Goal: Complete application form: Complete application form

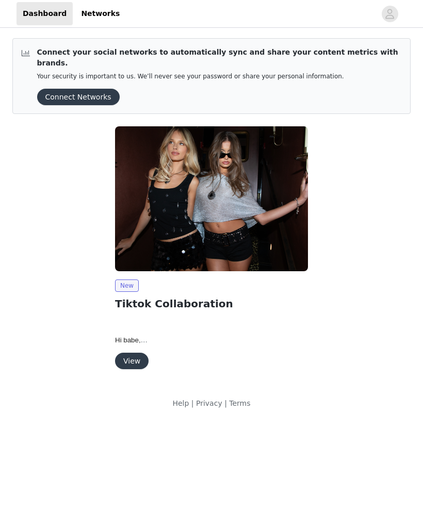
click at [133, 352] on button "View" at bounding box center [131, 360] width 33 height 16
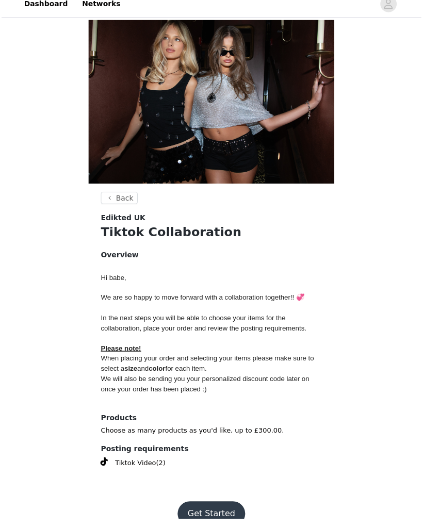
scroll to position [18, 0]
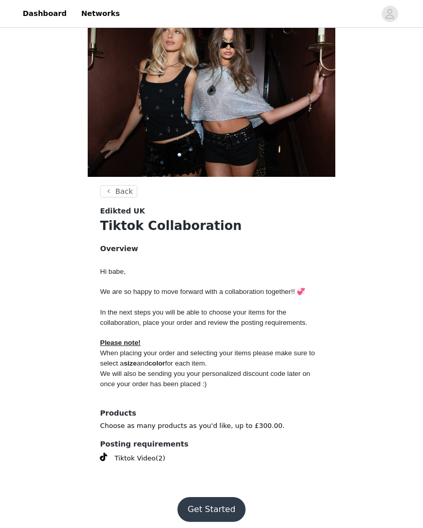
click at [223, 499] on button "Get Started" at bounding box center [211, 509] width 69 height 25
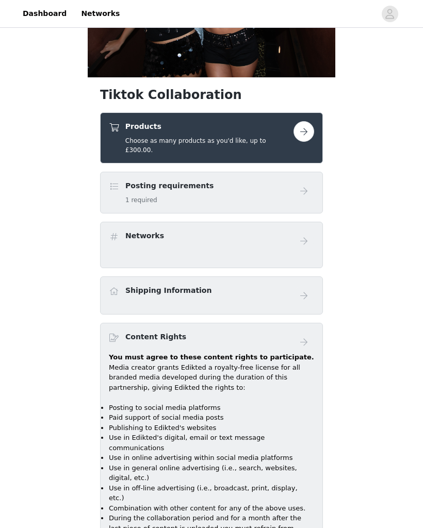
scroll to position [119, 0]
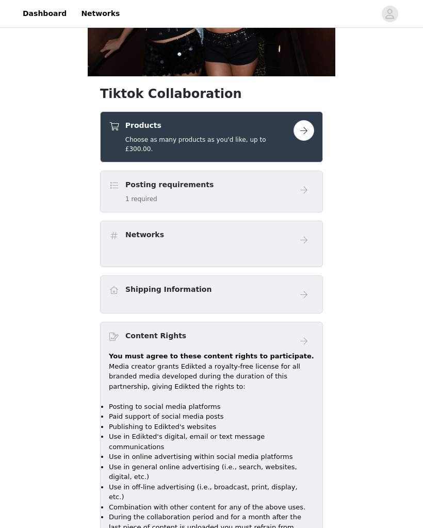
click at [287, 179] on div "Posting requirements 1 required" at bounding box center [201, 191] width 184 height 24
click at [188, 194] on h5 "1 required" at bounding box center [169, 198] width 88 height 9
click at [182, 194] on h5 "1 required" at bounding box center [169, 198] width 88 height 9
click at [302, 132] on button "button" at bounding box center [303, 130] width 21 height 21
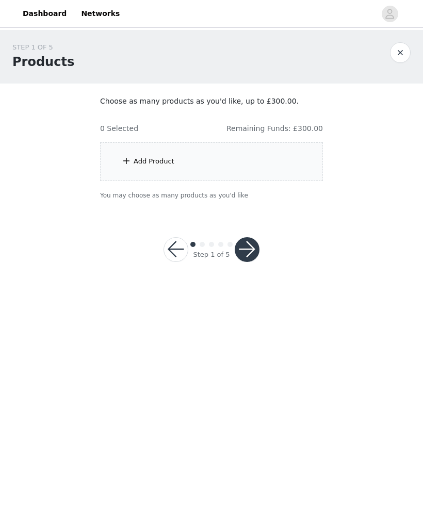
click at [142, 161] on div "Add Product" at bounding box center [153, 161] width 41 height 10
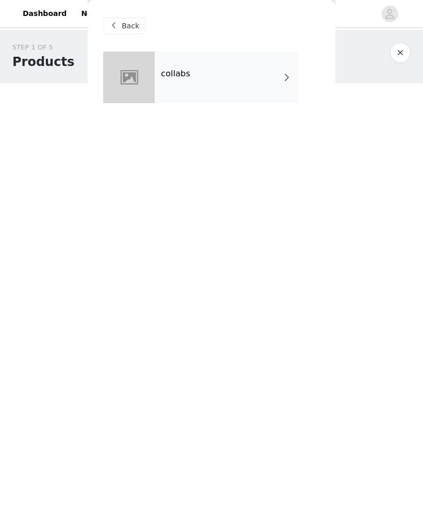
click at [273, 81] on div "collabs" at bounding box center [226, 78] width 143 height 52
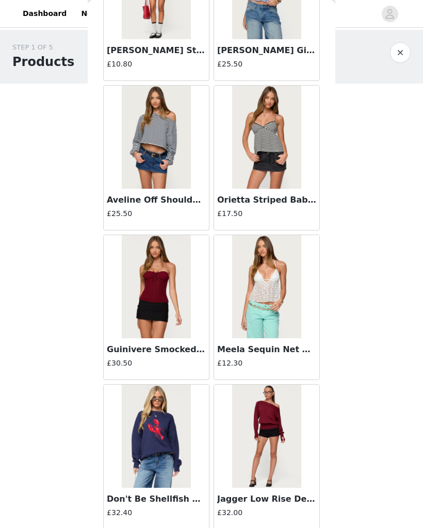
scroll to position [866, 0]
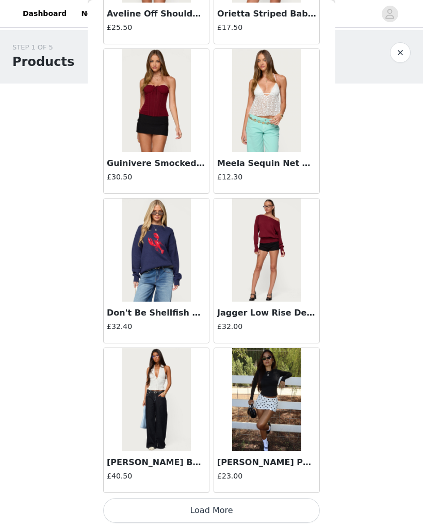
click at [138, 511] on button "Load More" at bounding box center [211, 510] width 216 height 25
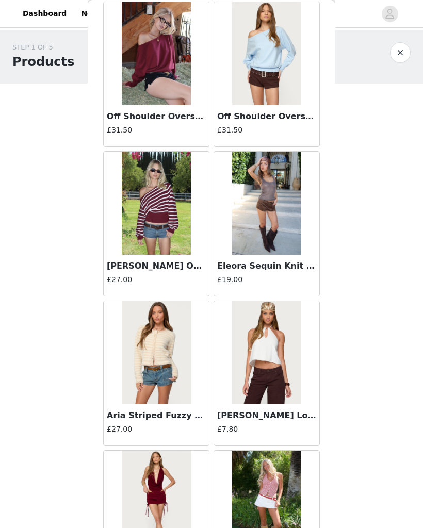
scroll to position [2476, 0]
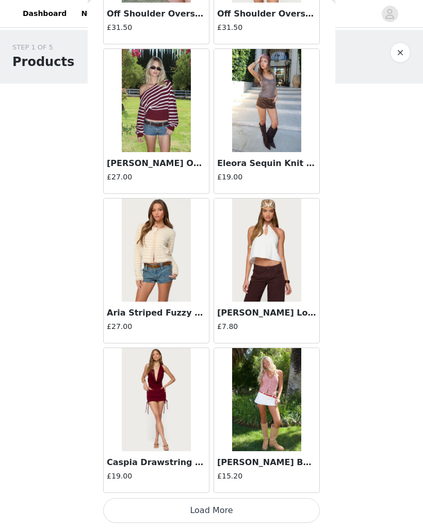
click at [186, 508] on button "Load More" at bounding box center [211, 510] width 216 height 25
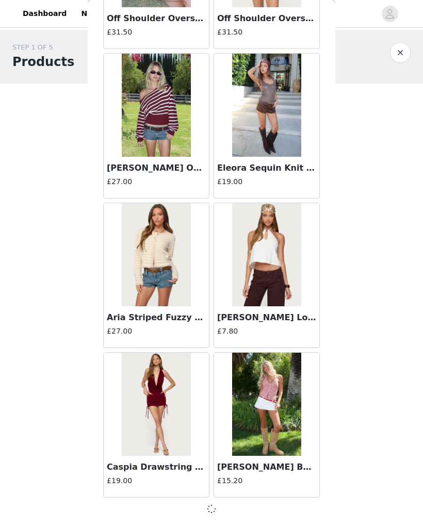
scroll to position [2539, 0]
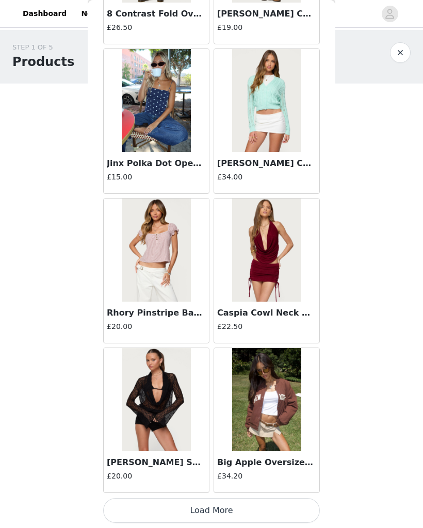
click at [158, 515] on button "Load More" at bounding box center [211, 510] width 216 height 25
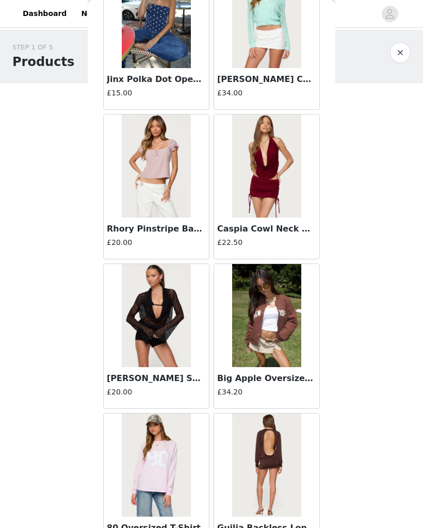
scroll to position [4126, 0]
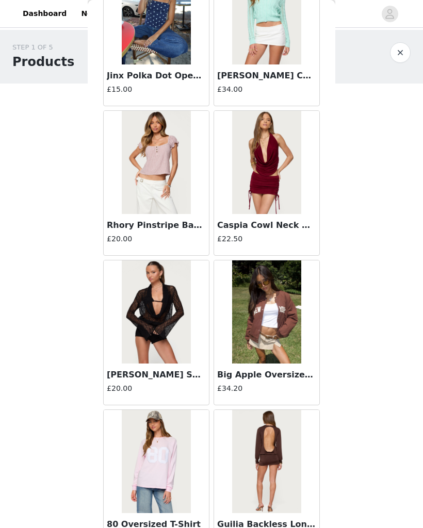
click at [144, 313] on img at bounding box center [156, 311] width 69 height 103
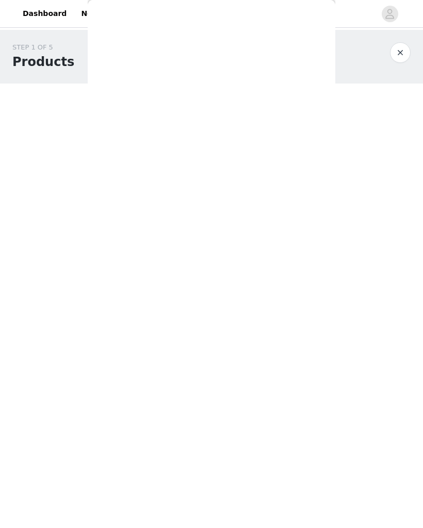
scroll to position [0, 0]
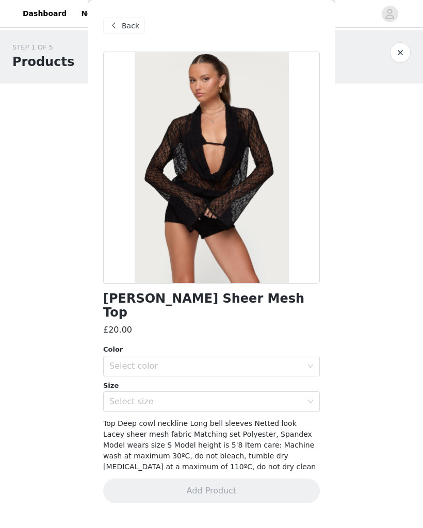
click at [277, 361] on div "Select color" at bounding box center [205, 366] width 193 height 10
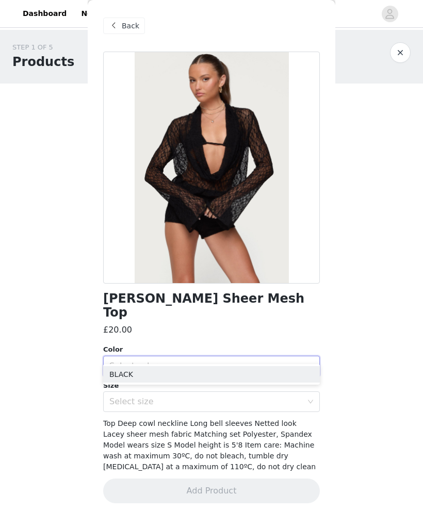
click at [362, 348] on body "Dashboard Networks STEP 1 OF 5 Products Choose as many products as you'd like, …" at bounding box center [211, 264] width 423 height 528
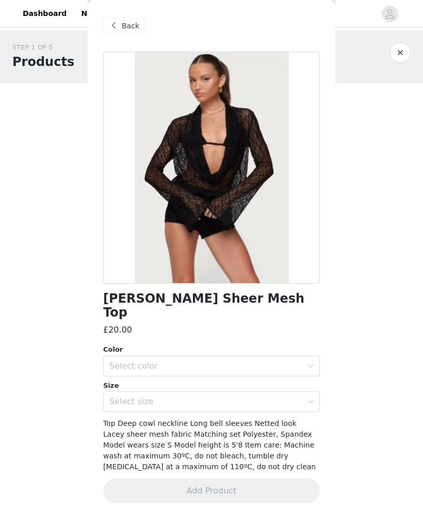
click at [307, 398] on icon "icon: down" at bounding box center [310, 401] width 6 height 7
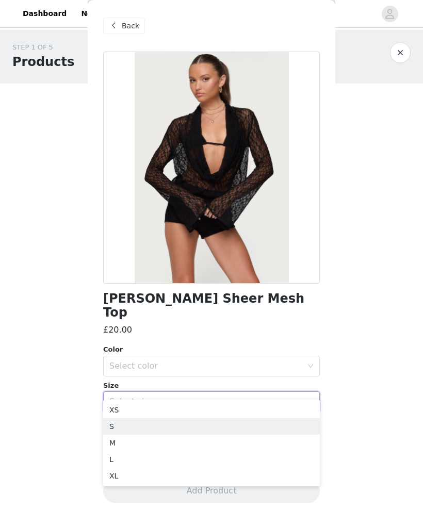
click at [139, 430] on li "S" at bounding box center [211, 426] width 216 height 16
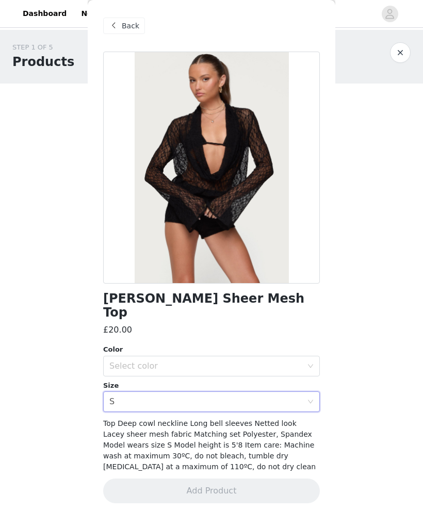
click at [220, 361] on div "Select color" at bounding box center [205, 366] width 193 height 10
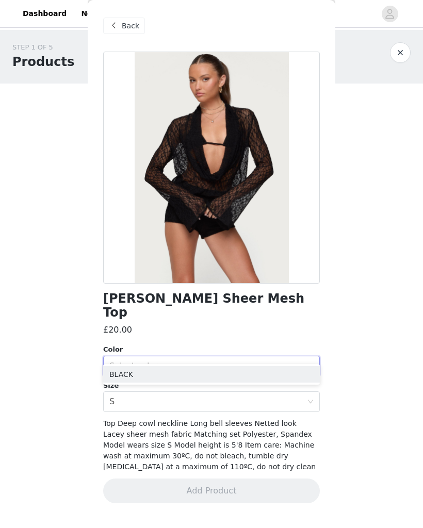
click at [177, 375] on li "BLACK" at bounding box center [211, 374] width 216 height 16
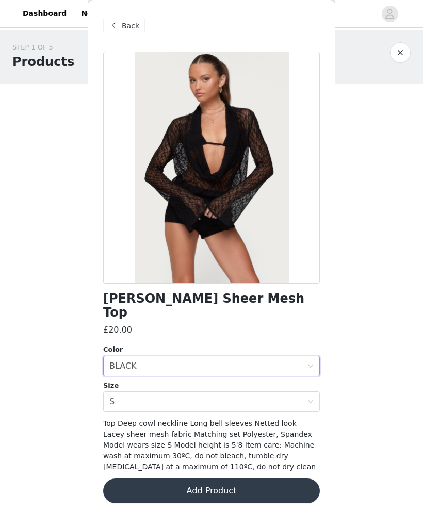
click at [187, 482] on button "Add Product" at bounding box center [211, 490] width 216 height 25
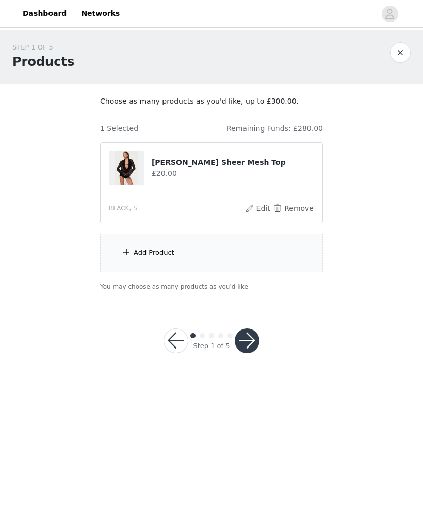
click at [257, 337] on button "button" at bounding box center [246, 340] width 25 height 25
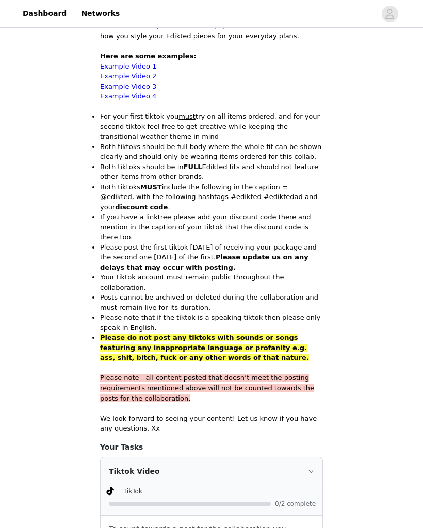
scroll to position [559, 0]
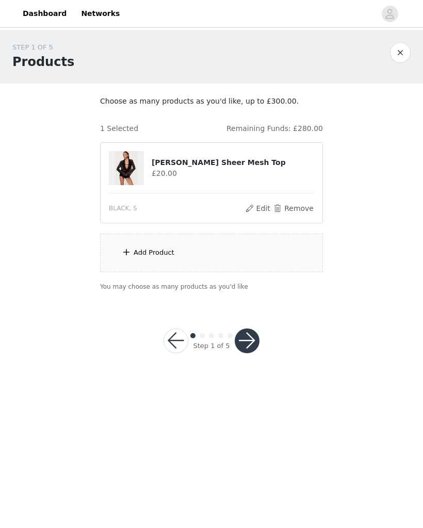
click at [132, 245] on div "Add Product" at bounding box center [211, 252] width 223 height 39
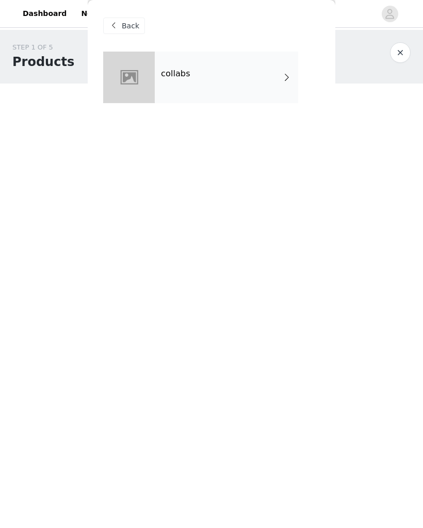
click at [385, 62] on div "STEP 1 OF 5 Products" at bounding box center [200, 56] width 377 height 29
click at [118, 21] on span at bounding box center [113, 26] width 12 height 12
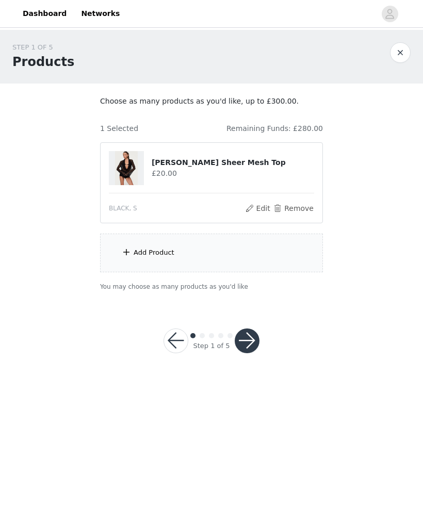
click at [258, 253] on div "Add Product" at bounding box center [211, 252] width 223 height 39
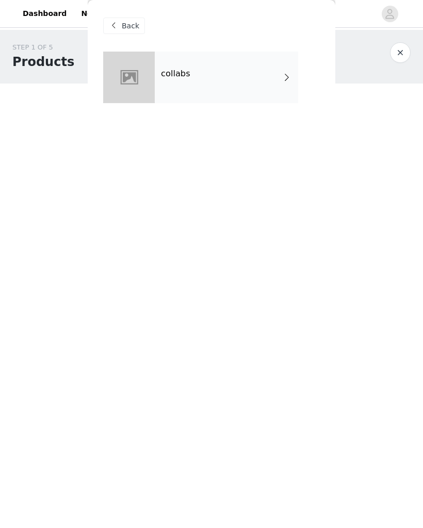
click at [232, 87] on div "collabs" at bounding box center [226, 78] width 143 height 52
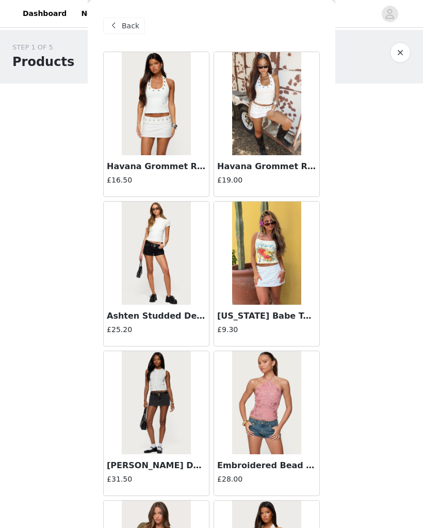
click at [163, 117] on img at bounding box center [156, 103] width 69 height 103
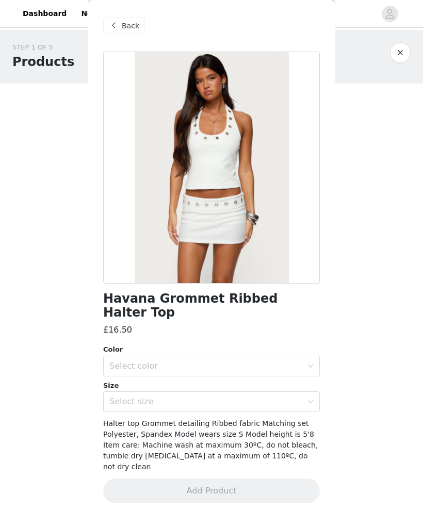
click at [170, 396] on div "Select size" at bounding box center [205, 401] width 193 height 10
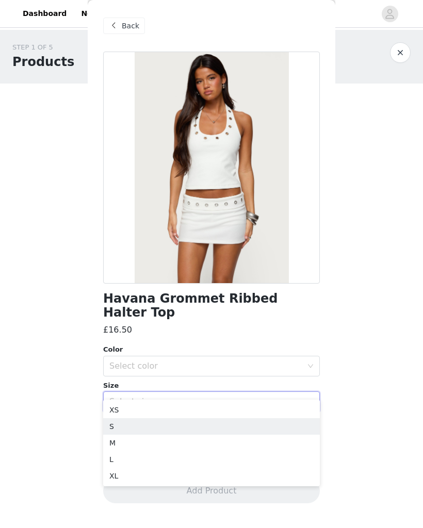
click at [164, 430] on li "S" at bounding box center [211, 426] width 216 height 16
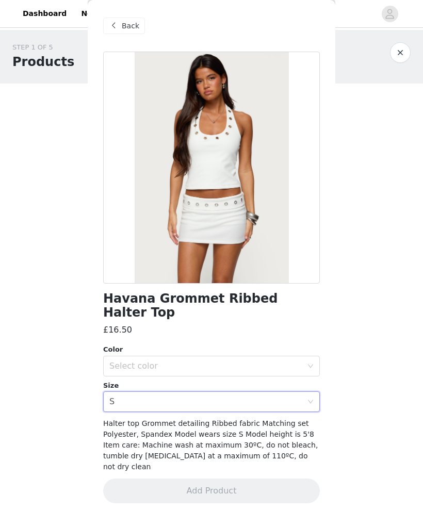
click at [256, 361] on div "Select color" at bounding box center [205, 366] width 193 height 10
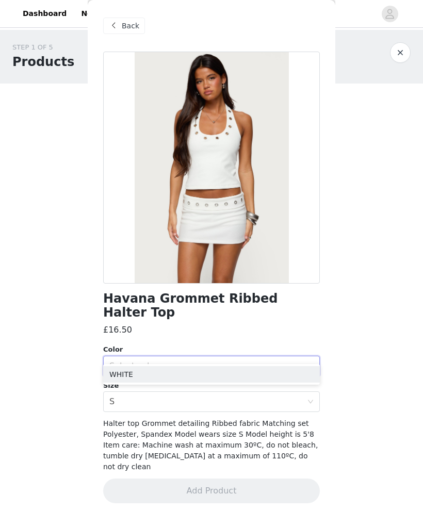
click at [214, 375] on li "WHITE" at bounding box center [211, 374] width 216 height 16
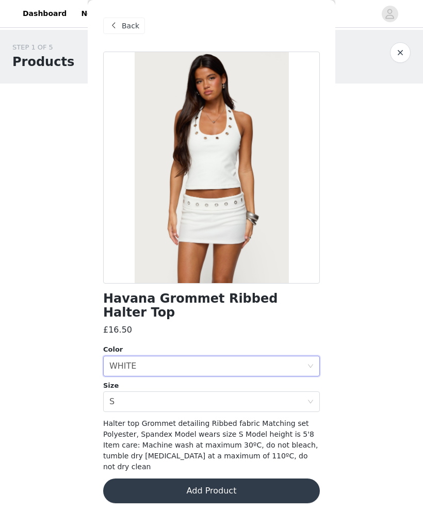
click at [249, 392] on div "Select size S" at bounding box center [207, 402] width 197 height 20
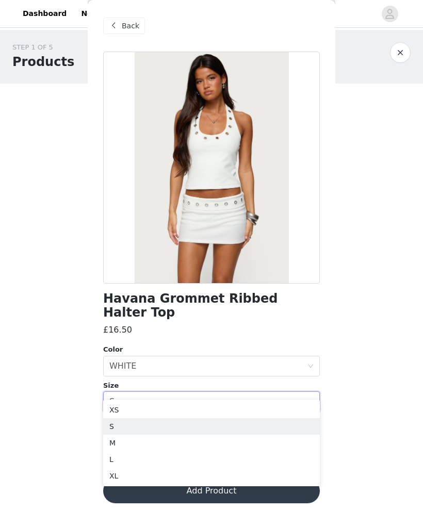
click at [175, 403] on li "XS" at bounding box center [211, 409] width 216 height 16
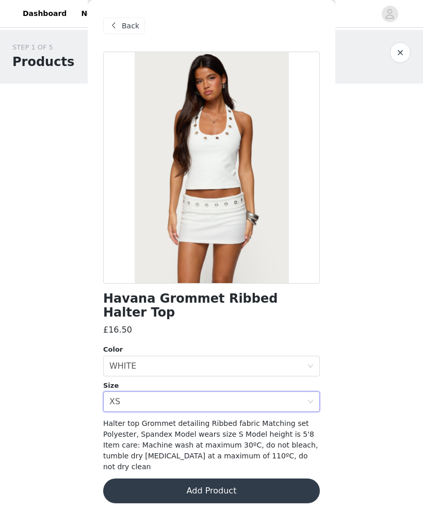
click at [200, 478] on button "Add Product" at bounding box center [211, 490] width 216 height 25
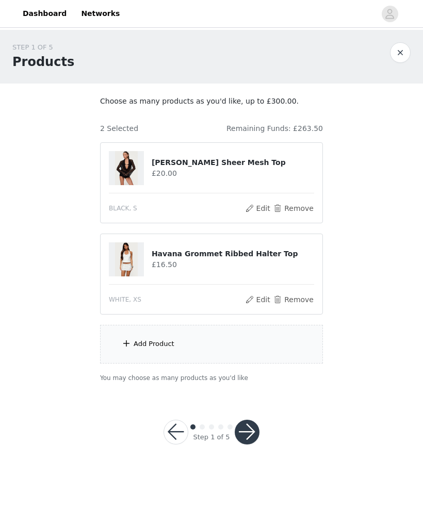
click at [128, 342] on span at bounding box center [126, 343] width 10 height 12
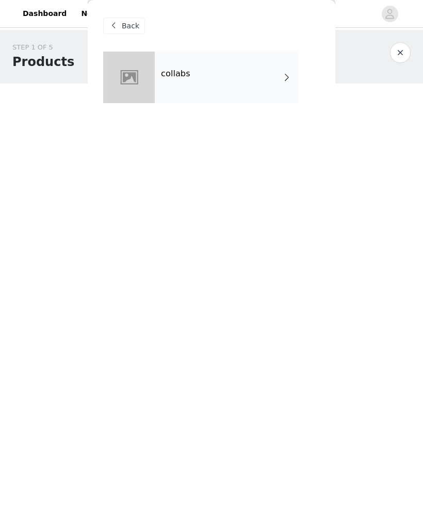
click at [264, 82] on div "collabs" at bounding box center [226, 78] width 143 height 52
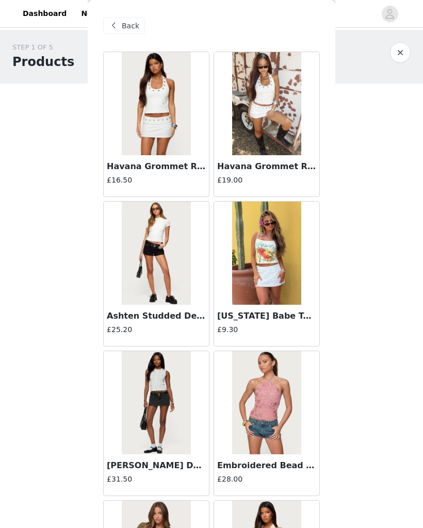
click at [278, 126] on img at bounding box center [266, 103] width 69 height 103
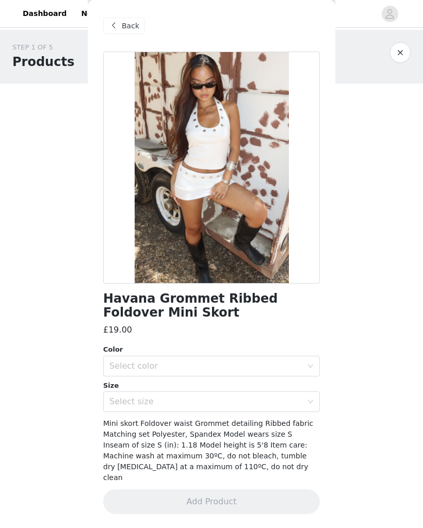
click at [193, 369] on div "Select color" at bounding box center [205, 366] width 193 height 10
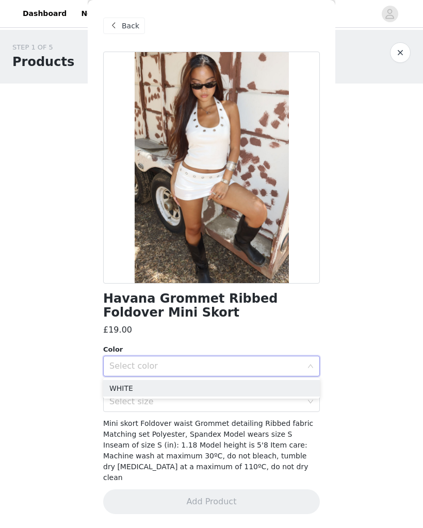
click at [178, 387] on li "WHITE" at bounding box center [211, 388] width 216 height 16
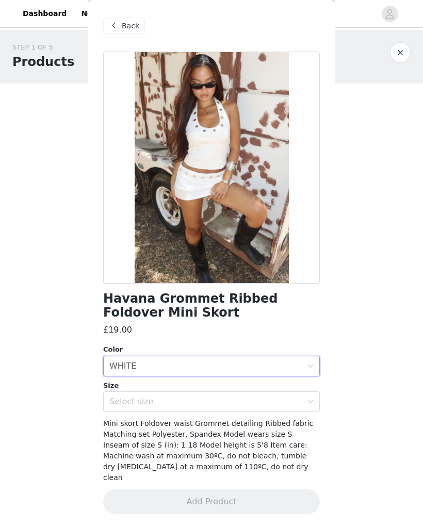
click at [182, 405] on div "Select size" at bounding box center [205, 401] width 193 height 10
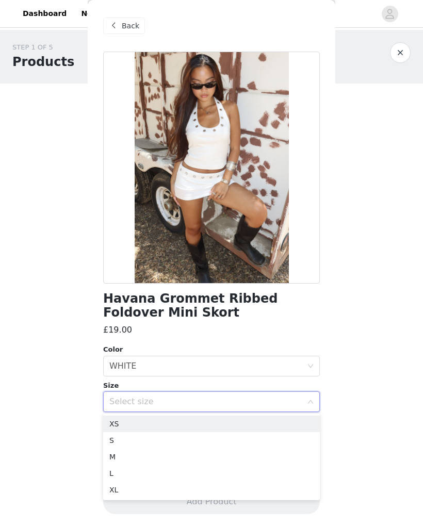
click at [186, 402] on div "Select size" at bounding box center [205, 401] width 193 height 10
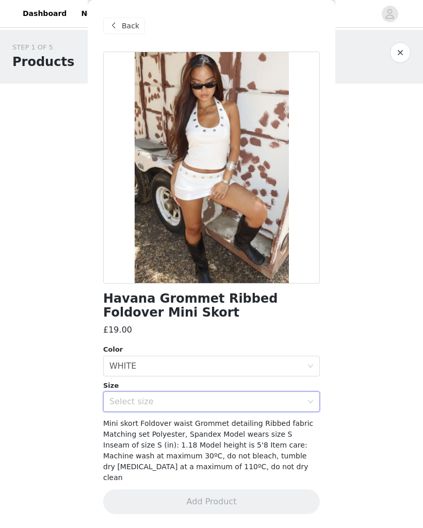
click at [187, 401] on div "Select size" at bounding box center [205, 401] width 193 height 10
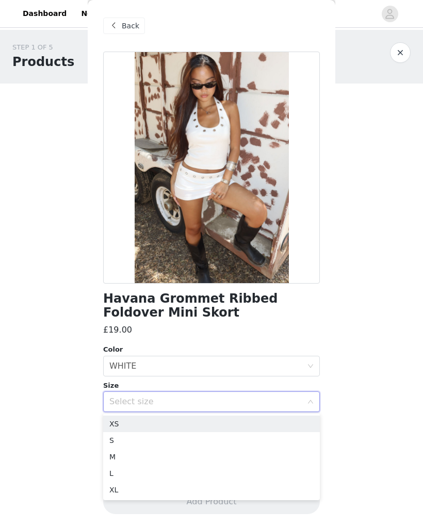
click at [169, 424] on li "XS" at bounding box center [211, 423] width 216 height 16
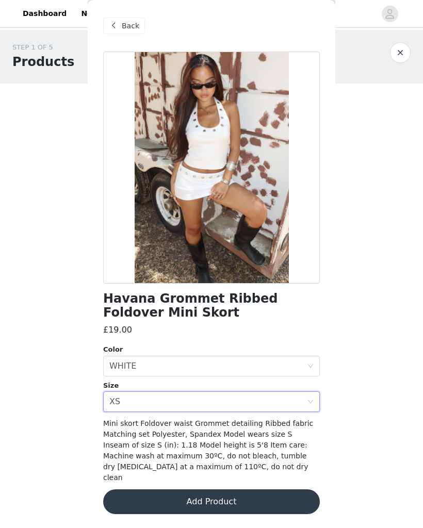
click at [147, 489] on button "Add Product" at bounding box center [211, 501] width 216 height 25
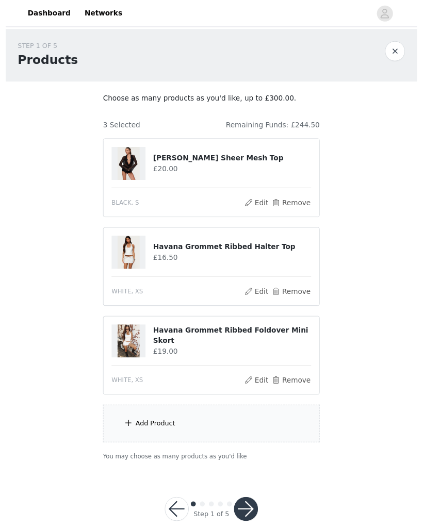
scroll to position [32, 0]
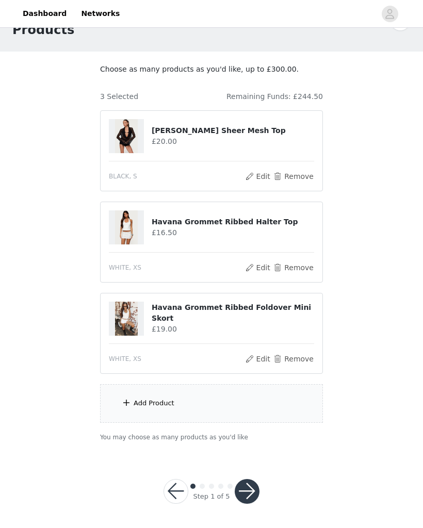
click at [242, 400] on div "Add Product" at bounding box center [211, 403] width 223 height 39
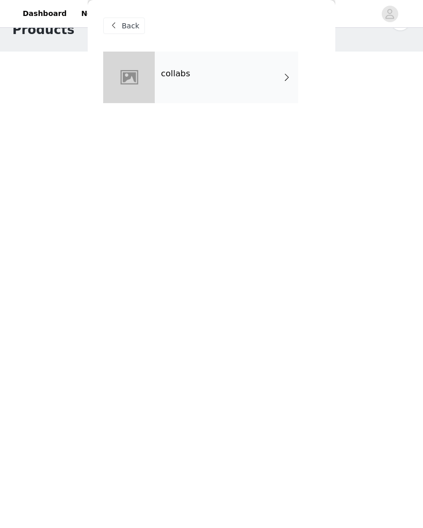
click at [266, 89] on div "collabs" at bounding box center [226, 78] width 143 height 52
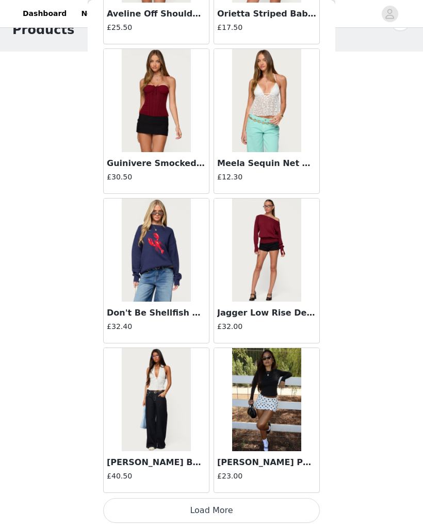
click at [262, 513] on button "Load More" at bounding box center [211, 510] width 216 height 25
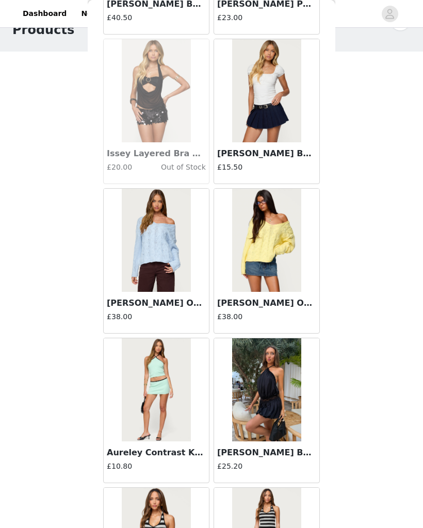
scroll to position [1508, 0]
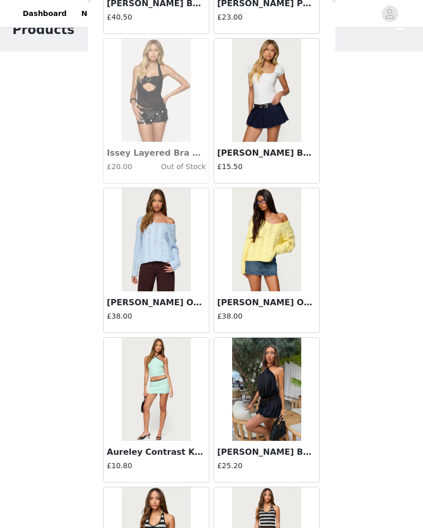
click at [264, 275] on img at bounding box center [266, 239] width 69 height 103
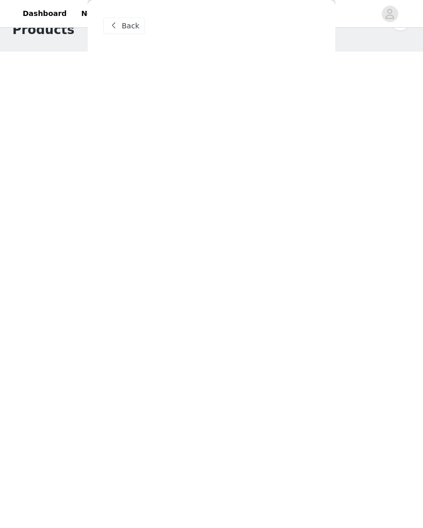
scroll to position [0, 0]
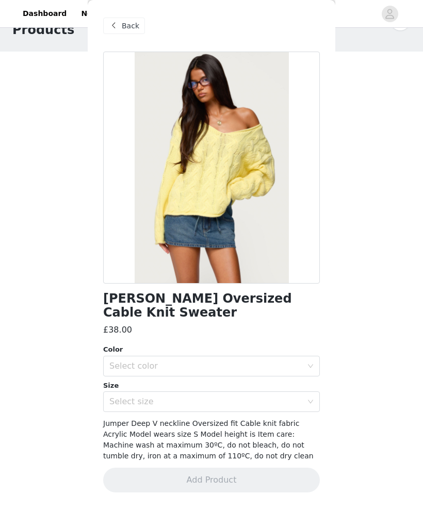
click at [197, 361] on div "Select color" at bounding box center [205, 366] width 193 height 10
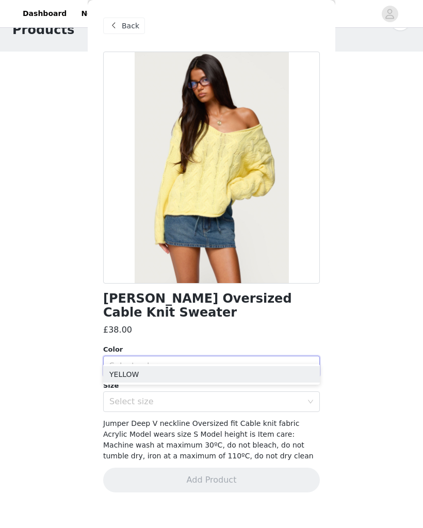
click at [209, 374] on li "YELLOW" at bounding box center [211, 374] width 216 height 16
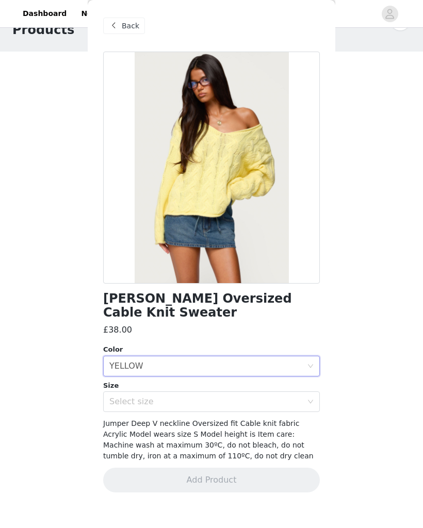
click at [197, 396] on div "Select size" at bounding box center [205, 401] width 193 height 10
click at [258, 299] on h1 "[PERSON_NAME] Oversized Cable Knit Sweater" at bounding box center [211, 306] width 216 height 28
click at [120, 25] on div "Back" at bounding box center [124, 26] width 42 height 16
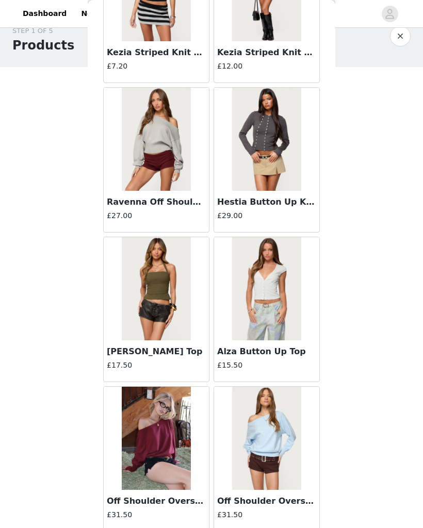
scroll to position [2057, 0]
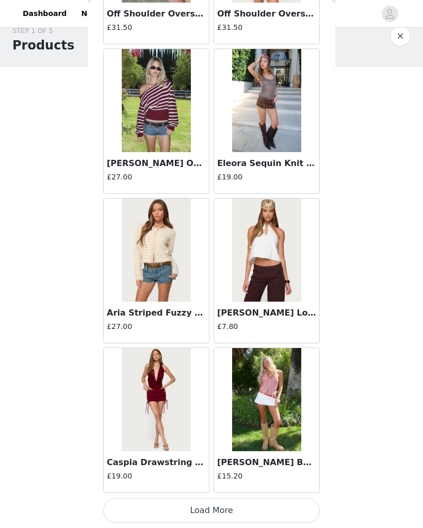
click at [255, 511] on button "Load More" at bounding box center [211, 510] width 216 height 25
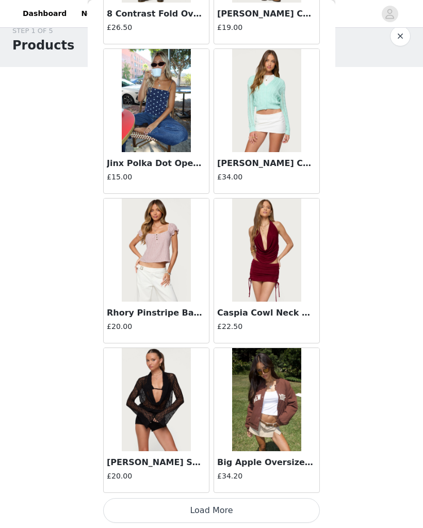
scroll to position [4038, 0]
click at [272, 512] on button "Load More" at bounding box center [211, 510] width 216 height 25
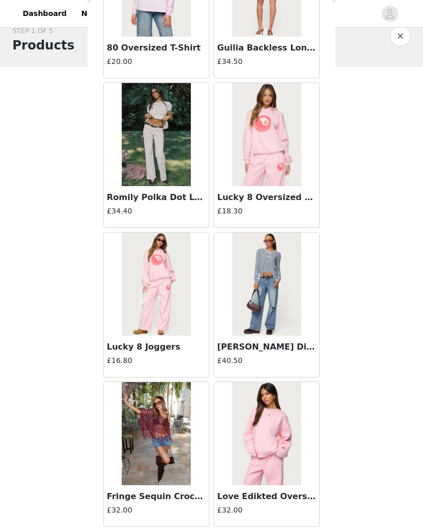
scroll to position [4617, 0]
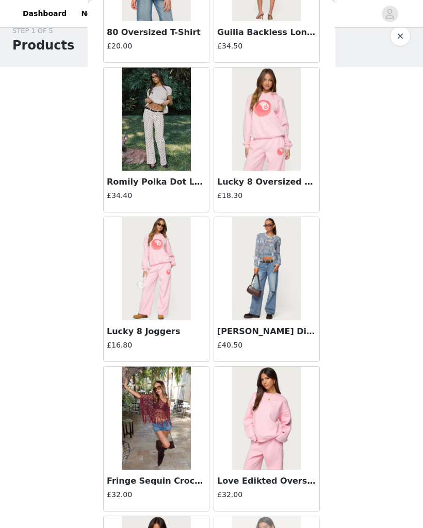
click at [161, 406] on img at bounding box center [156, 417] width 69 height 103
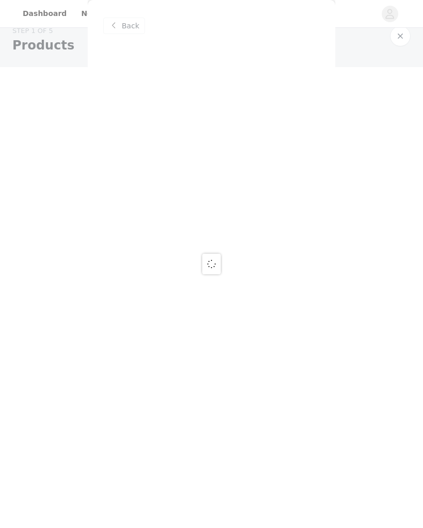
scroll to position [0, 0]
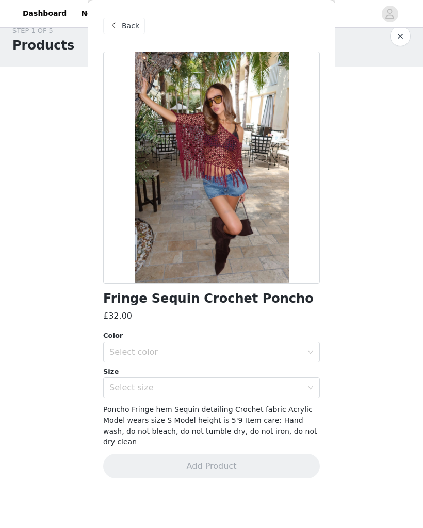
click at [248, 352] on div "Select color" at bounding box center [205, 352] width 193 height 10
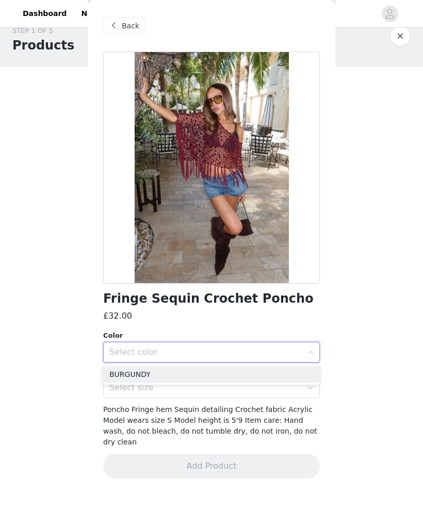
click at [183, 377] on li "BURGUNDY" at bounding box center [211, 374] width 216 height 16
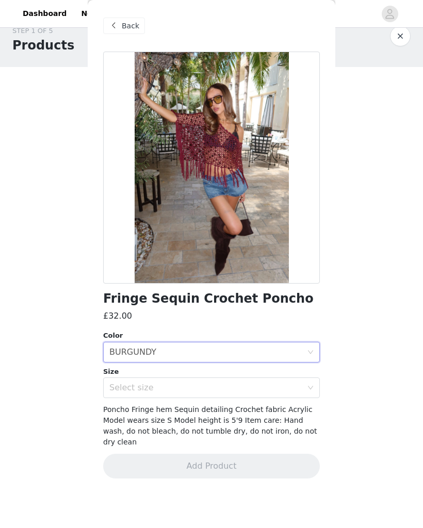
click at [189, 390] on div "Select size" at bounding box center [205, 387] width 193 height 10
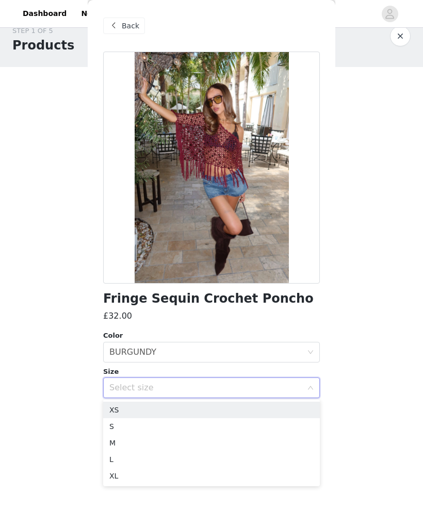
click at [176, 409] on li "XS" at bounding box center [211, 409] width 216 height 16
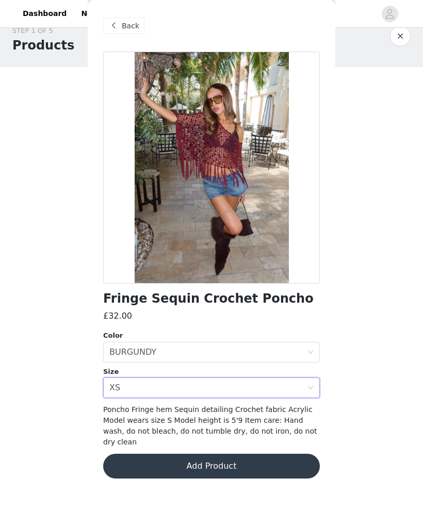
click at [207, 453] on button "Add Product" at bounding box center [211, 465] width 216 height 25
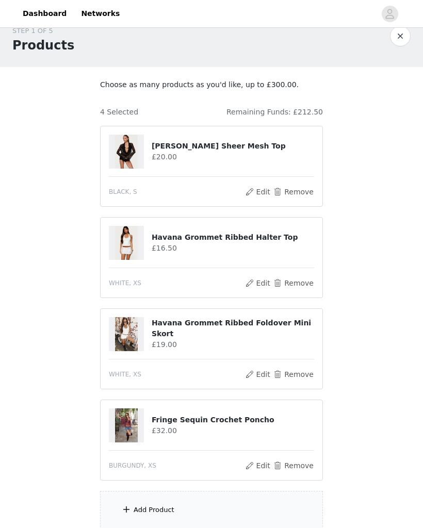
click at [194, 491] on div "Add Product" at bounding box center [211, 510] width 223 height 39
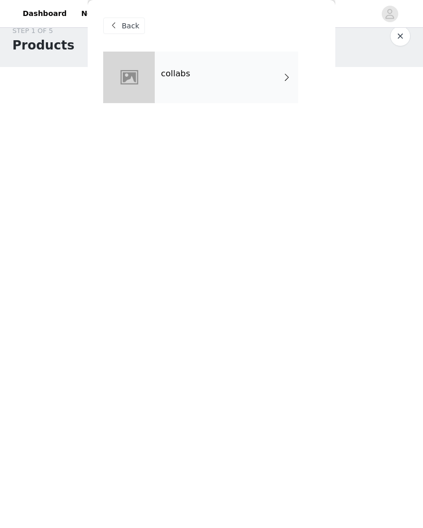
click at [274, 77] on div "collabs" at bounding box center [226, 78] width 143 height 52
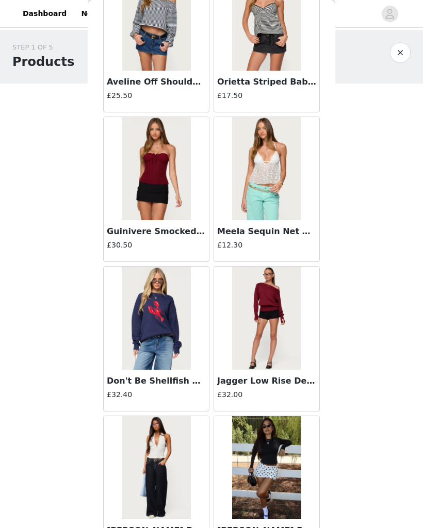
click at [349, 256] on div "STEP 1 OF 5 Products Choose as many products as you'd like, up to £300.00. 4 Se…" at bounding box center [211, 303] width 423 height 547
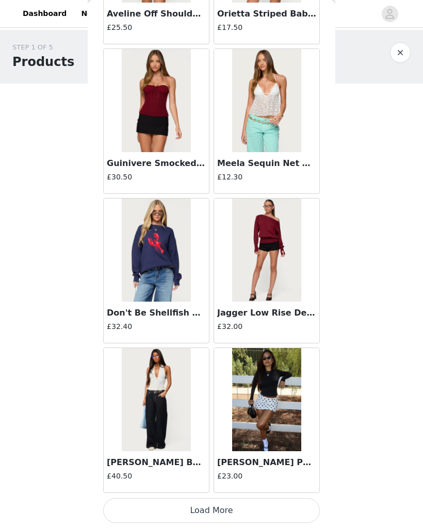
click at [230, 505] on button "Load More" at bounding box center [211, 510] width 216 height 25
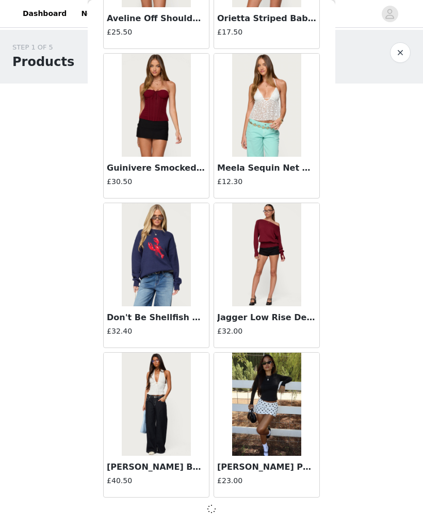
scroll to position [1045, 0]
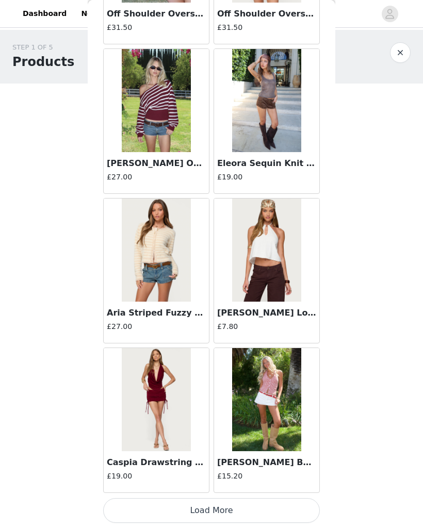
click at [220, 515] on button "Load More" at bounding box center [211, 510] width 216 height 25
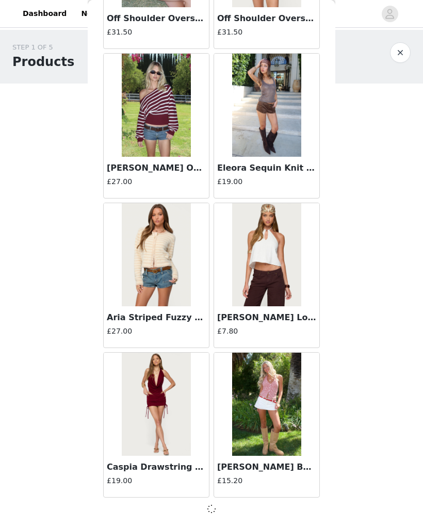
scroll to position [2539, 0]
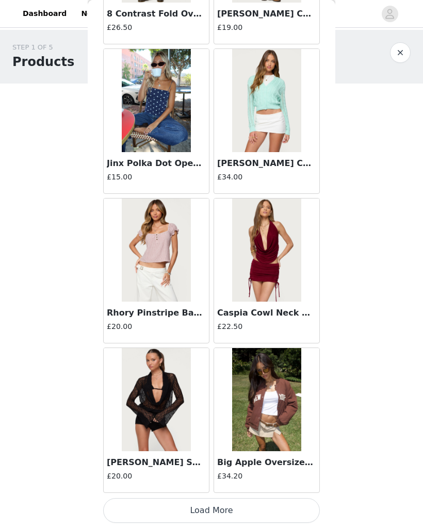
click at [266, 513] on button "Load More" at bounding box center [211, 510] width 216 height 25
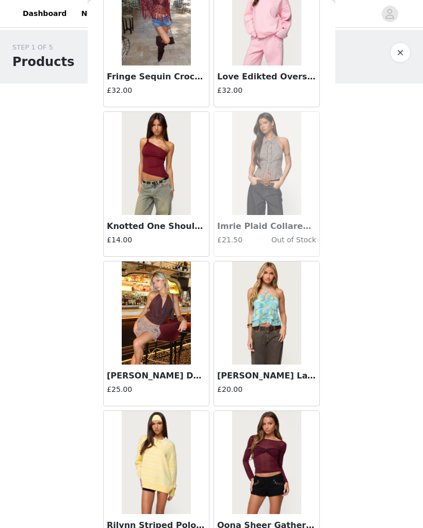
scroll to position [5022, 0]
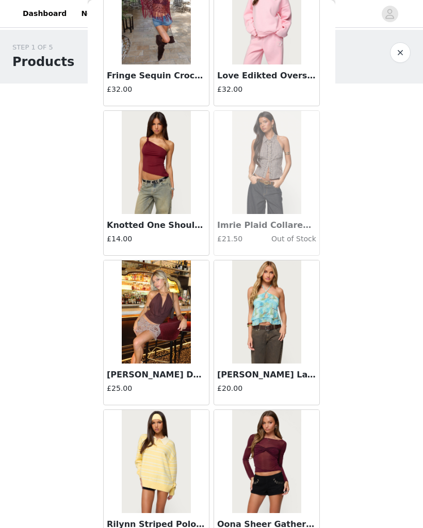
click at [157, 175] on img at bounding box center [156, 162] width 69 height 103
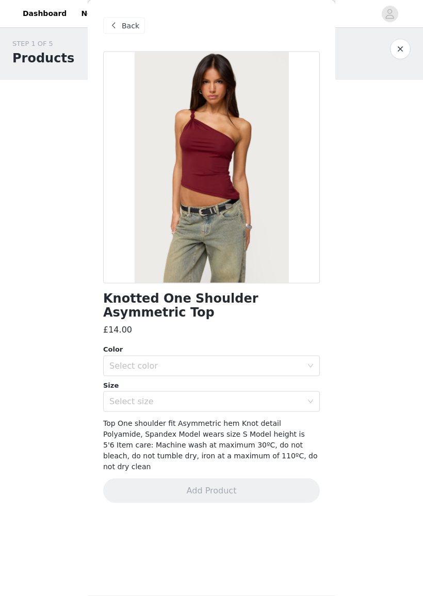
scroll to position [4, 0]
click at [175, 367] on div "Select color" at bounding box center [205, 366] width 193 height 10
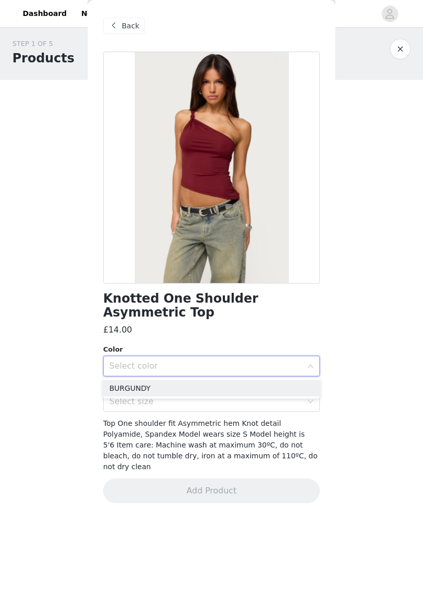
click at [177, 382] on li "BURGUNDY" at bounding box center [211, 388] width 216 height 16
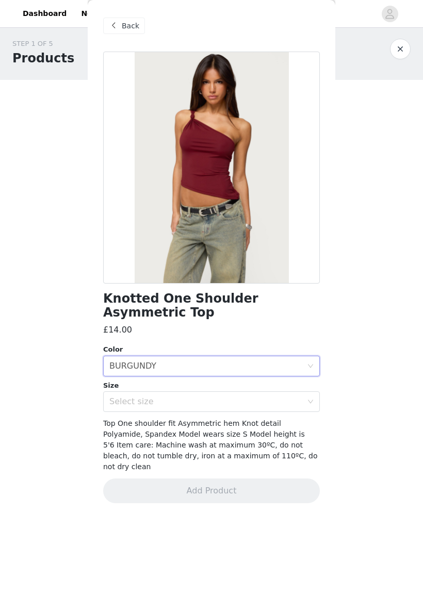
click at [182, 392] on div "Select size" at bounding box center [207, 402] width 197 height 20
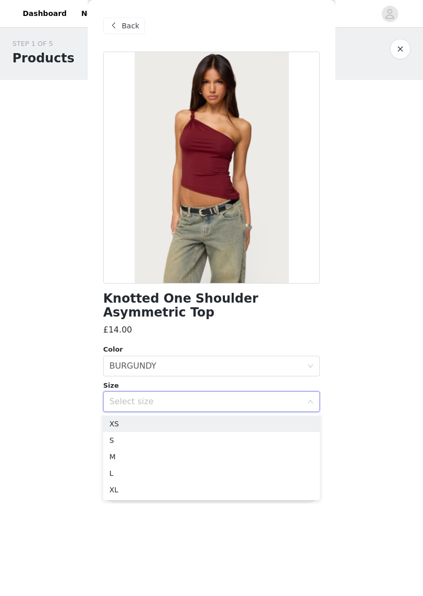
click at [186, 405] on div "Select size" at bounding box center [205, 401] width 193 height 10
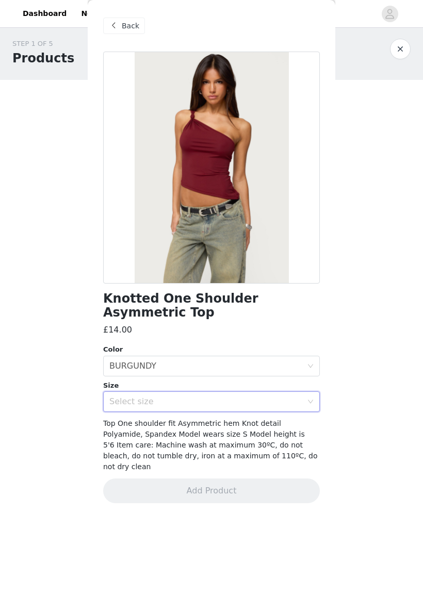
click at [187, 401] on div "Select size" at bounding box center [205, 401] width 193 height 10
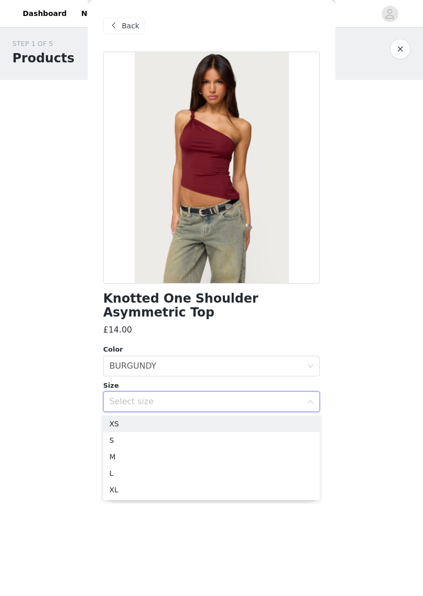
click at [170, 424] on li "XS" at bounding box center [211, 423] width 216 height 16
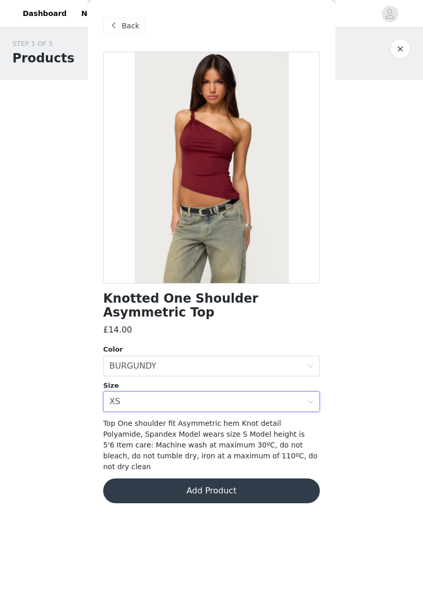
click at [239, 478] on button "Add Product" at bounding box center [211, 490] width 216 height 25
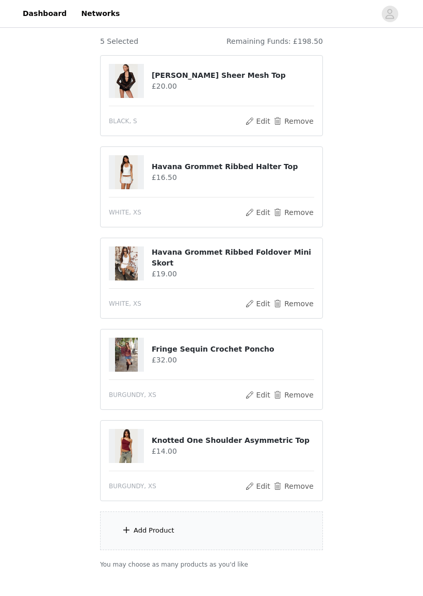
scroll to position [88, 0]
click at [271, 527] on div "Add Product" at bounding box center [211, 530] width 223 height 39
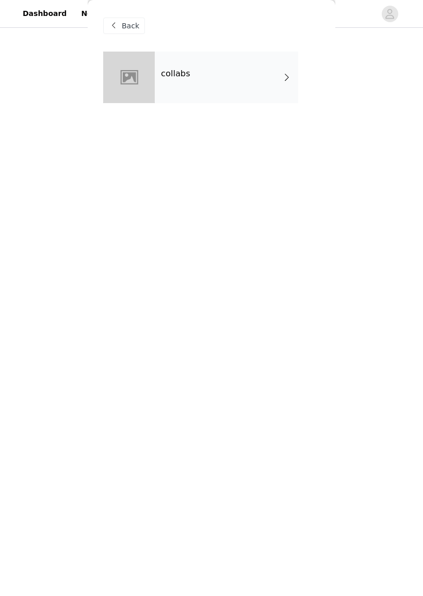
click at [286, 74] on span at bounding box center [286, 77] width 10 height 12
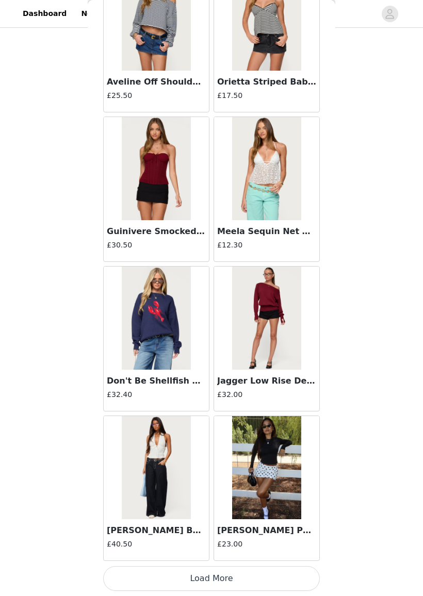
click at [254, 527] on button "Load More" at bounding box center [211, 578] width 216 height 25
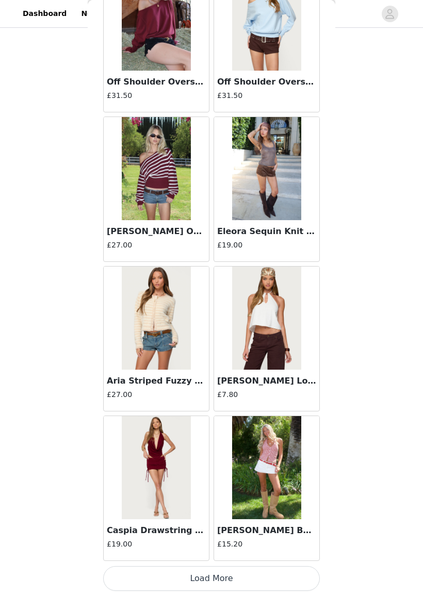
click at [250, 527] on button "Load More" at bounding box center [211, 578] width 216 height 25
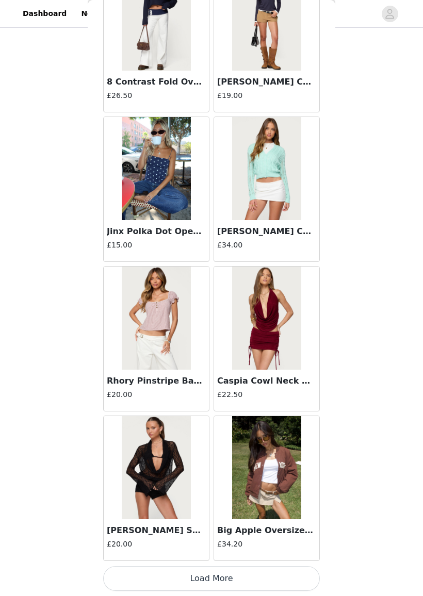
click at [250, 527] on button "Load More" at bounding box center [211, 578] width 216 height 25
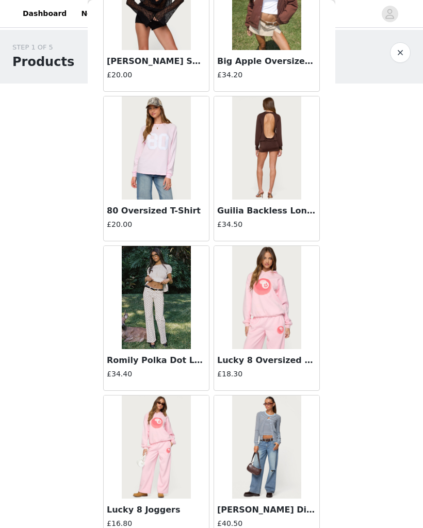
scroll to position [4455, 0]
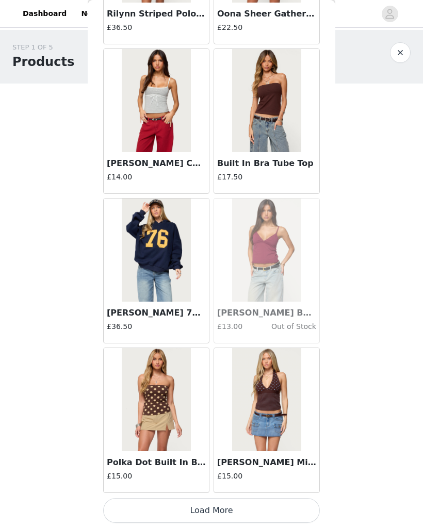
click at [276, 509] on button "Load More" at bounding box center [211, 510] width 216 height 25
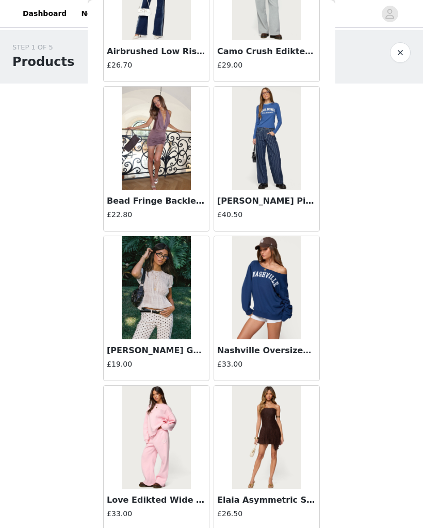
scroll to position [6243, 0]
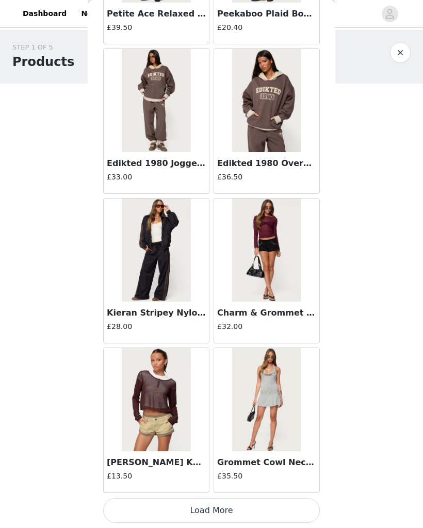
click at [274, 522] on button "Load More" at bounding box center [211, 510] width 216 height 25
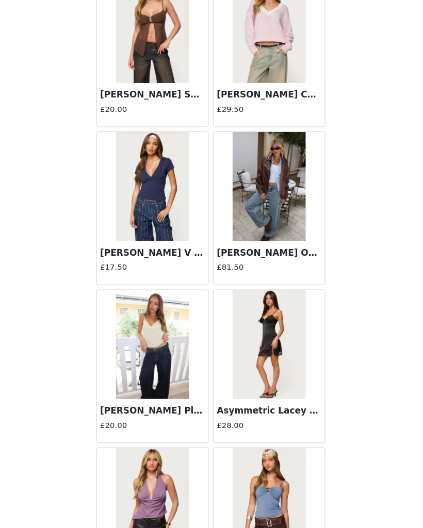
scroll to position [8422, 0]
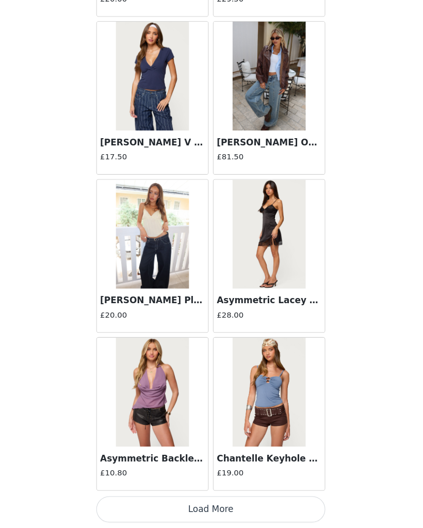
click at [229, 498] on button "Load More" at bounding box center [211, 510] width 216 height 25
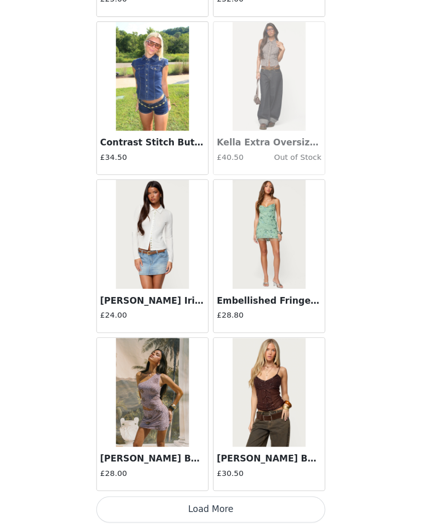
scroll to position [10016, 0]
click at [223, 498] on button "Load More" at bounding box center [211, 510] width 216 height 25
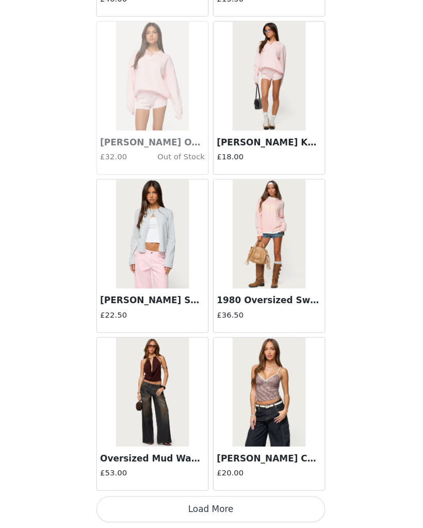
scroll to position [11510, 0]
click at [258, 498] on button "Load More" at bounding box center [211, 510] width 216 height 25
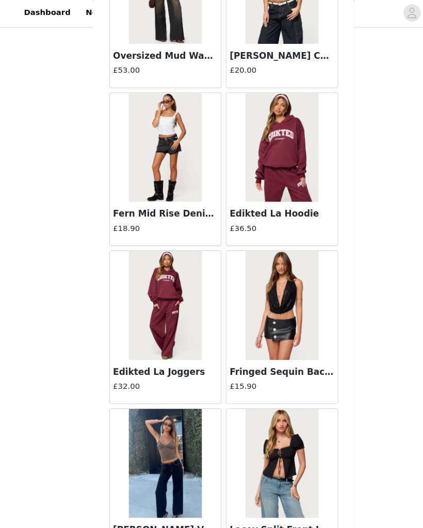
scroll to position [11901, 0]
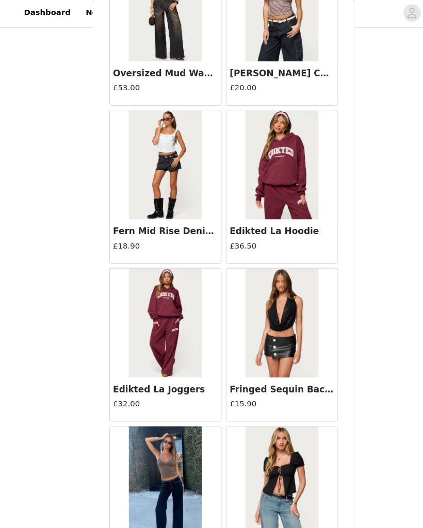
click at [290, 293] on img at bounding box center [266, 307] width 69 height 103
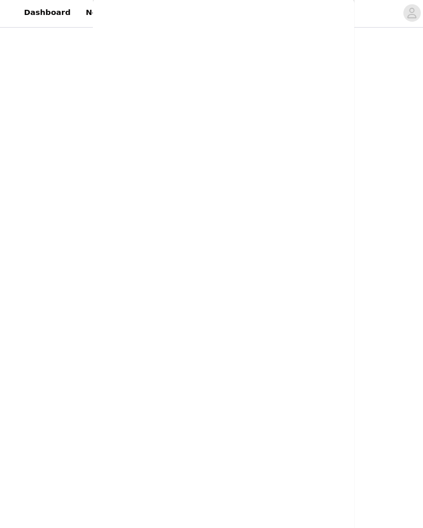
scroll to position [0, 0]
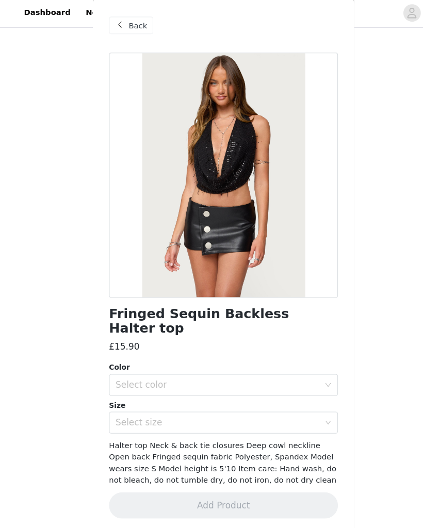
click at [297, 361] on div "Select color" at bounding box center [205, 366] width 193 height 10
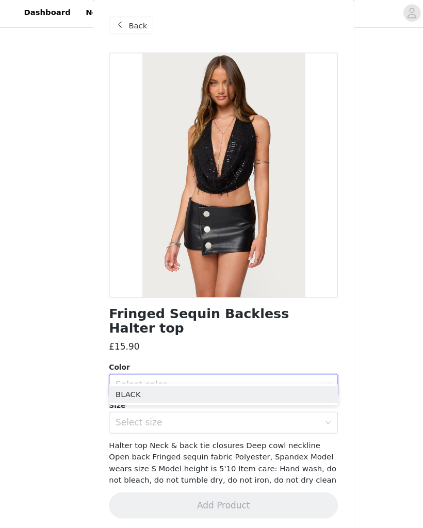
click at [268, 378] on li "BLACK" at bounding box center [211, 374] width 216 height 16
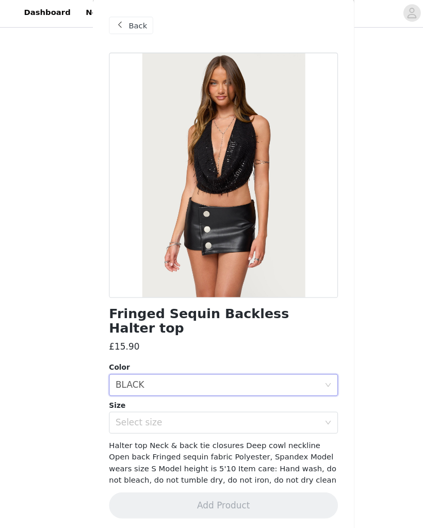
click at [272, 396] on div "Select size" at bounding box center [205, 401] width 193 height 10
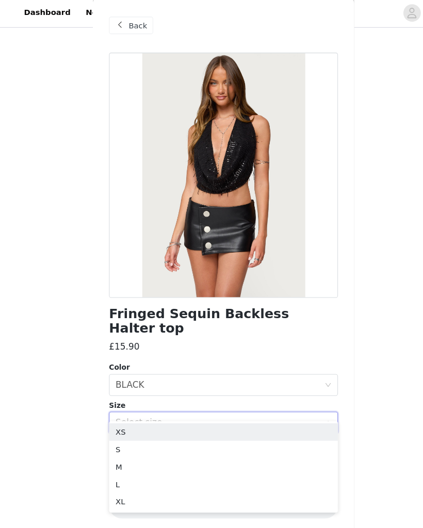
click at [143, 408] on li "XS" at bounding box center [211, 410] width 216 height 16
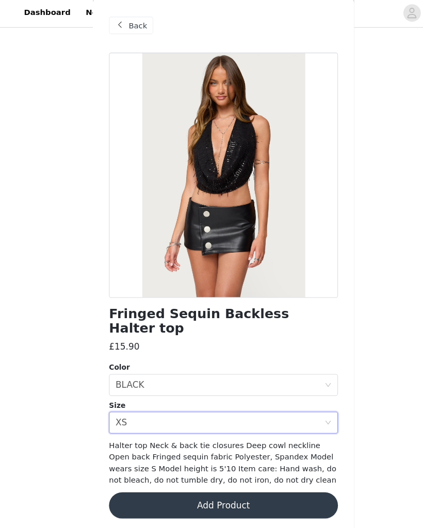
click at [245, 467] on button "Add Product" at bounding box center [211, 479] width 216 height 25
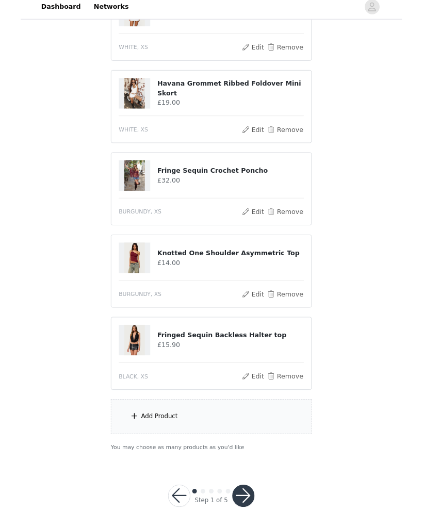
scroll to position [248, 0]
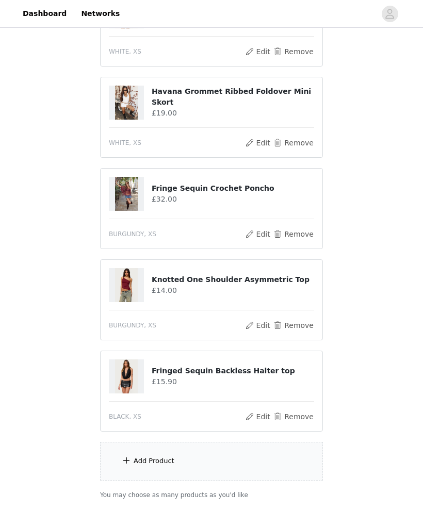
click at [266, 465] on div "Add Product" at bounding box center [211, 461] width 223 height 39
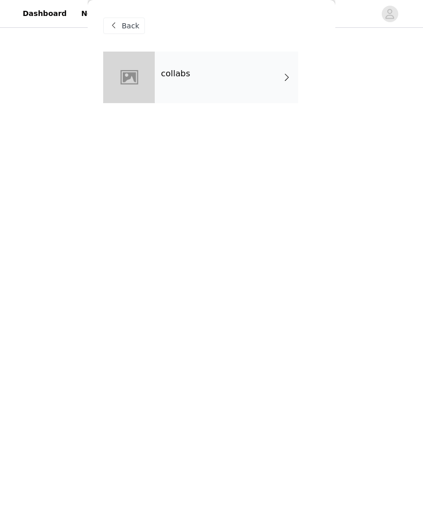
click at [280, 88] on div "collabs" at bounding box center [226, 78] width 143 height 52
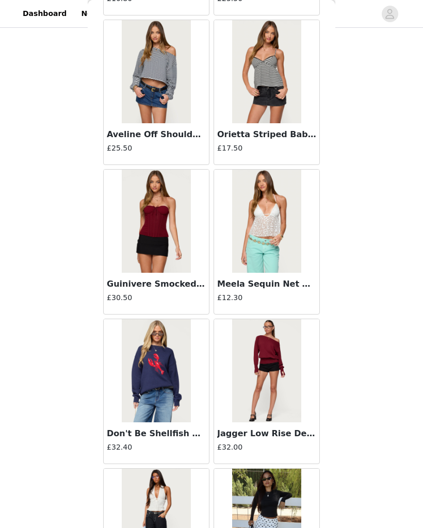
scroll to position [908, 0]
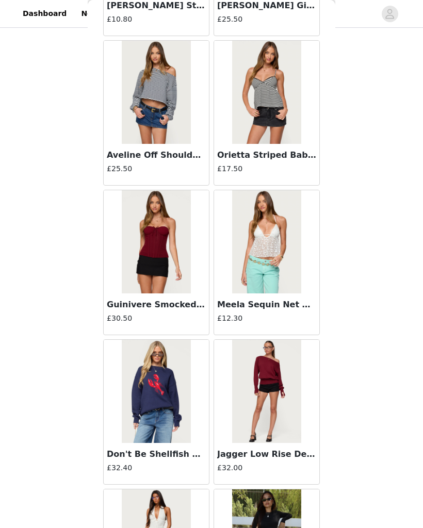
click at [266, 392] on img at bounding box center [266, 391] width 69 height 103
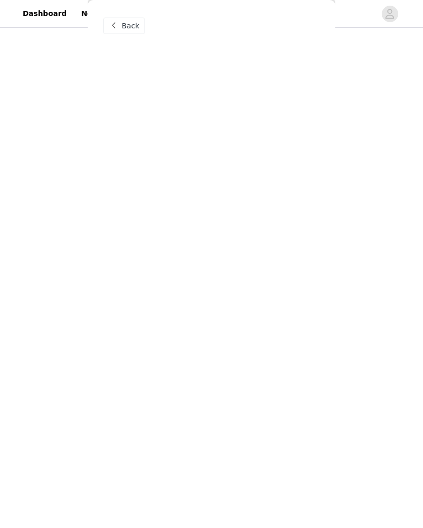
scroll to position [0, 0]
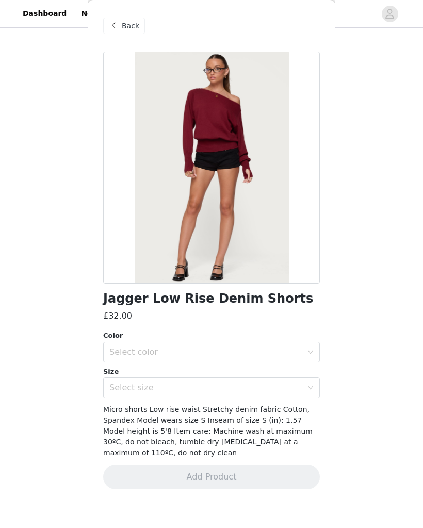
click at [278, 353] on div "Select color" at bounding box center [205, 352] width 193 height 10
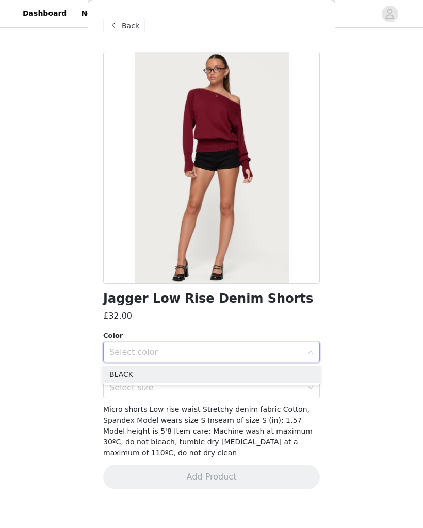
click at [181, 376] on li "BLACK" at bounding box center [211, 374] width 216 height 16
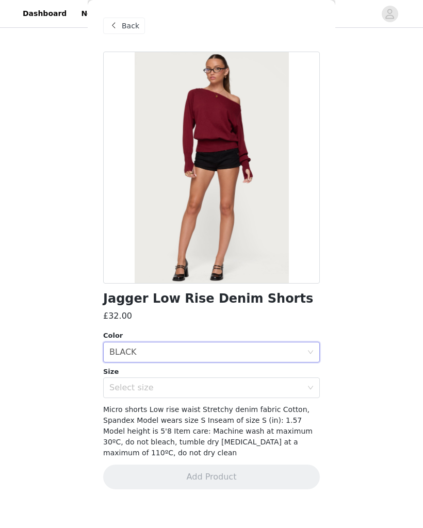
click at [129, 24] on span "Back" at bounding box center [131, 26] width 18 height 11
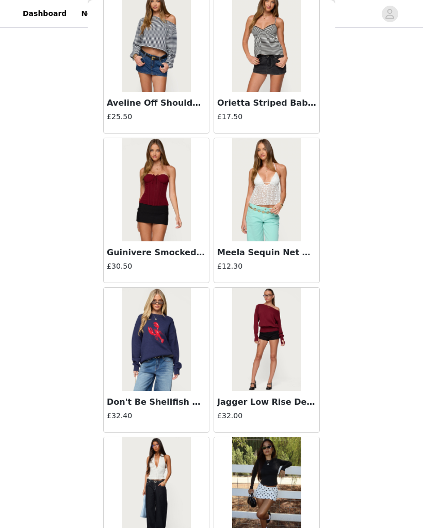
scroll to position [960, 0]
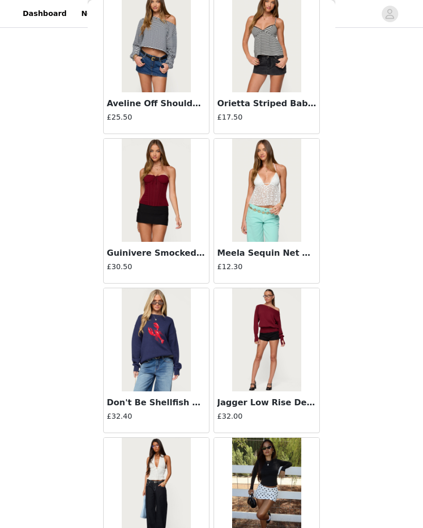
click at [167, 189] on img at bounding box center [156, 190] width 69 height 103
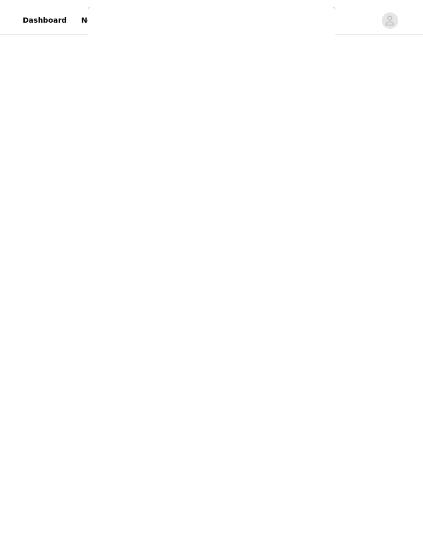
scroll to position [0, 0]
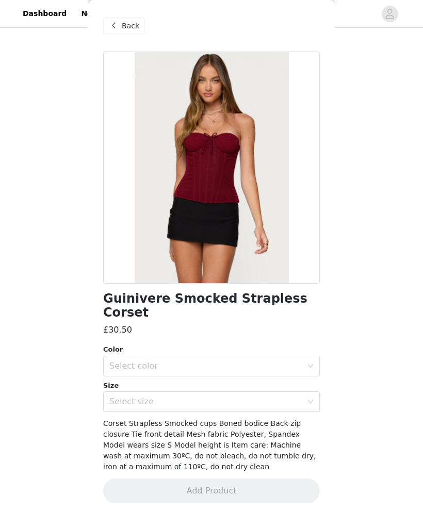
click at [281, 361] on div "Select color" at bounding box center [205, 366] width 193 height 10
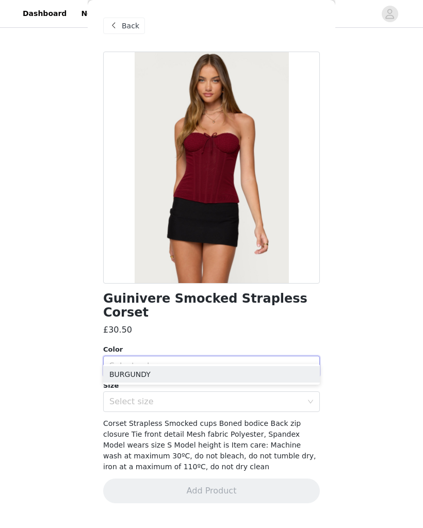
click at [267, 371] on li "BURGUNDY" at bounding box center [211, 374] width 216 height 16
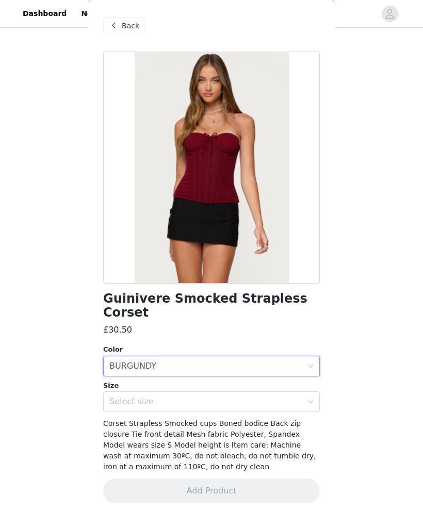
click at [255, 396] on div "Select size" at bounding box center [205, 401] width 193 height 10
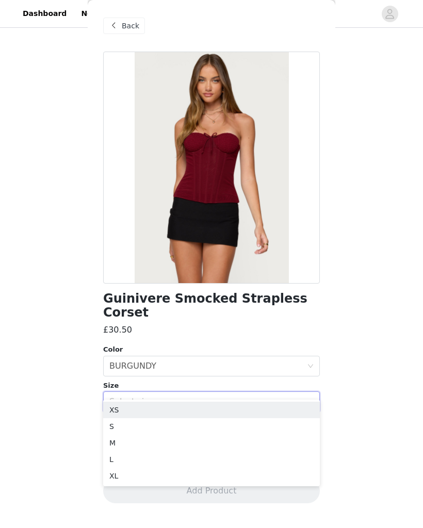
click at [226, 404] on li "XS" at bounding box center [211, 409] width 216 height 16
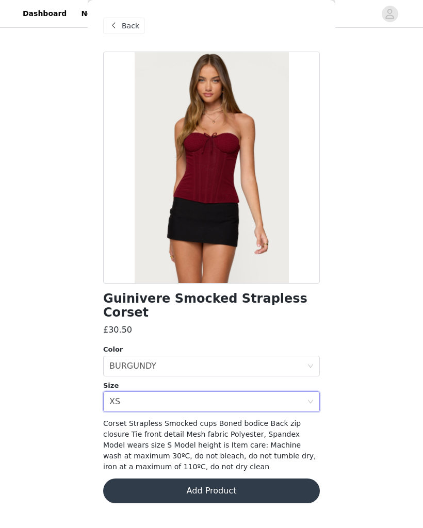
click at [182, 478] on button "Add Product" at bounding box center [211, 490] width 216 height 25
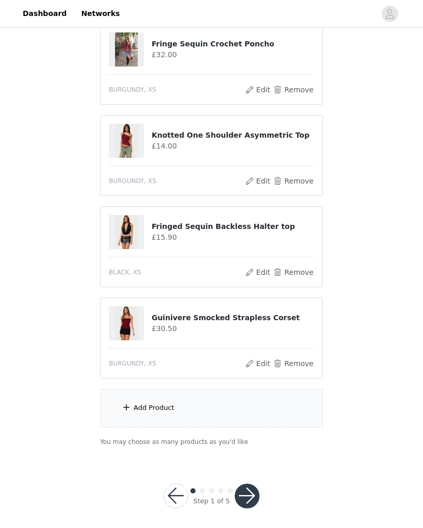
scroll to position [397, 0]
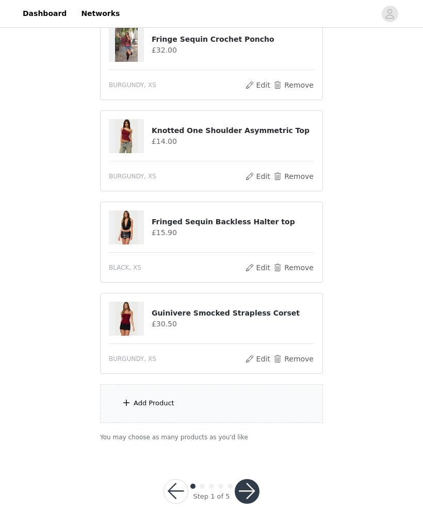
click at [170, 405] on div "Add Product" at bounding box center [153, 403] width 41 height 10
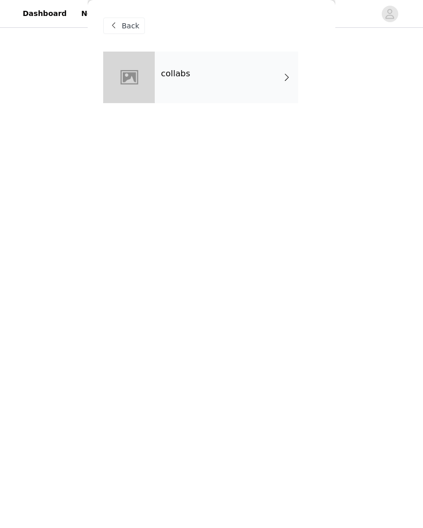
click at [6, 129] on div "STEP 1 OF 5 Products Choose as many products as you'd like, up to £300.00. 7 Se…" at bounding box center [211, 43] width 423 height 821
click at [136, 32] on div "Back" at bounding box center [124, 26] width 42 height 16
click at [120, 24] on div "Back" at bounding box center [124, 26] width 42 height 16
click at [125, 23] on span "Back" at bounding box center [131, 26] width 18 height 11
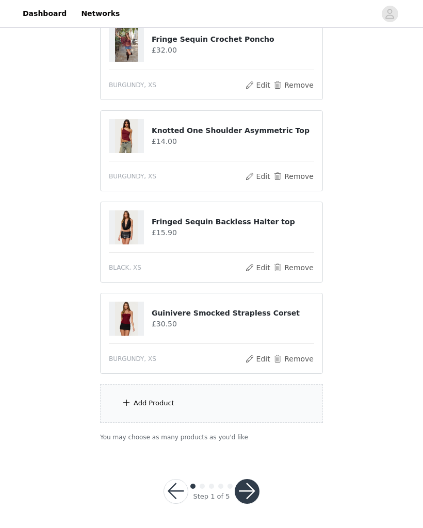
click at [121, 403] on div "Add Product" at bounding box center [211, 403] width 223 height 39
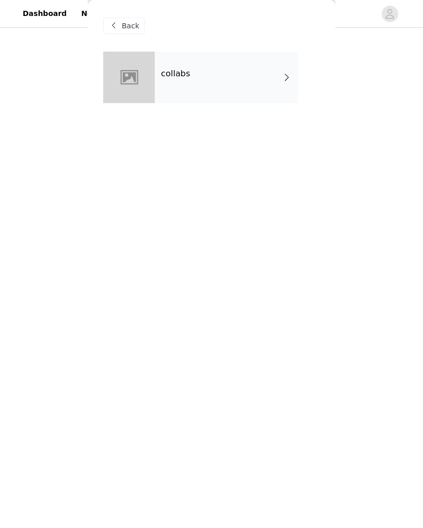
click at [136, 81] on div at bounding box center [129, 78] width 52 height 52
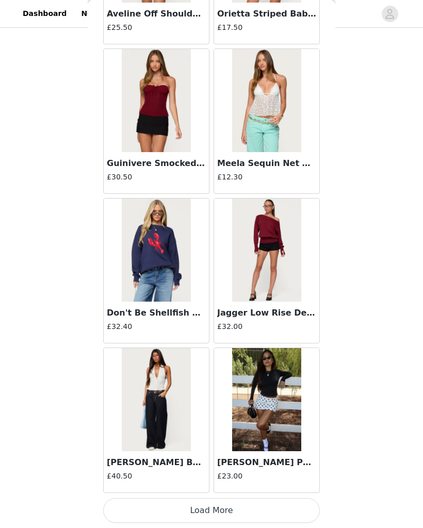
click at [197, 520] on button "Load More" at bounding box center [211, 510] width 216 height 25
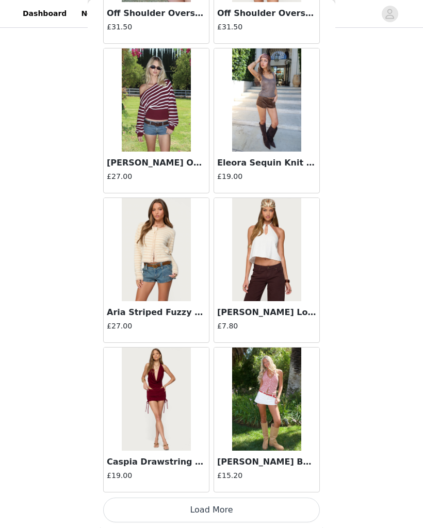
scroll to position [141, 0]
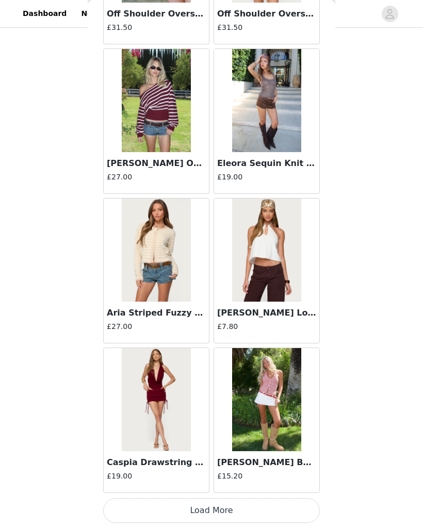
click at [213, 507] on button "Load More" at bounding box center [211, 510] width 216 height 25
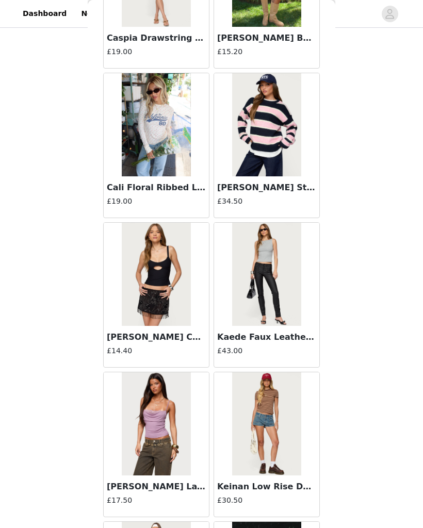
scroll to position [2968, 0]
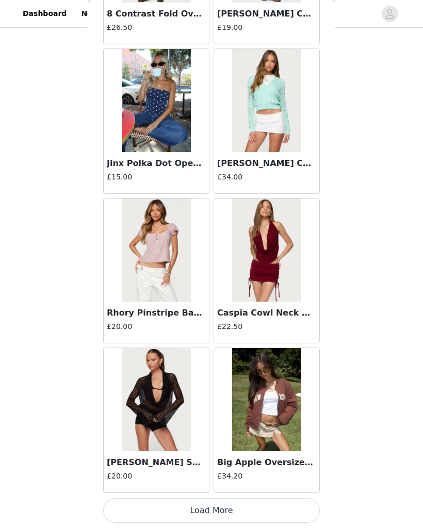
click at [220, 513] on button "Load More" at bounding box center [211, 510] width 216 height 25
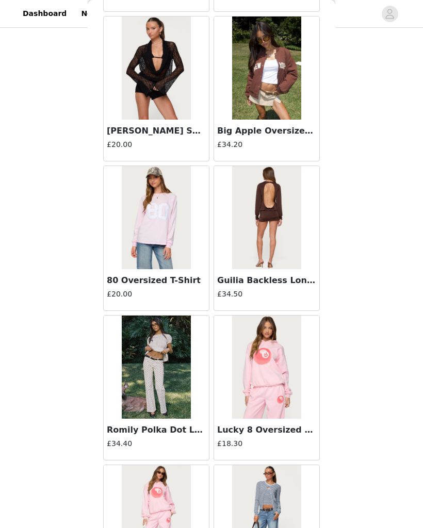
scroll to position [4370, 0]
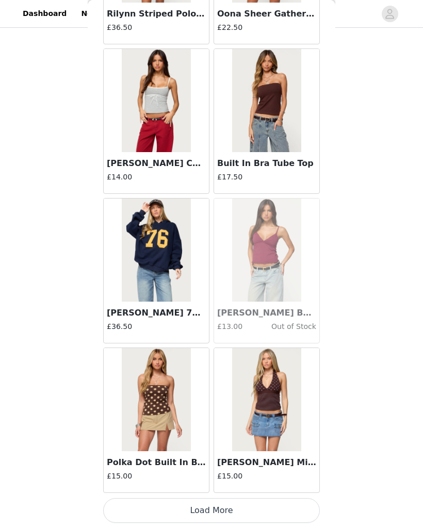
click at [192, 513] on button "Load More" at bounding box center [211, 510] width 216 height 25
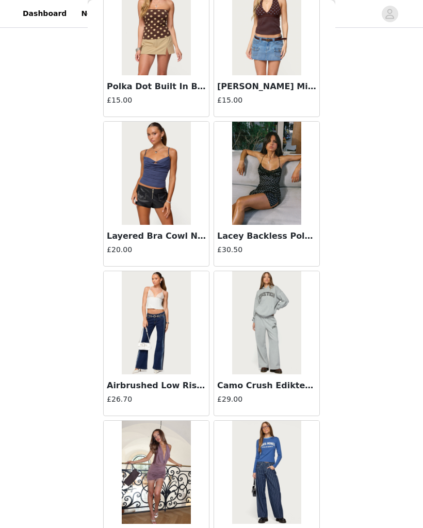
scroll to position [5909, 0]
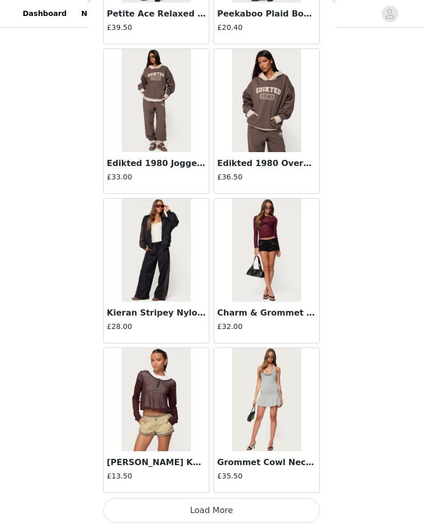
click at [192, 510] on button "Load More" at bounding box center [211, 510] width 216 height 25
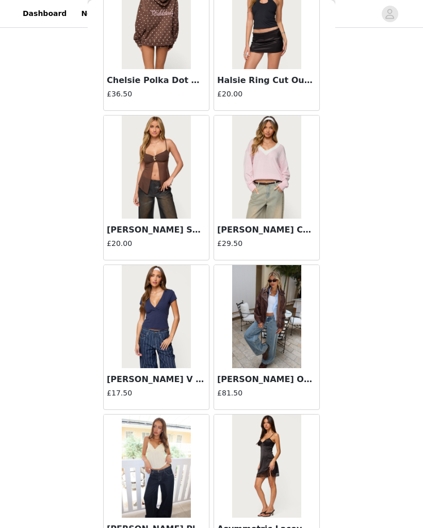
scroll to position [8306, 0]
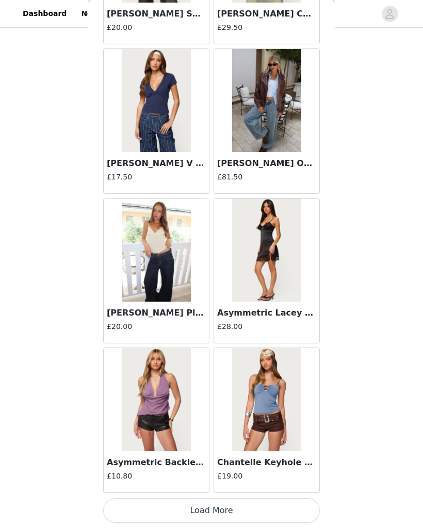
click at [279, 502] on button "Load More" at bounding box center [211, 510] width 216 height 25
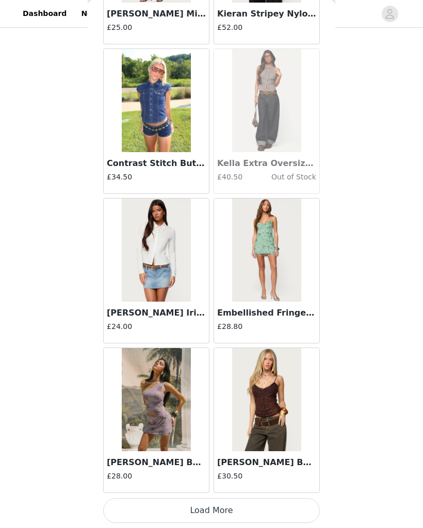
scroll to position [10016, 0]
click at [225, 514] on button "Load More" at bounding box center [211, 510] width 216 height 25
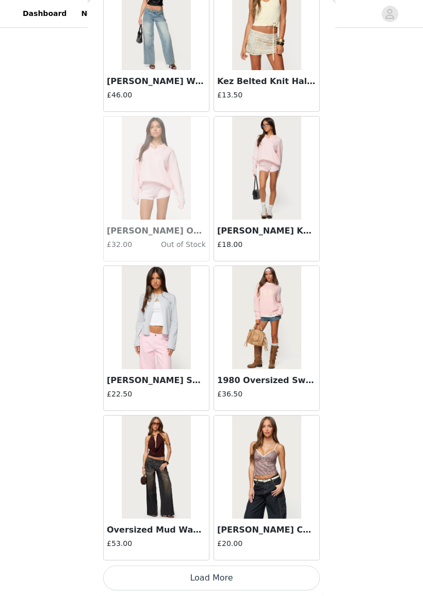
scroll to position [154, 0]
click at [247, 527] on button "Load More" at bounding box center [211, 578] width 216 height 25
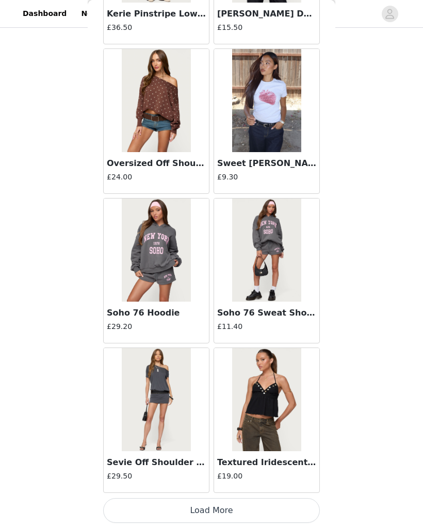
scroll to position [13005, 0]
click at [266, 514] on button "Load More" at bounding box center [211, 510] width 216 height 25
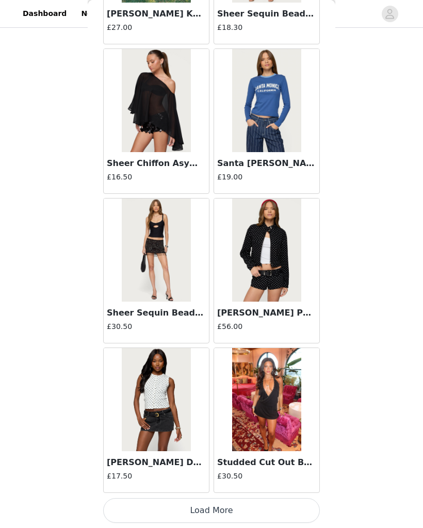
scroll to position [14499, 0]
click at [191, 520] on button "Load More" at bounding box center [211, 510] width 216 height 25
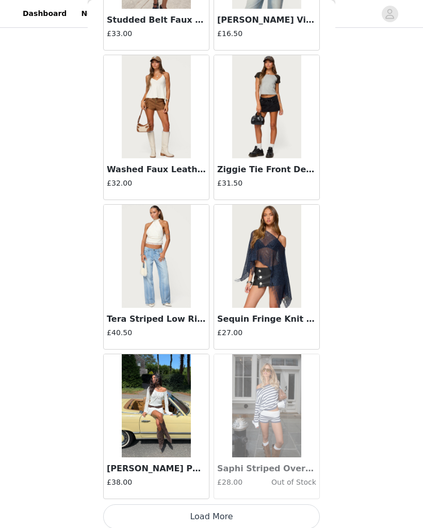
scroll to position [15984, 0]
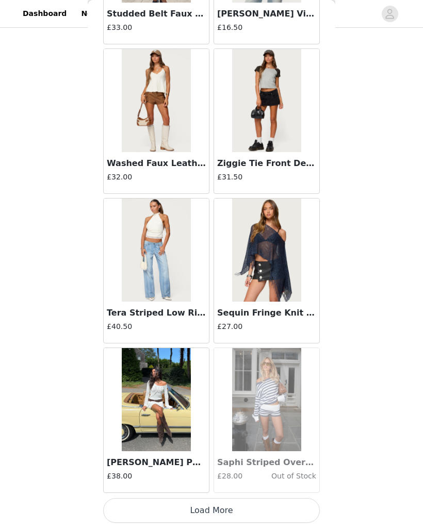
click at [226, 513] on button "Load More" at bounding box center [211, 510] width 216 height 25
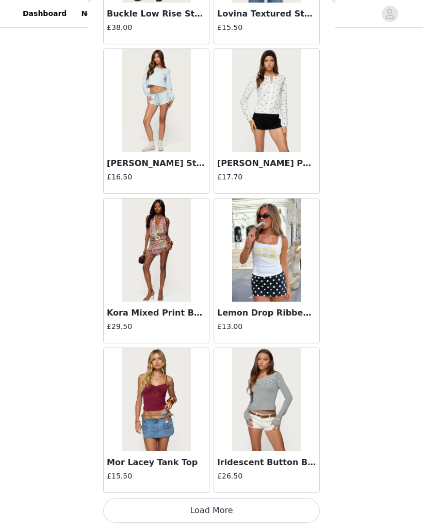
scroll to position [17488, 0]
click at [243, 510] on button "Load More" at bounding box center [211, 510] width 216 height 25
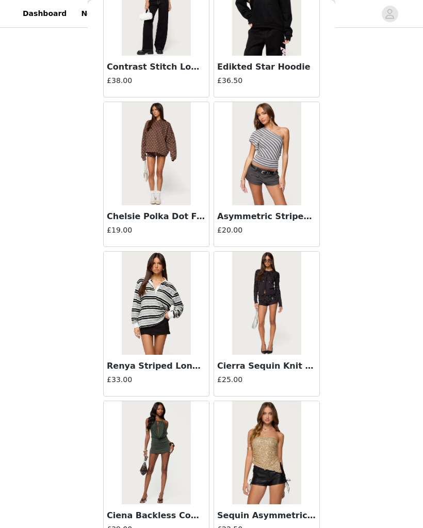
scroll to position [18333, 0]
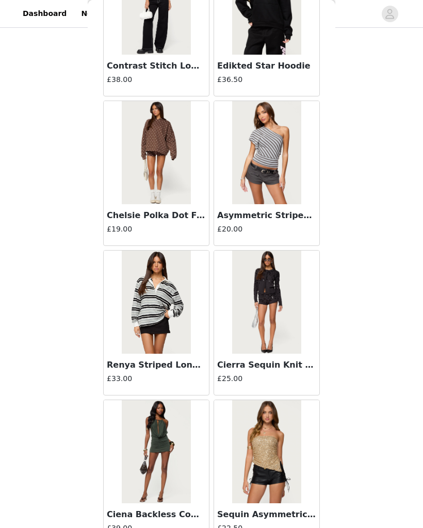
click at [273, 168] on img at bounding box center [266, 152] width 69 height 103
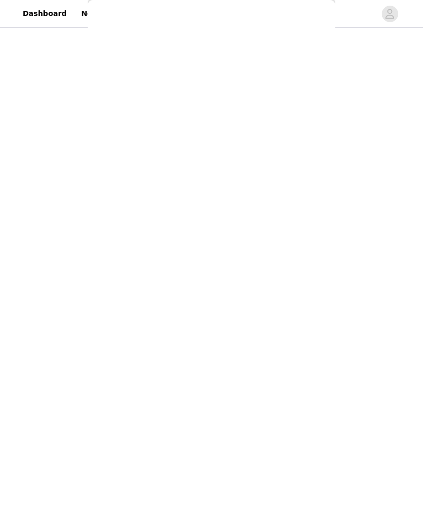
scroll to position [0, 0]
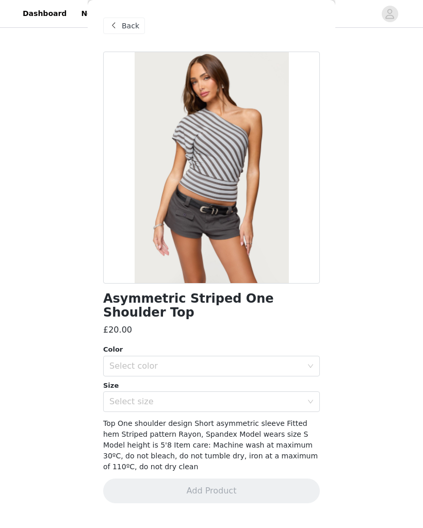
click at [223, 361] on div "Select color" at bounding box center [205, 366] width 193 height 10
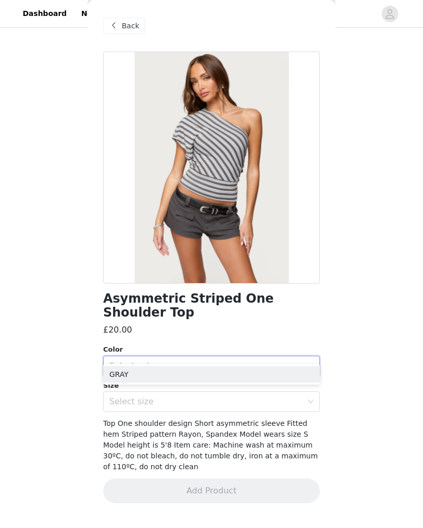
click at [213, 373] on li "GRAY" at bounding box center [211, 374] width 216 height 16
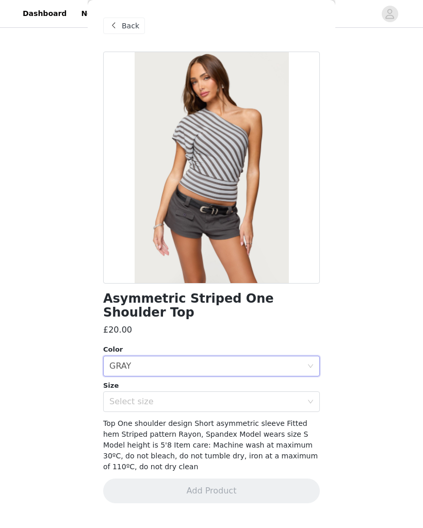
click at [196, 396] on div "Select size" at bounding box center [205, 401] width 193 height 10
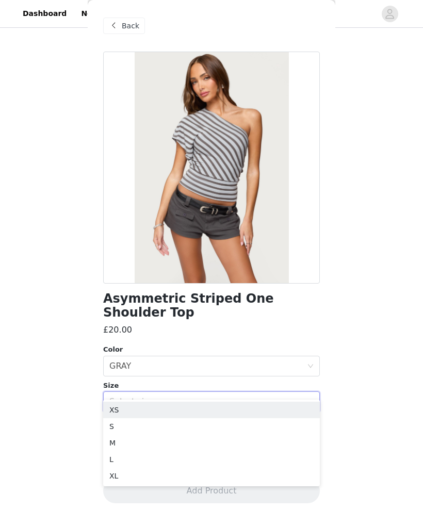
click at [178, 411] on li "XS" at bounding box center [211, 409] width 216 height 16
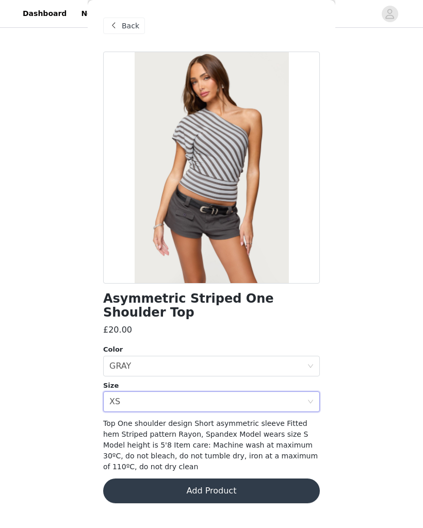
click at [293, 480] on button "Add Product" at bounding box center [211, 490] width 216 height 25
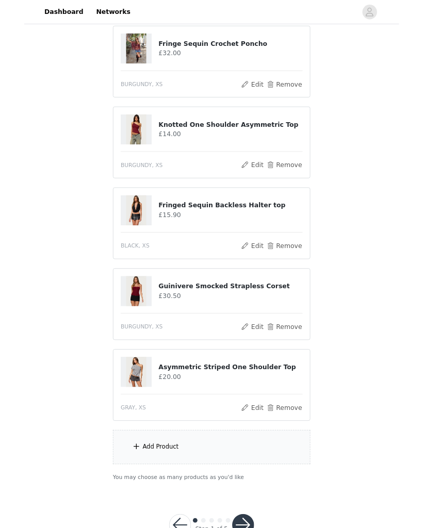
scroll to position [488, 0]
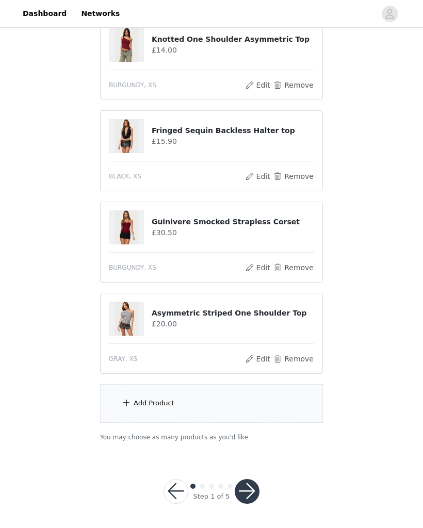
click at [218, 411] on div "Add Product" at bounding box center [211, 403] width 223 height 39
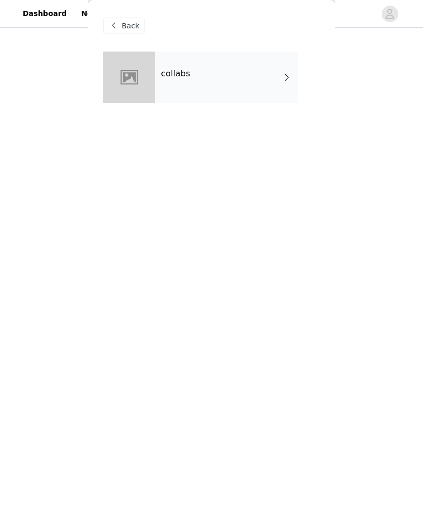
click at [243, 68] on div "collabs" at bounding box center [226, 78] width 143 height 52
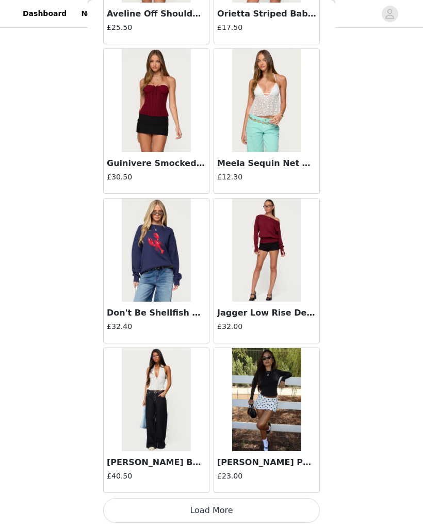
click at [220, 516] on button "Load More" at bounding box center [211, 510] width 216 height 25
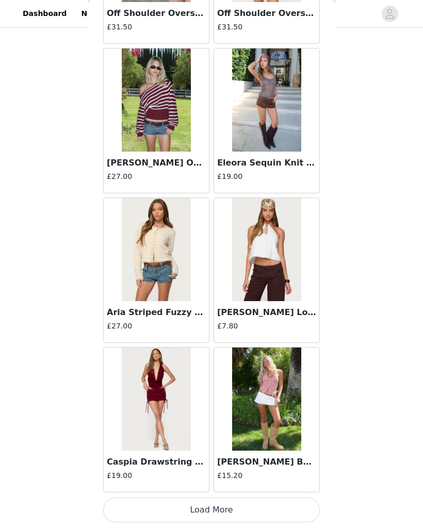
scroll to position [406, 0]
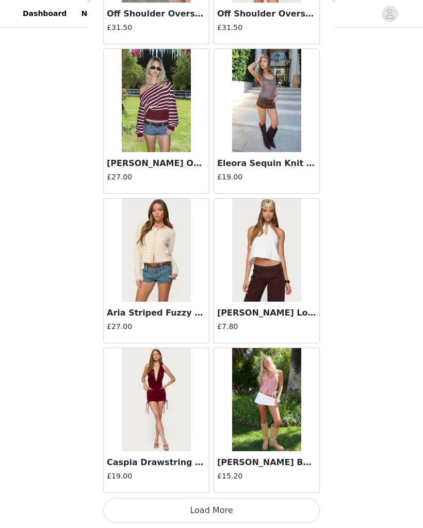
click at [228, 508] on button "Load More" at bounding box center [211, 510] width 216 height 25
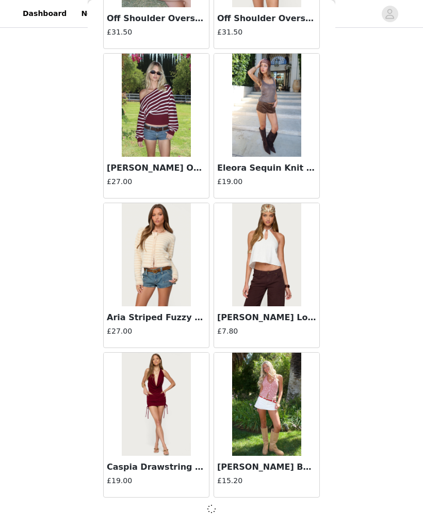
scroll to position [2539, 0]
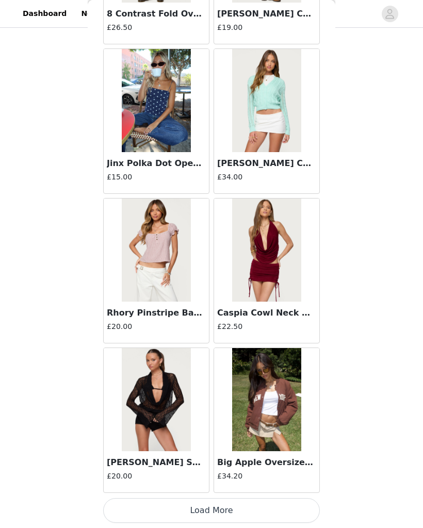
click at [244, 506] on button "Load More" at bounding box center [211, 510] width 216 height 25
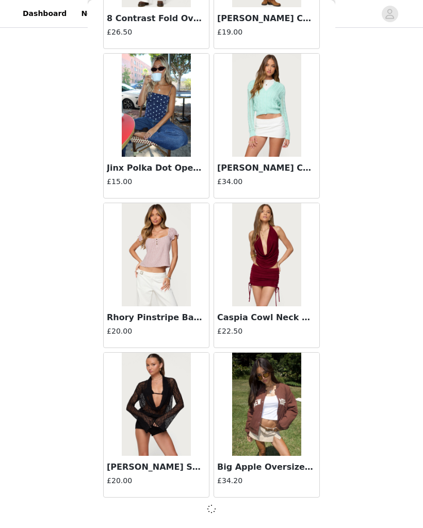
scroll to position [4033, 0]
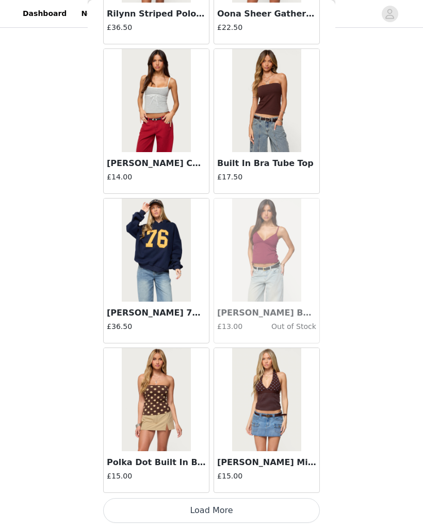
click at [256, 500] on button "Load More" at bounding box center [211, 510] width 216 height 25
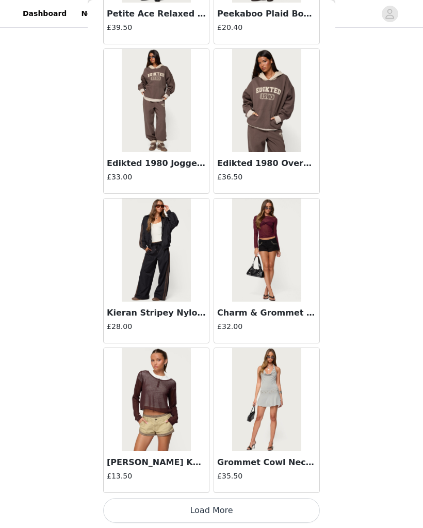
click at [230, 512] on button "Load More" at bounding box center [211, 510] width 216 height 25
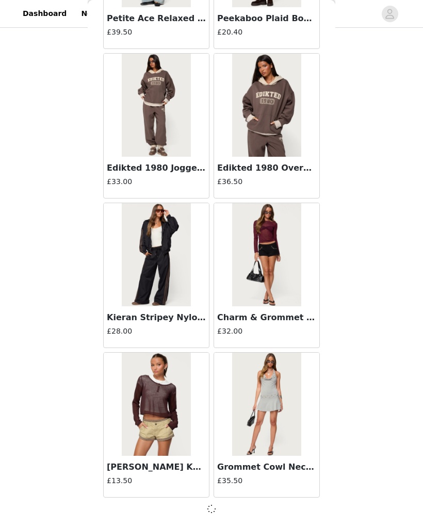
scroll to position [7022, 0]
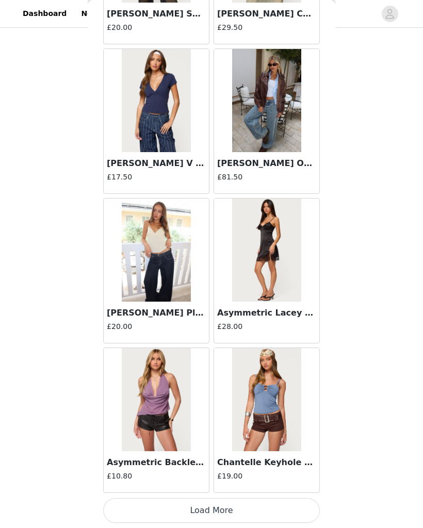
click at [252, 508] on button "Load More" at bounding box center [211, 510] width 216 height 25
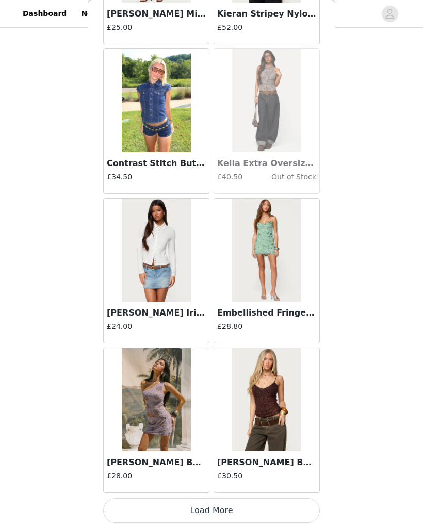
click at [248, 513] on button "Load More" at bounding box center [211, 510] width 216 height 25
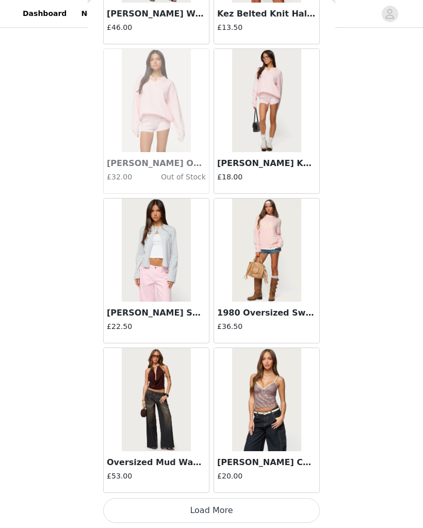
scroll to position [11510, 0]
click at [286, 507] on button "Load More" at bounding box center [211, 510] width 216 height 25
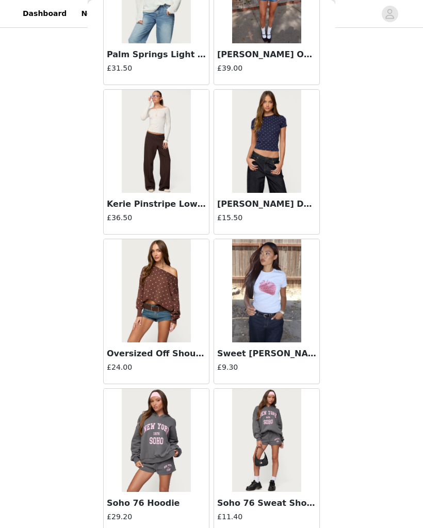
scroll to position [12834, 0]
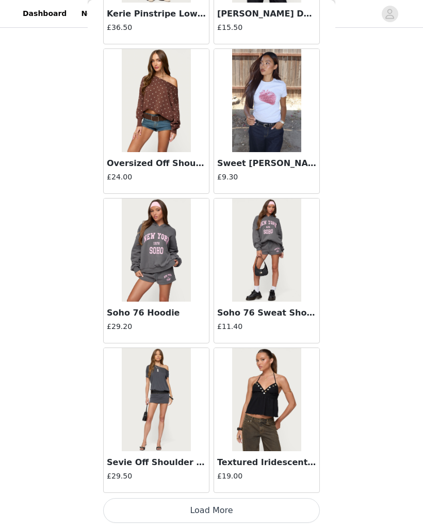
click at [282, 515] on button "Load More" at bounding box center [211, 510] width 216 height 25
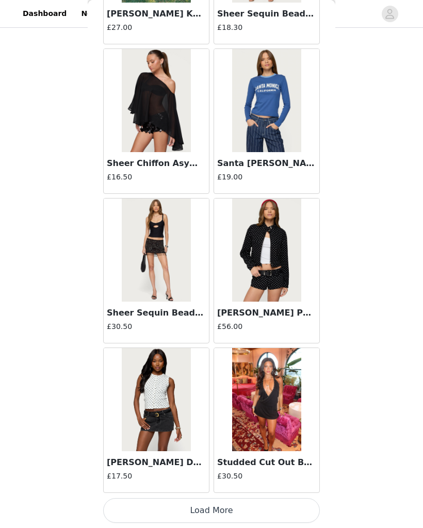
scroll to position [14499, 0]
click at [289, 491] on div "Studded Cut Out Backless Mini Dress £30.50" at bounding box center [266, 471] width 105 height 41
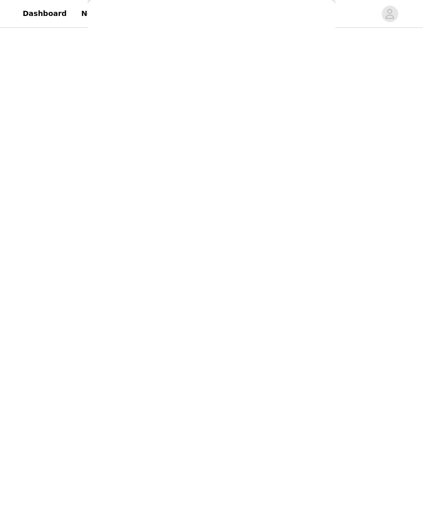
scroll to position [0, 0]
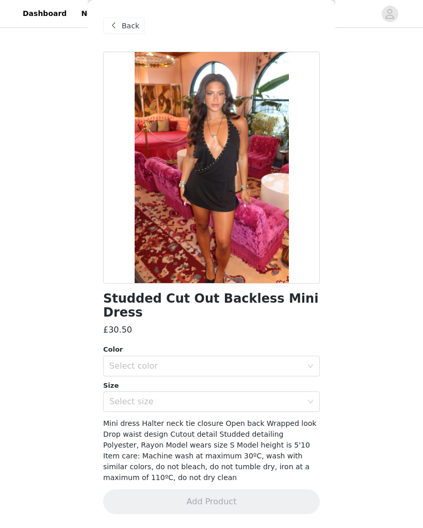
click at [124, 30] on span "Back" at bounding box center [131, 26] width 18 height 11
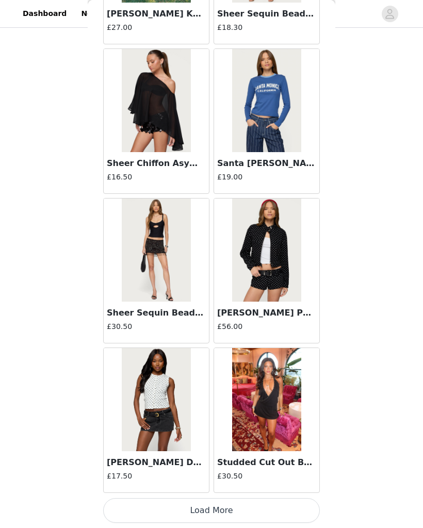
click at [251, 505] on button "Load More" at bounding box center [211, 510] width 216 height 25
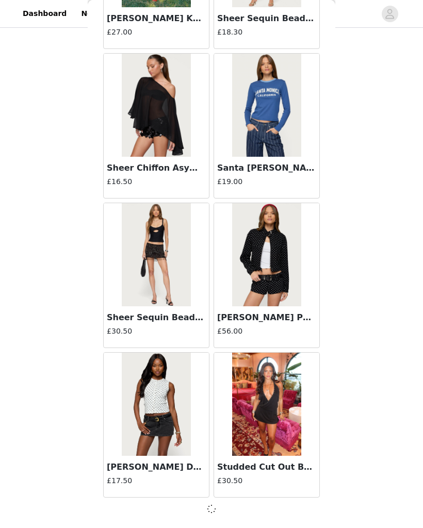
scroll to position [14495, 0]
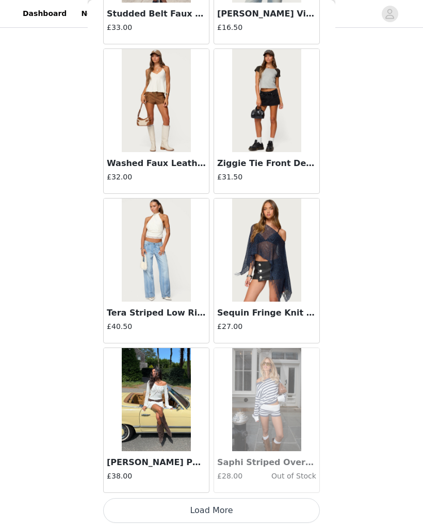
click at [278, 510] on button "Load More" at bounding box center [211, 510] width 216 height 25
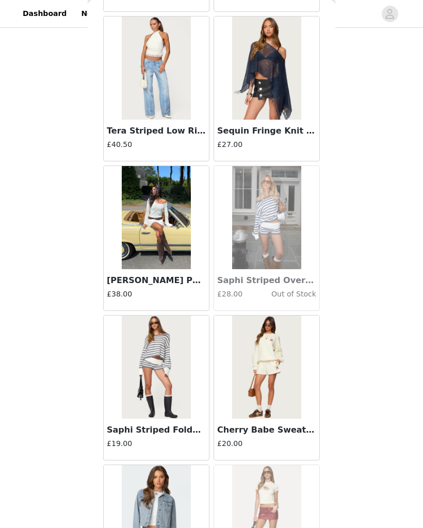
scroll to position [16177, 0]
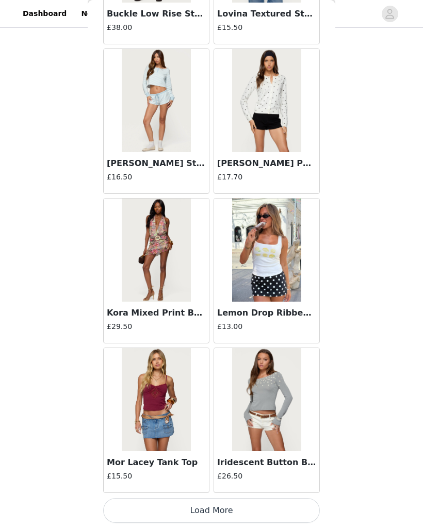
click at [215, 508] on button "Load More" at bounding box center [211, 510] width 216 height 25
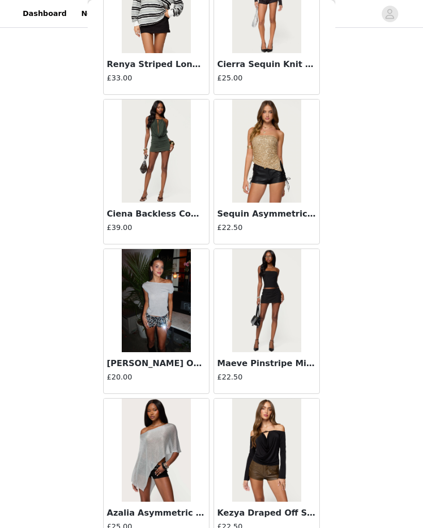
scroll to position [18647, 0]
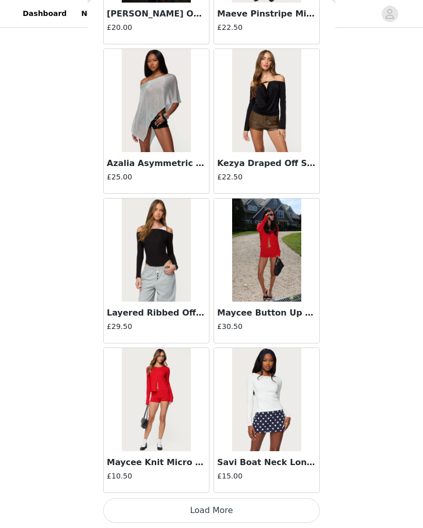
click at [288, 510] on button "Load More" at bounding box center [211, 510] width 216 height 25
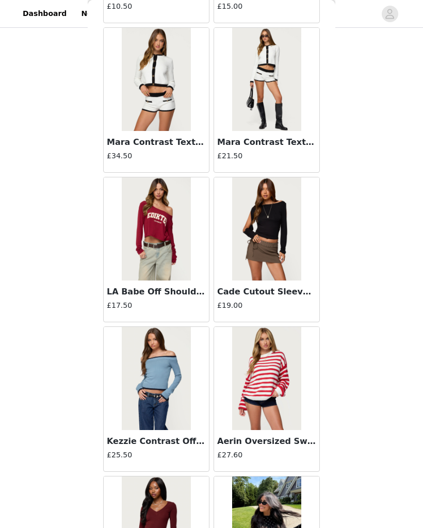
scroll to position [19515, 0]
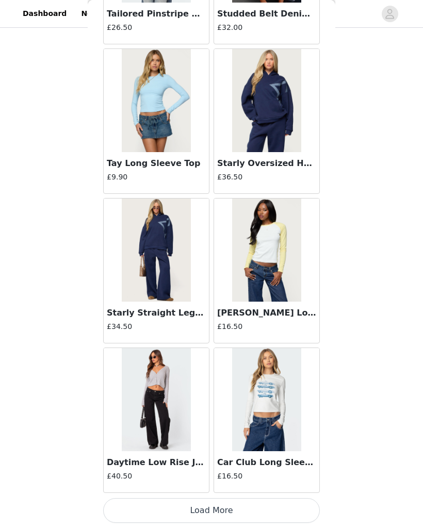
click at [255, 498] on button "Load More" at bounding box center [211, 510] width 216 height 25
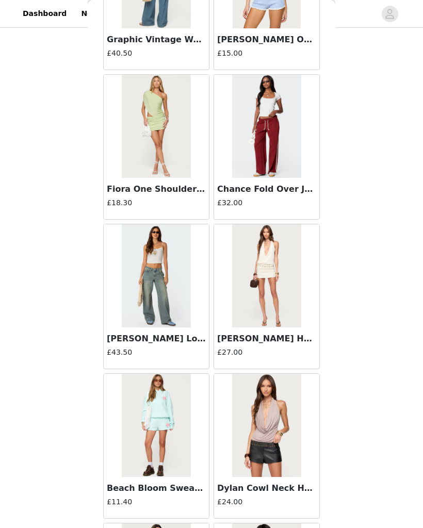
scroll to position [21067, 0]
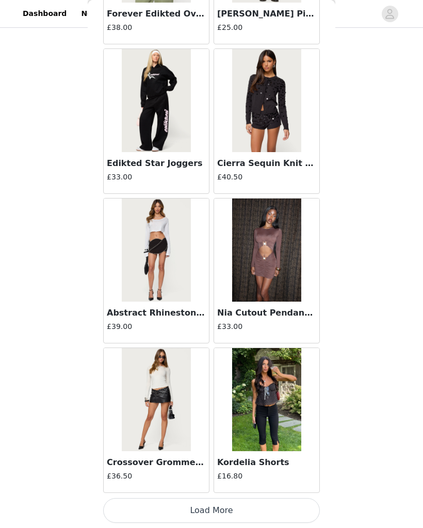
click at [278, 506] on button "Load More" at bounding box center [211, 510] width 216 height 25
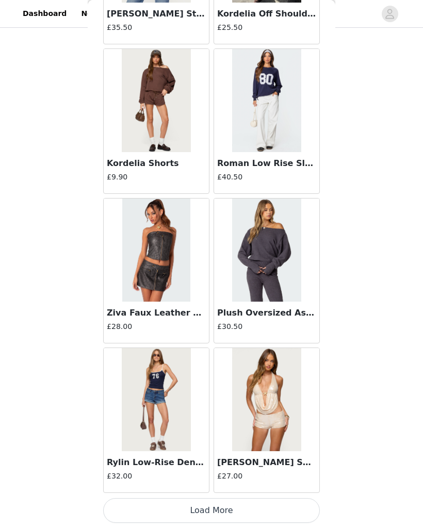
scroll to position [23466, 0]
click at [290, 492] on div "[PERSON_NAME] Sequin Backless Cowl Neck Top £27.00" at bounding box center [266, 471] width 105 height 41
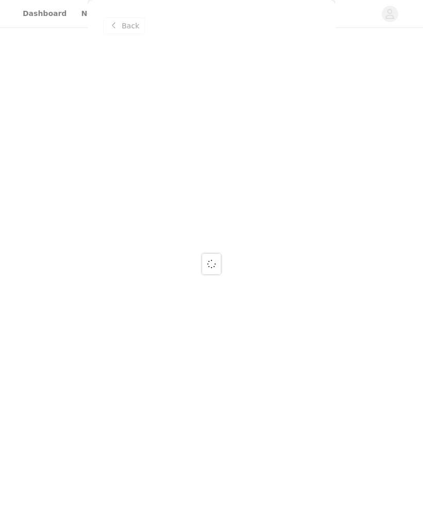
scroll to position [0, 0]
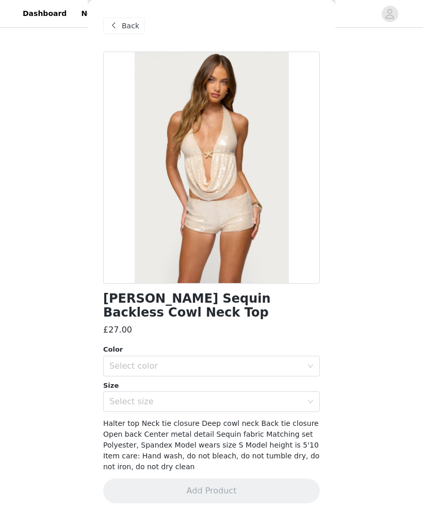
click at [137, 28] on span "Back" at bounding box center [131, 26] width 18 height 11
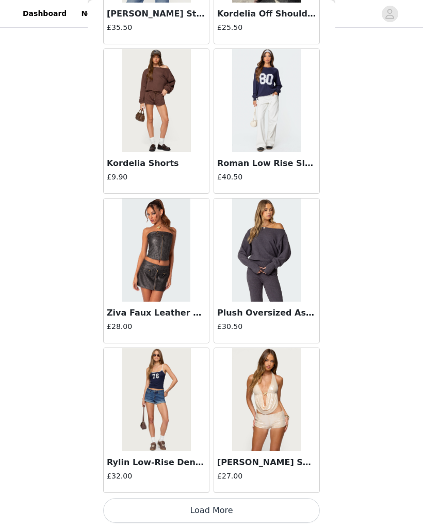
click at [240, 508] on button "Load More" at bounding box center [211, 510] width 216 height 25
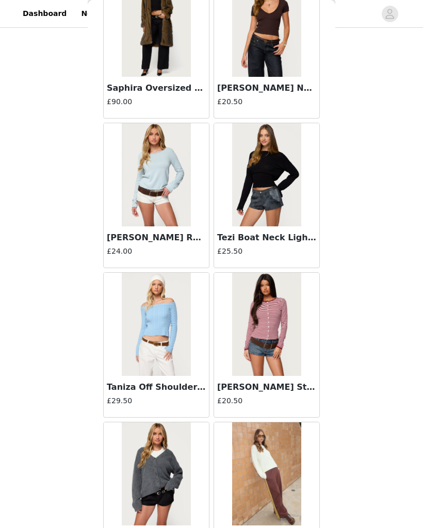
scroll to position [24317, 0]
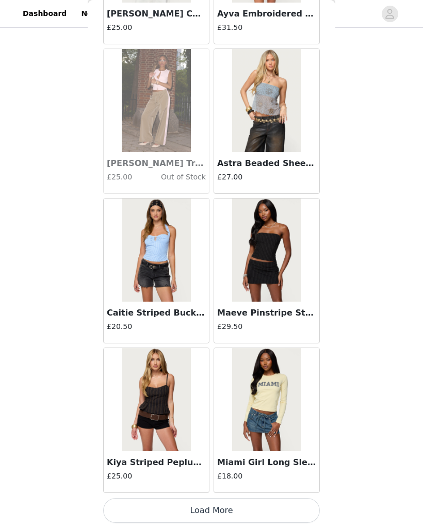
click at [292, 509] on button "Load More" at bounding box center [211, 510] width 216 height 25
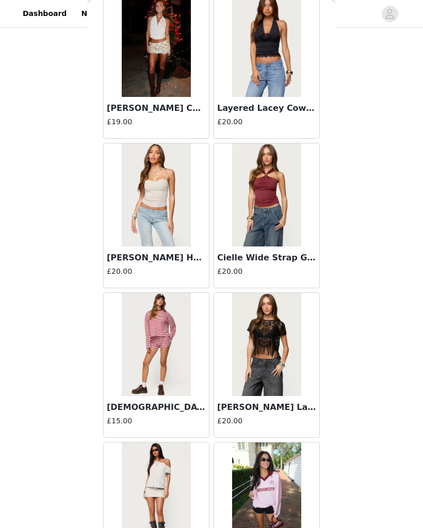
scroll to position [25464, 0]
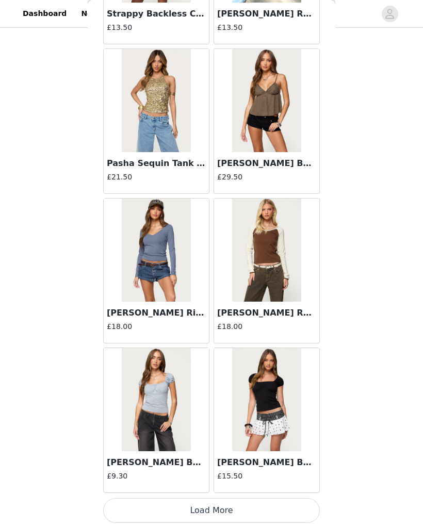
click at [273, 511] on button "Load More" at bounding box center [211, 510] width 216 height 25
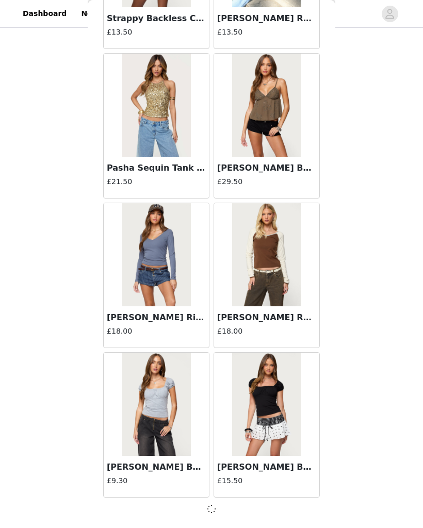
scroll to position [26450, 0]
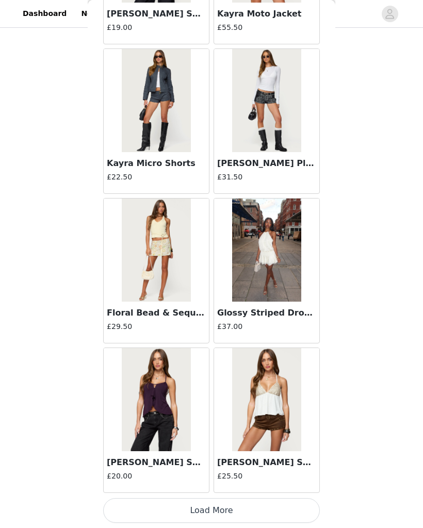
click at [259, 513] on button "Load More" at bounding box center [211, 510] width 216 height 25
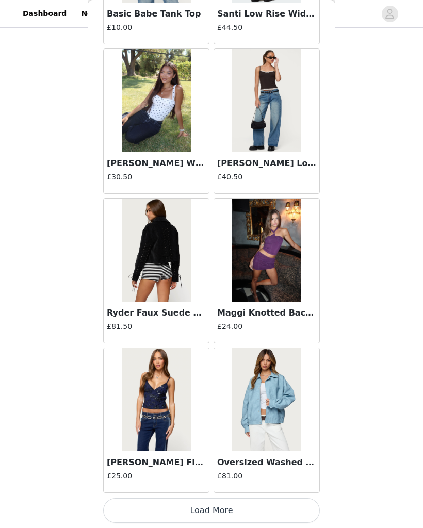
scroll to position [29444, 0]
click at [239, 514] on button "Load More" at bounding box center [211, 510] width 216 height 25
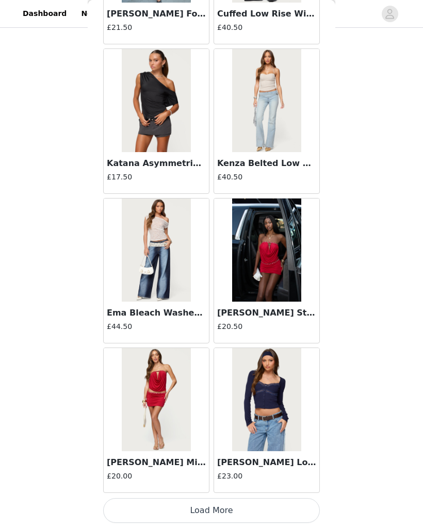
click at [259, 499] on button "Load More" at bounding box center [211, 510] width 216 height 25
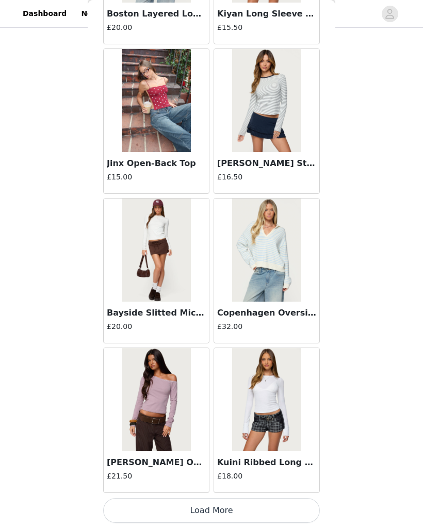
scroll to position [32432, 0]
click at [255, 492] on article "Kuini Ribbed Long Sleeve T Shirt £18.00" at bounding box center [266, 419] width 106 height 145
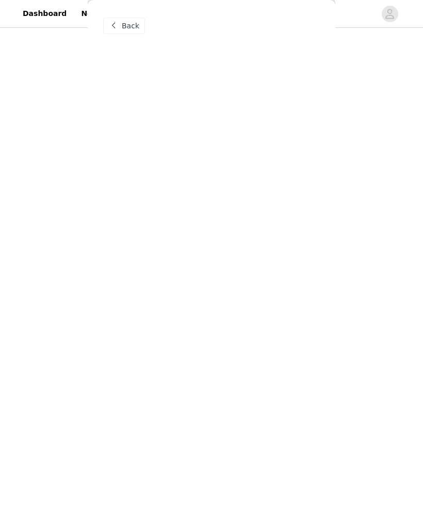
click at [251, 508] on div "Back" at bounding box center [211, 264] width 247 height 528
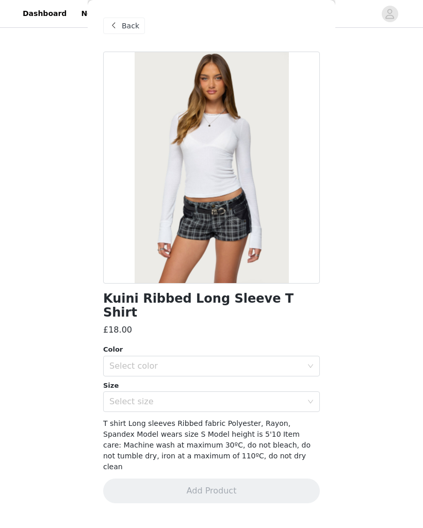
click at [116, 20] on span at bounding box center [113, 26] width 12 height 12
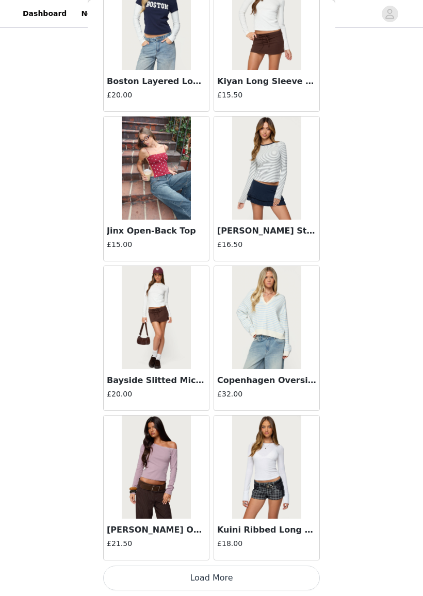
scroll to position [420, 0]
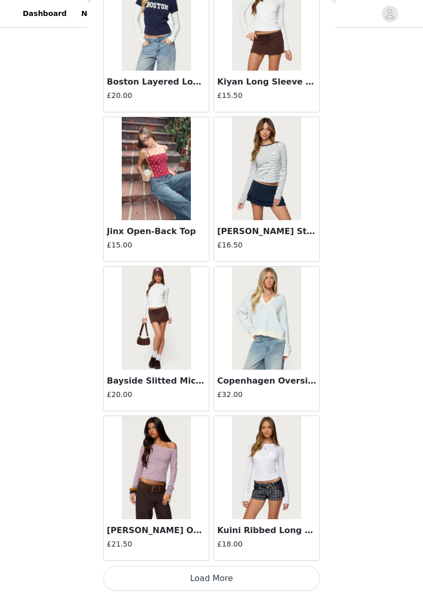
click at [278, 527] on button "Load More" at bounding box center [211, 578] width 216 height 25
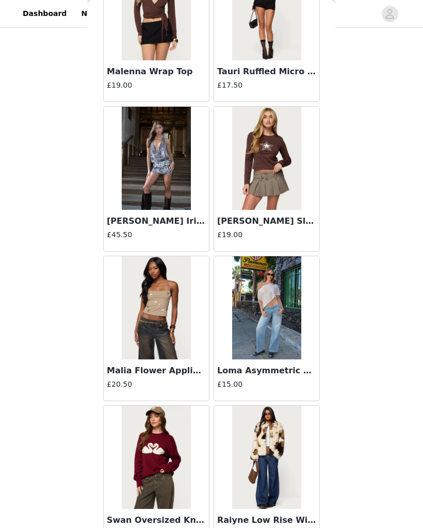
scroll to position [33723, 0]
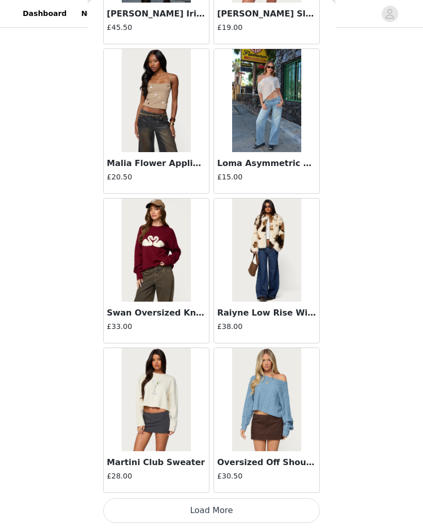
click at [270, 512] on button "Load More" at bounding box center [211, 510] width 216 height 25
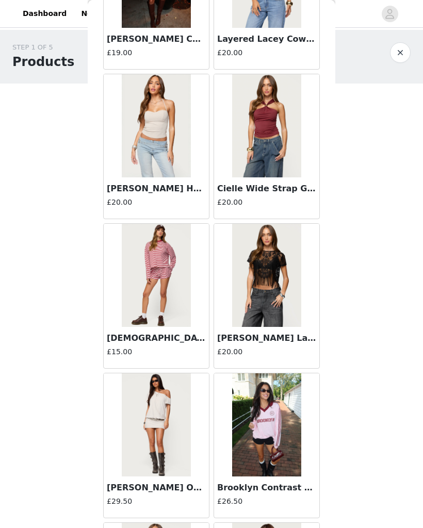
scroll to position [25537, 0]
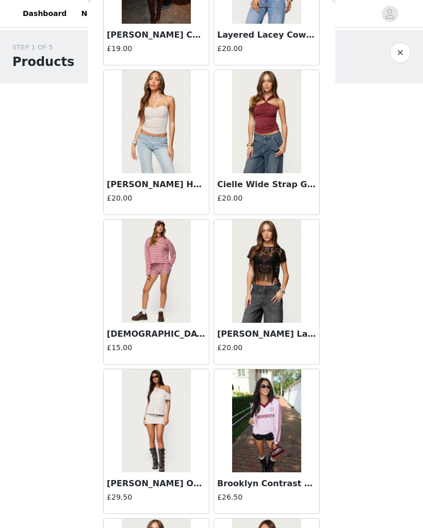
click at [271, 290] on img at bounding box center [266, 271] width 69 height 103
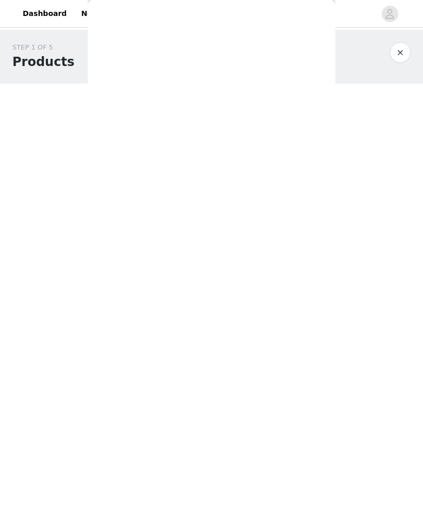
scroll to position [0, 0]
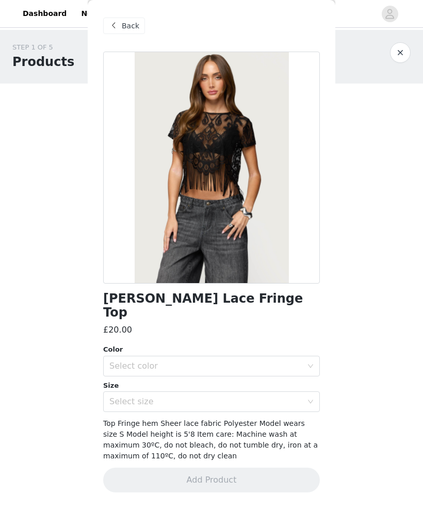
click at [204, 361] on div "Select color" at bounding box center [205, 366] width 193 height 10
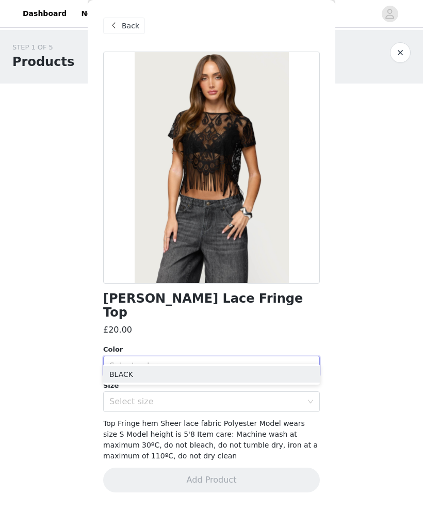
click at [188, 379] on li "BLACK" at bounding box center [211, 374] width 216 height 16
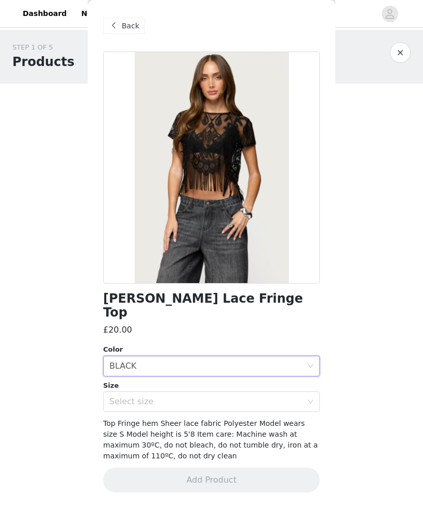
click at [176, 396] on div "Select size" at bounding box center [205, 401] width 193 height 10
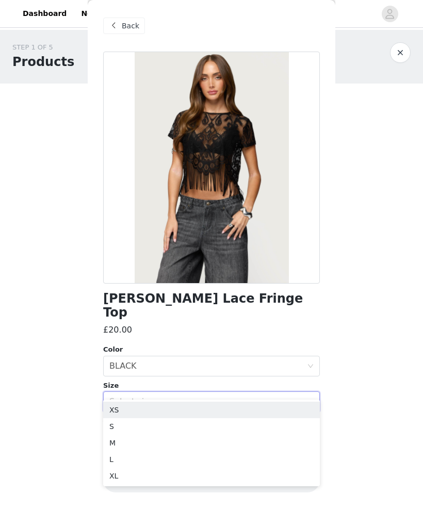
click at [157, 411] on li "XS" at bounding box center [211, 409] width 216 height 16
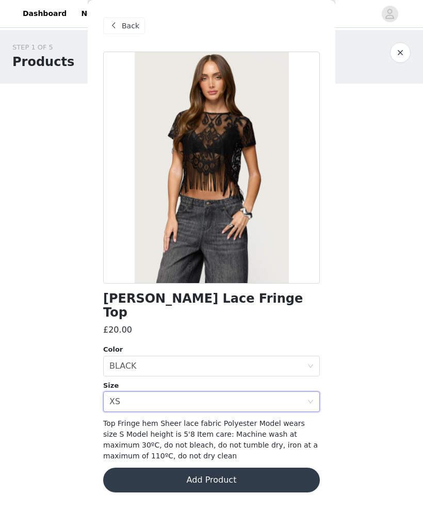
click at [173, 467] on button "Add Product" at bounding box center [211, 479] width 216 height 25
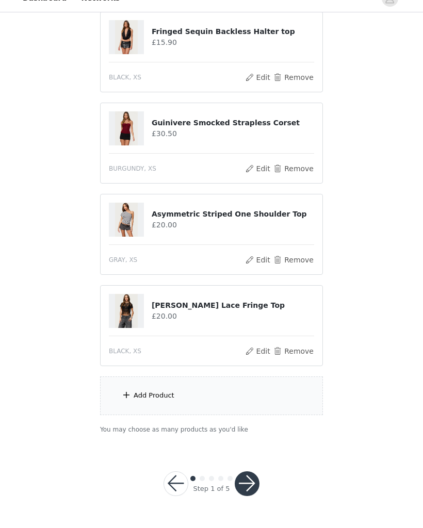
scroll to position [579, 0]
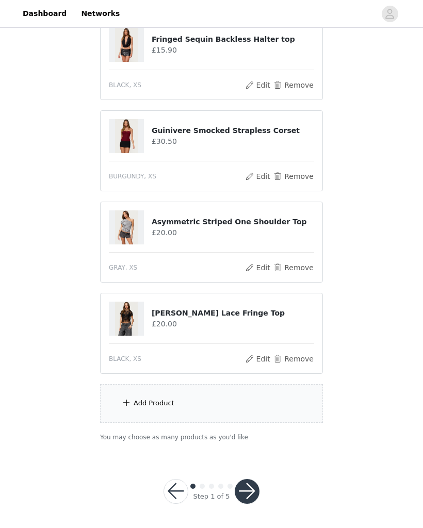
click at [212, 395] on div "Add Product" at bounding box center [211, 403] width 223 height 39
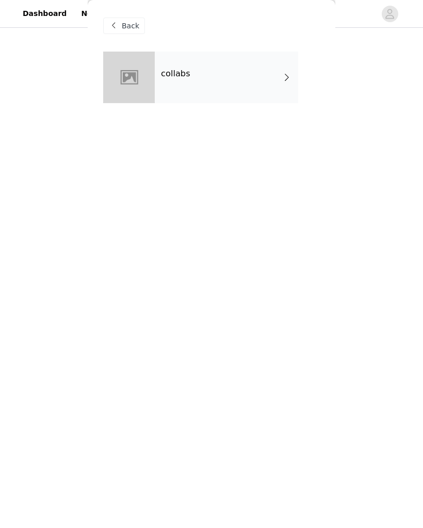
click at [277, 77] on div "collabs" at bounding box center [226, 78] width 143 height 52
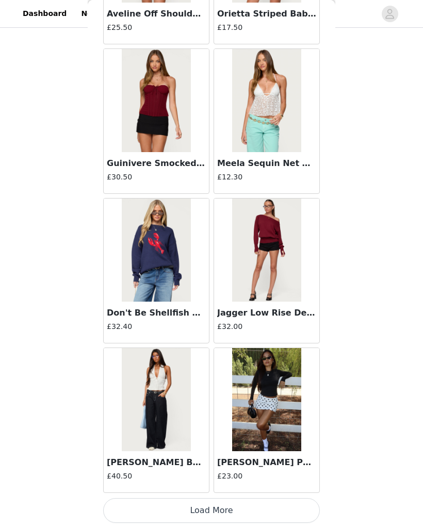
click at [269, 509] on button "Load More" at bounding box center [211, 510] width 216 height 25
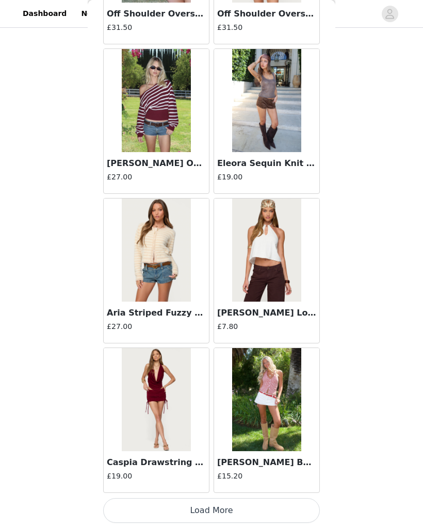
scroll to position [2539, 0]
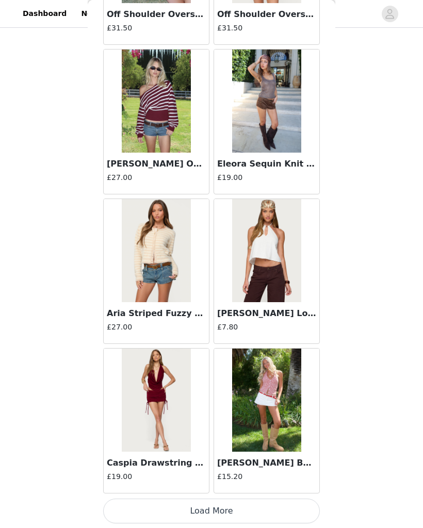
click at [293, 507] on button "Load More" at bounding box center [211, 510] width 216 height 25
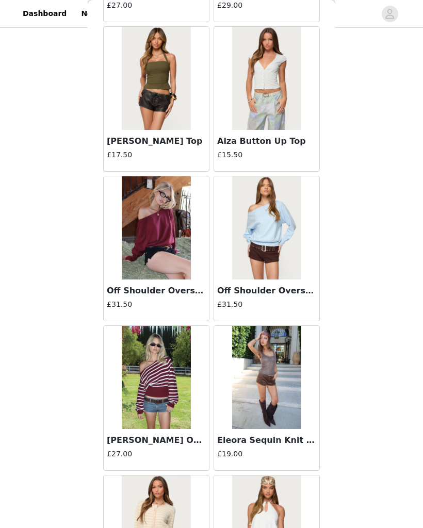
scroll to position [2270, 0]
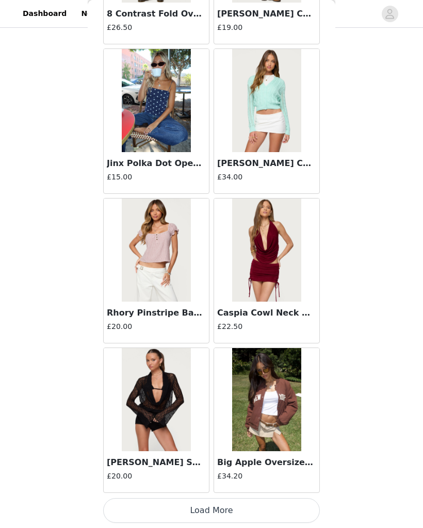
click at [231, 513] on button "Load More" at bounding box center [211, 510] width 216 height 25
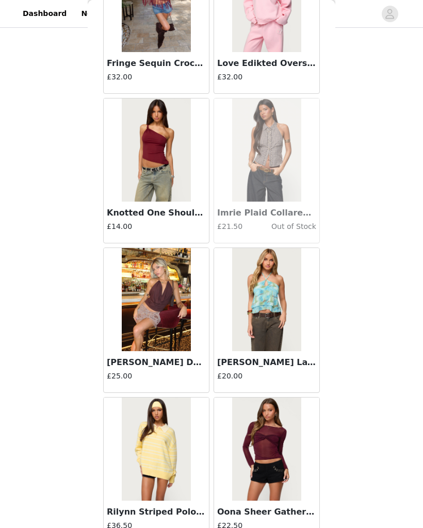
scroll to position [5058, 0]
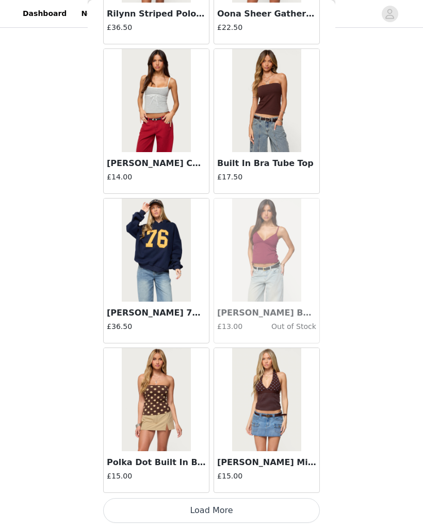
click at [290, 516] on button "Load More" at bounding box center [211, 510] width 216 height 25
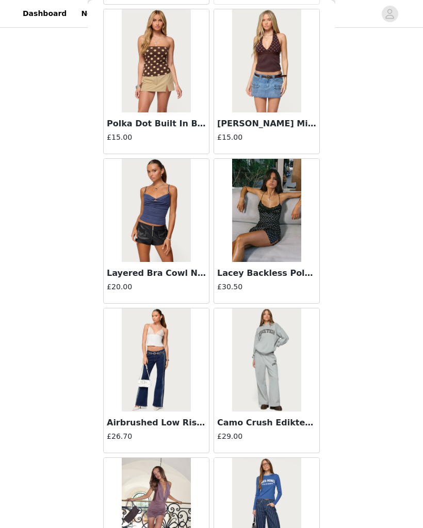
scroll to position [5889, 0]
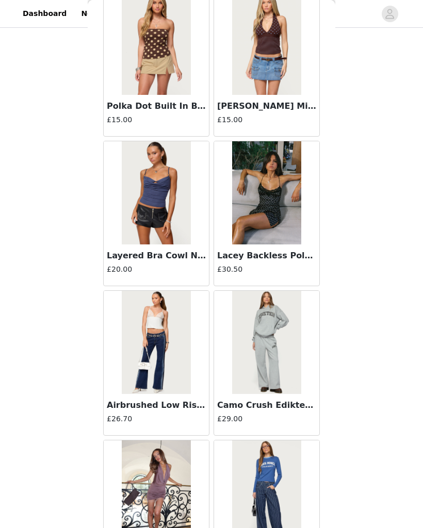
click at [275, 205] on img at bounding box center [266, 192] width 69 height 103
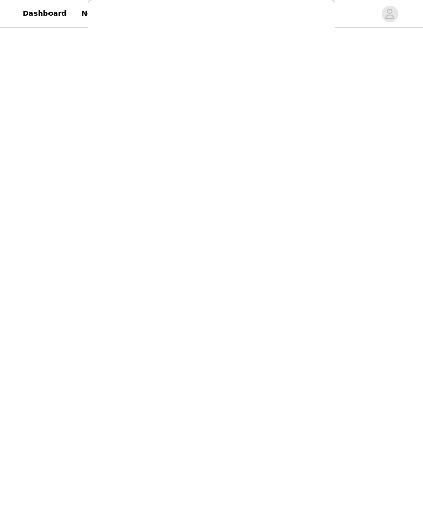
scroll to position [0, 0]
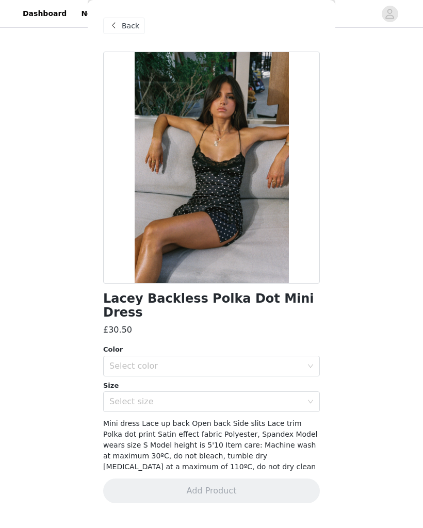
click at [266, 361] on div "Select color" at bounding box center [205, 366] width 193 height 10
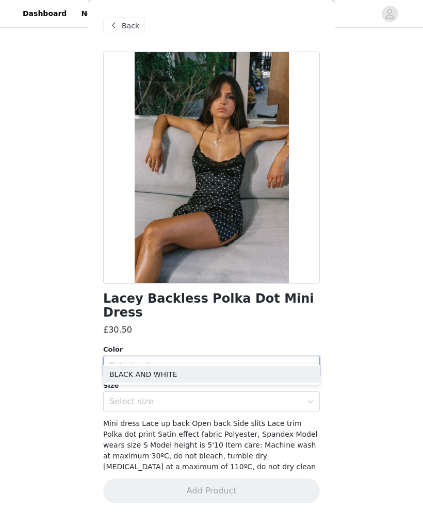
click at [260, 374] on li "BLACK AND WHITE" at bounding box center [211, 374] width 216 height 16
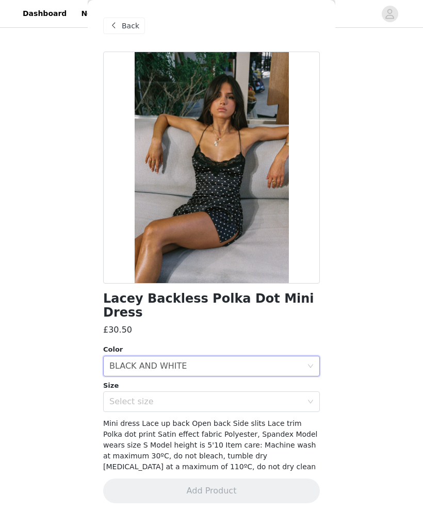
click at [267, 392] on div "Select size" at bounding box center [207, 402] width 197 height 20
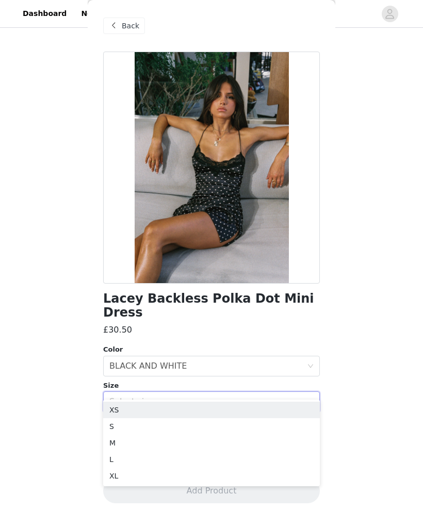
click at [226, 414] on li "XS" at bounding box center [211, 409] width 216 height 16
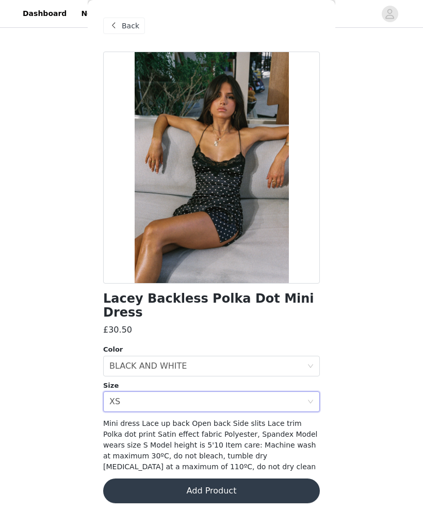
click at [230, 392] on div "Select size XS" at bounding box center [207, 402] width 197 height 20
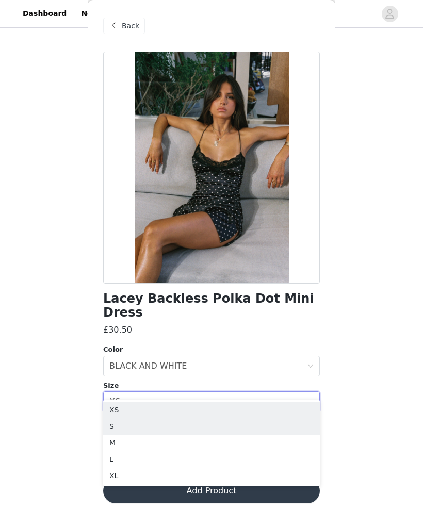
click at [260, 427] on li "S" at bounding box center [211, 426] width 216 height 16
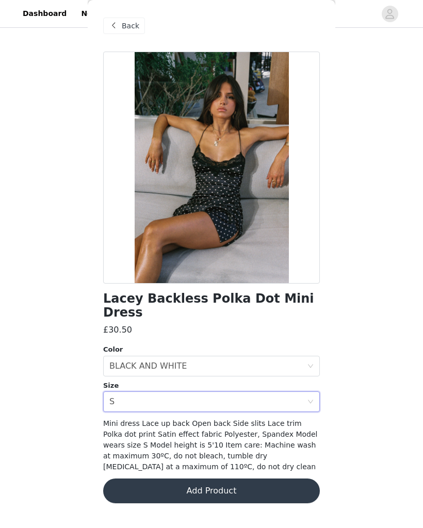
click at [279, 478] on button "Add Product" at bounding box center [211, 490] width 216 height 25
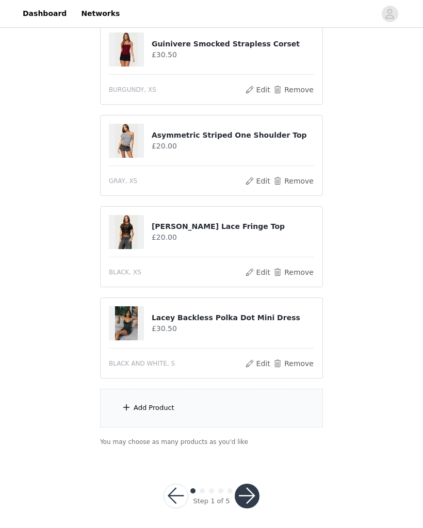
scroll to position [666, 0]
click at [242, 409] on div "Add Product" at bounding box center [211, 408] width 223 height 39
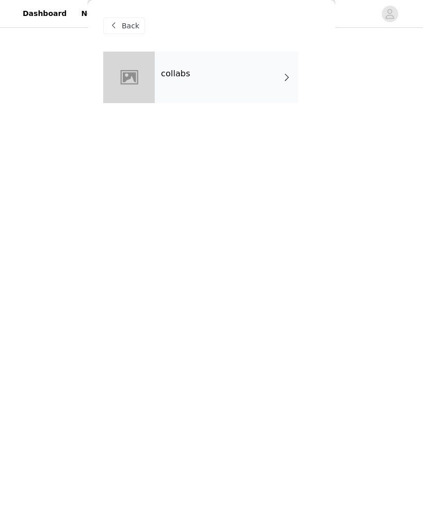
click at [256, 77] on div "collabs" at bounding box center [226, 78] width 143 height 52
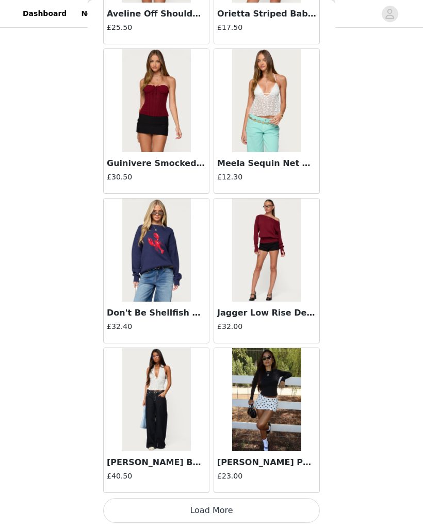
click at [212, 511] on button "Load More" at bounding box center [211, 510] width 216 height 25
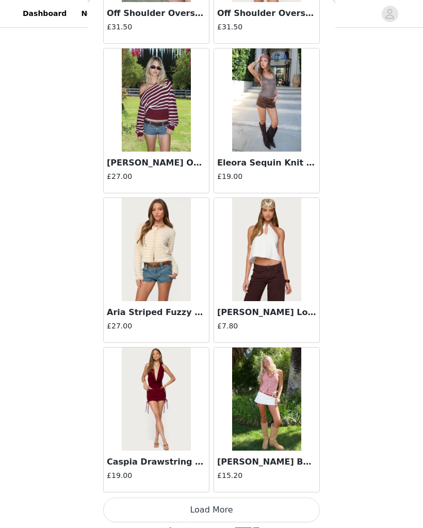
scroll to position [2544, 0]
click at [295, 510] on button "Load More" at bounding box center [211, 510] width 216 height 25
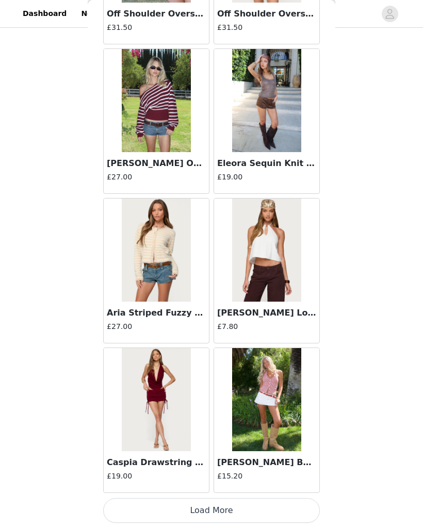
scroll to position [2539, 0]
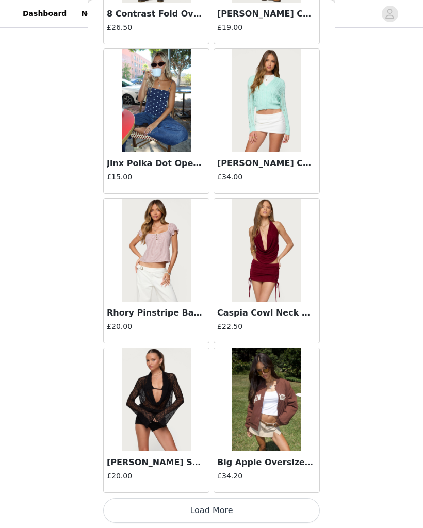
click at [282, 511] on button "Load More" at bounding box center [211, 510] width 216 height 25
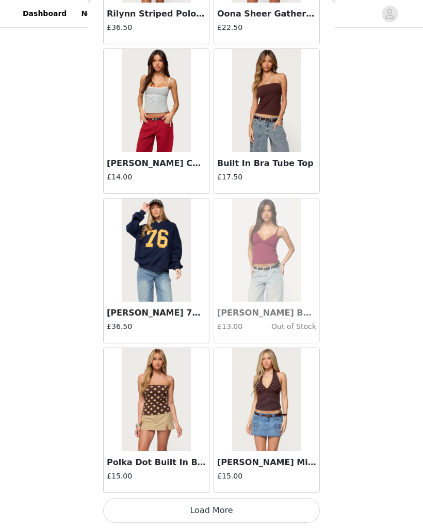
click at [290, 510] on button "Load More" at bounding box center [211, 510] width 216 height 25
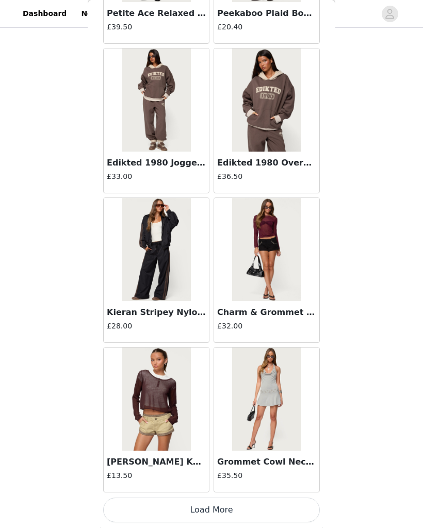
scroll to position [508, 0]
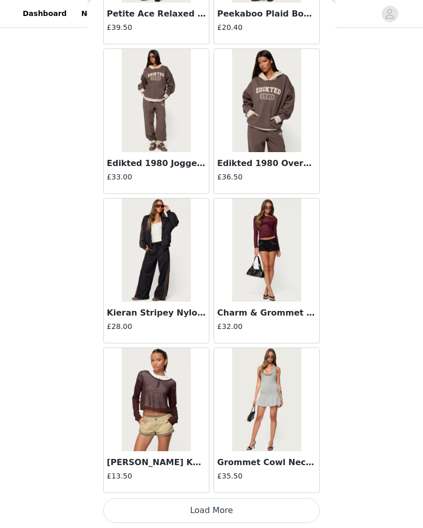
click at [289, 502] on button "Load More" at bounding box center [211, 510] width 216 height 25
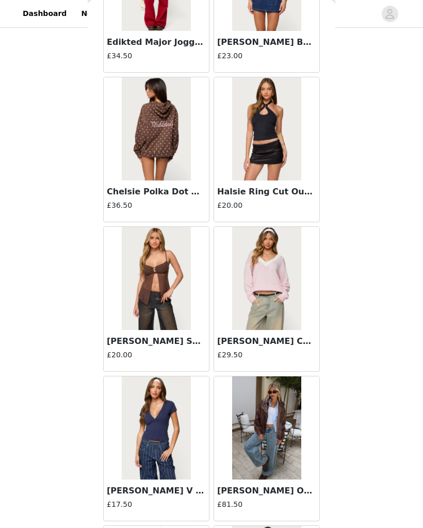
scroll to position [8200, 0]
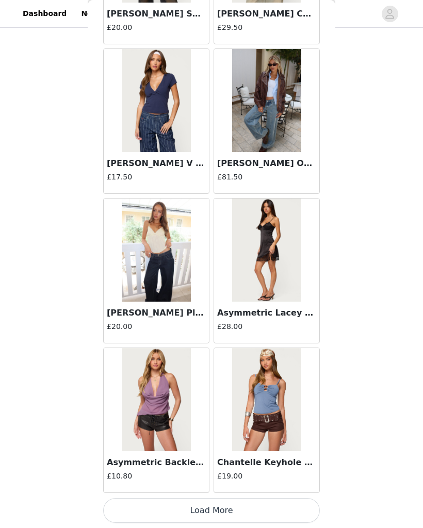
click at [288, 505] on button "Load More" at bounding box center [211, 510] width 216 height 25
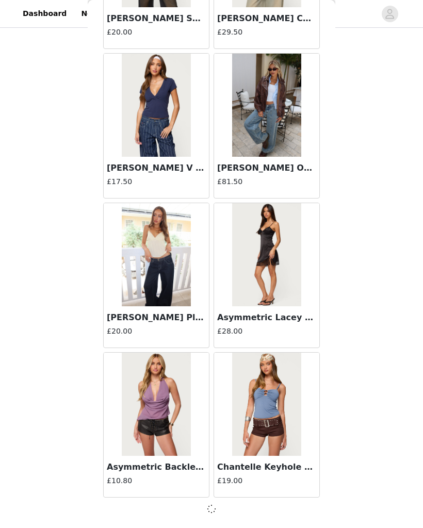
scroll to position [8517, 0]
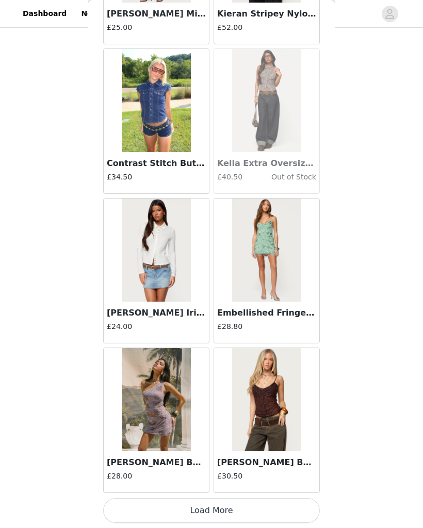
click at [265, 507] on button "Load More" at bounding box center [211, 510] width 216 height 25
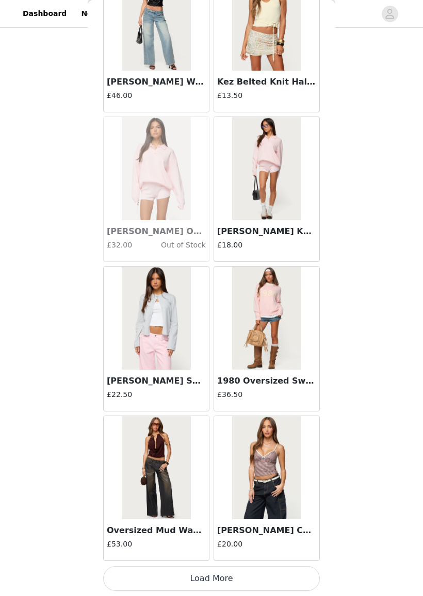
scroll to position [11442, 0]
click at [281, 527] on button "Load More" at bounding box center [211, 578] width 216 height 25
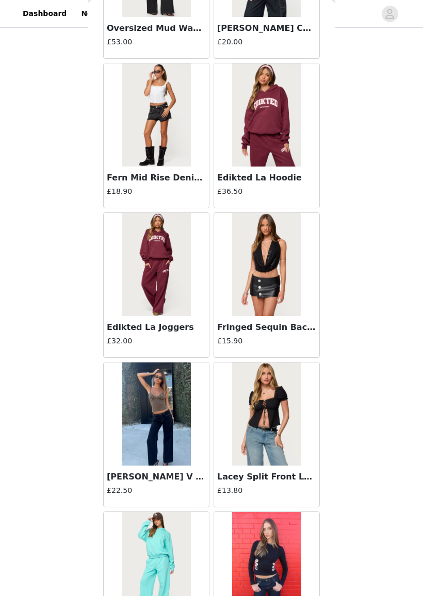
scroll to position [11951, 0]
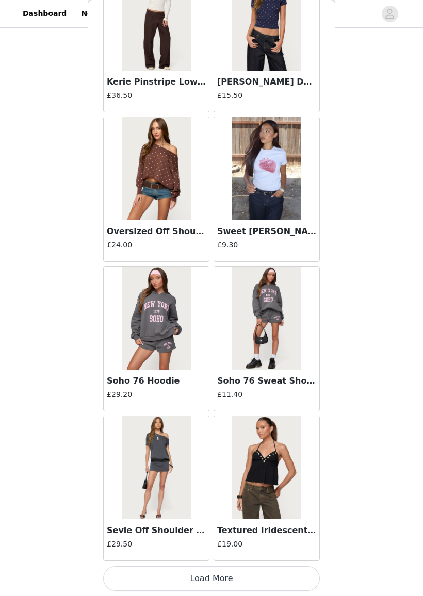
click at [285, 527] on button "Load More" at bounding box center [211, 578] width 216 height 25
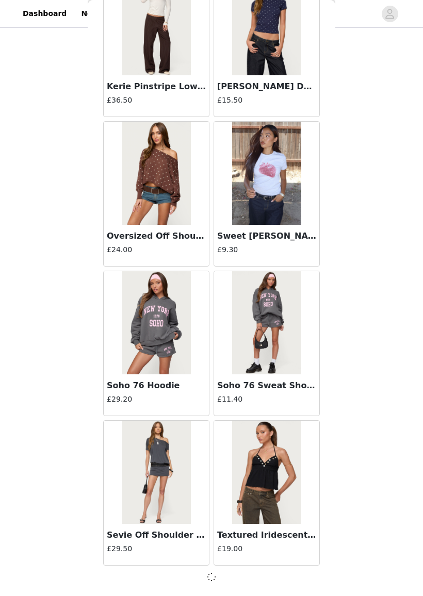
scroll to position [12932, 0]
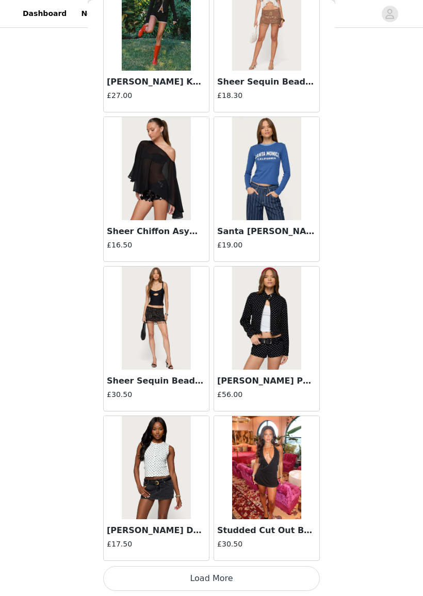
click at [291, 527] on button "Load More" at bounding box center [211, 578] width 216 height 25
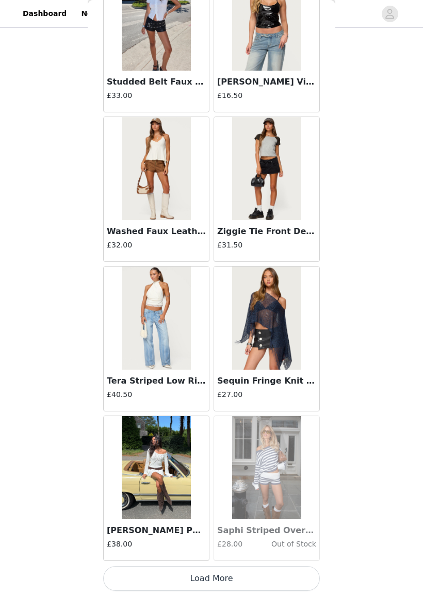
scroll to position [15926, 0]
click at [296, 527] on button "Load More" at bounding box center [211, 578] width 216 height 25
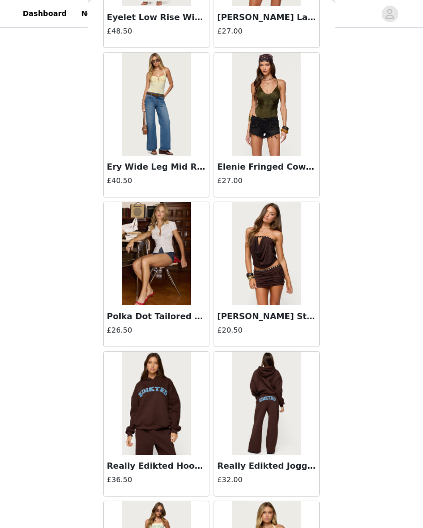
scroll to position [16900, 0]
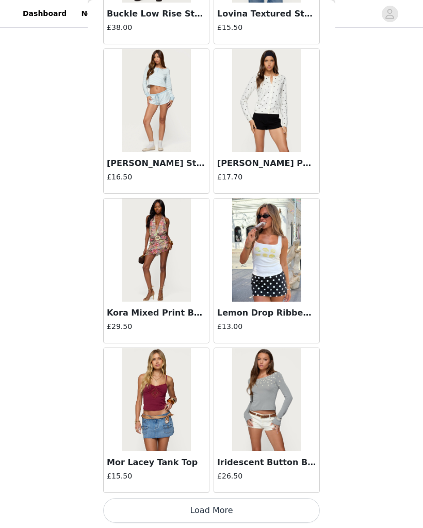
click at [288, 513] on button "Load More" at bounding box center [211, 510] width 216 height 25
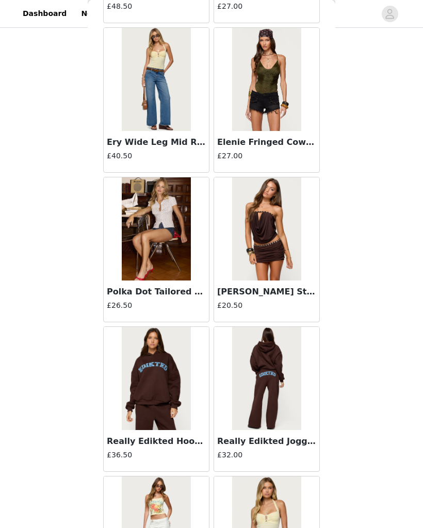
scroll to position [16910, 0]
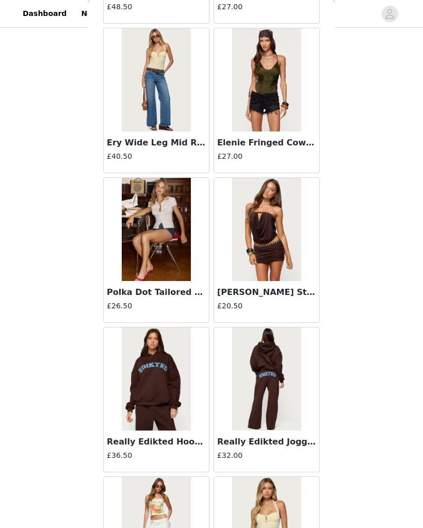
click at [282, 77] on img at bounding box center [266, 80] width 69 height 103
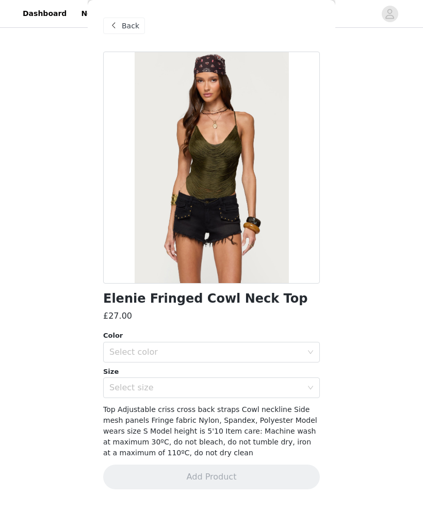
scroll to position [335, 0]
click at [295, 356] on div "Select color" at bounding box center [205, 352] width 193 height 10
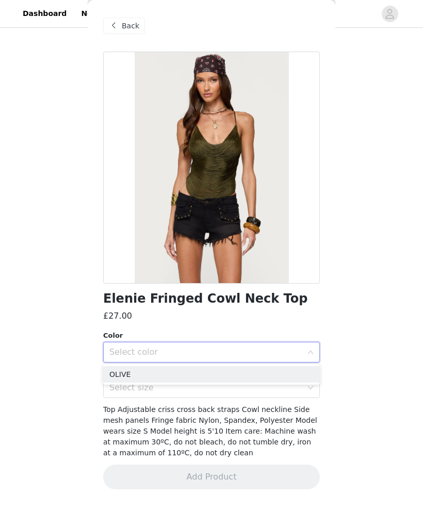
click at [210, 375] on li "OLIVE" at bounding box center [211, 374] width 216 height 16
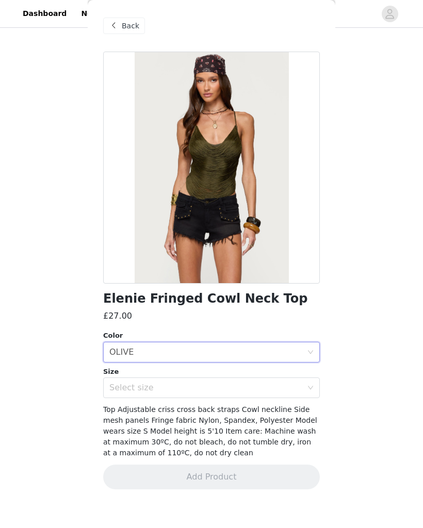
click at [195, 390] on div "Select size" at bounding box center [205, 387] width 193 height 10
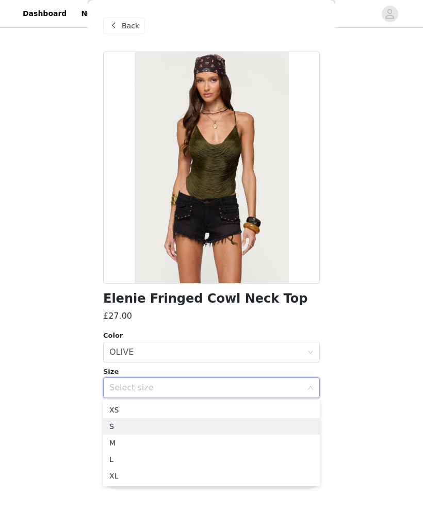
click at [146, 423] on li "S" at bounding box center [211, 426] width 216 height 16
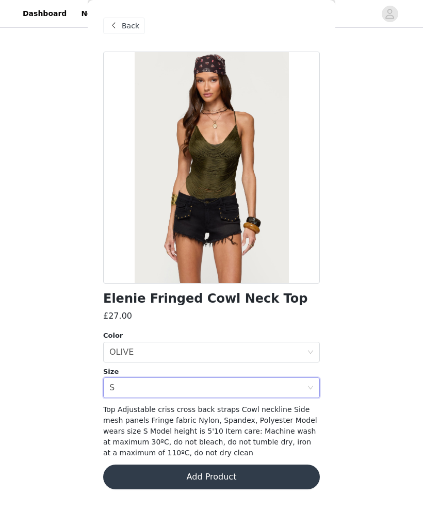
click at [229, 479] on button "Add Product" at bounding box center [211, 476] width 216 height 25
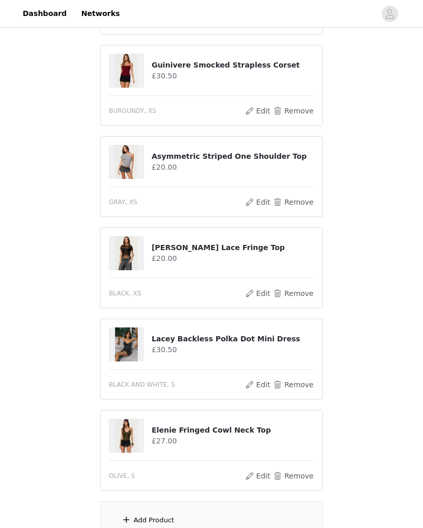
scroll to position [762, 0]
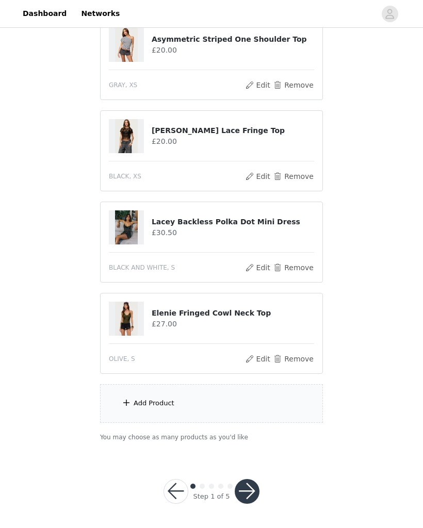
click at [240, 406] on div "Add Product" at bounding box center [211, 403] width 223 height 39
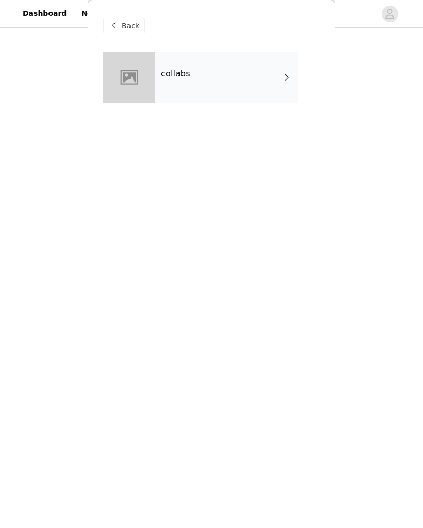
click at [295, 76] on div "collabs" at bounding box center [226, 78] width 143 height 52
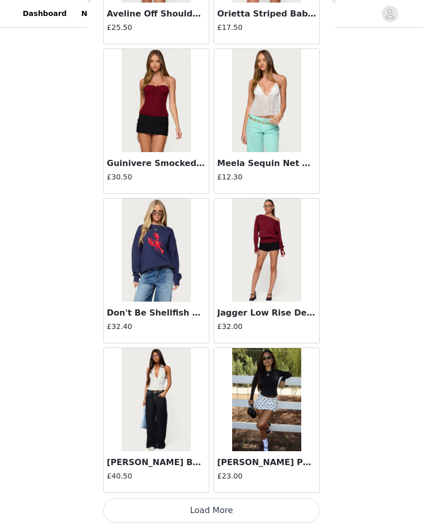
click at [242, 509] on button "Load More" at bounding box center [211, 510] width 216 height 25
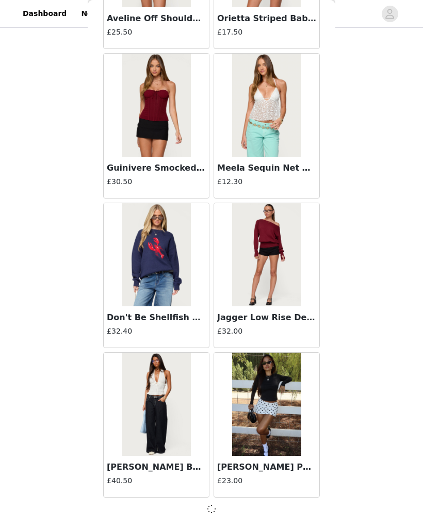
scroll to position [1045, 0]
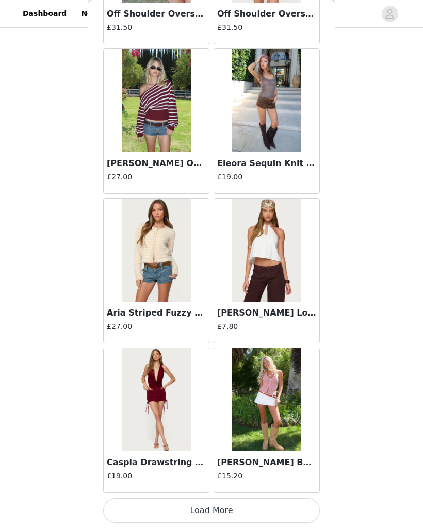
click at [231, 508] on button "Load More" at bounding box center [211, 510] width 216 height 25
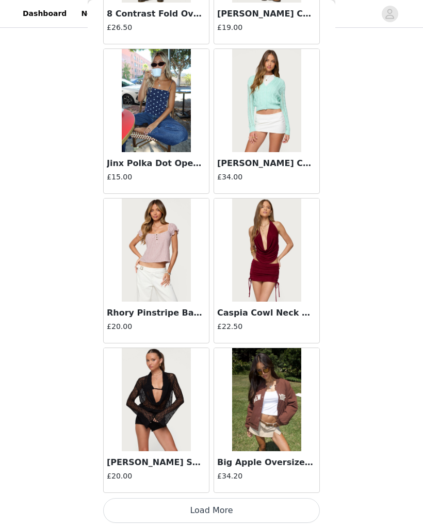
click at [245, 505] on button "Load More" at bounding box center [211, 510] width 216 height 25
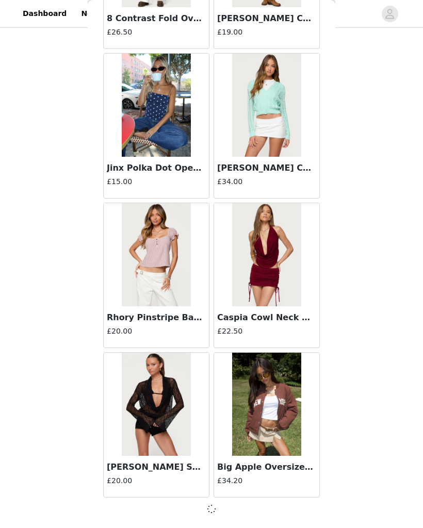
scroll to position [4033, 0]
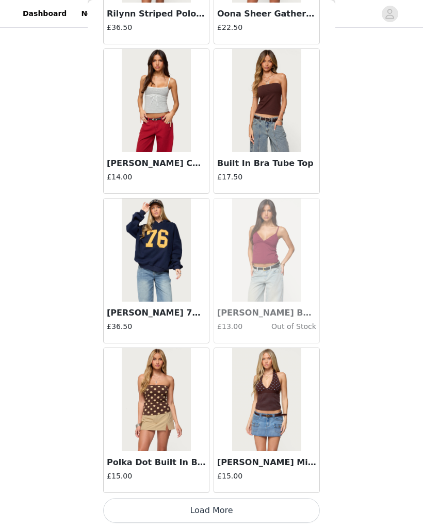
click at [228, 512] on button "Load More" at bounding box center [211, 510] width 216 height 25
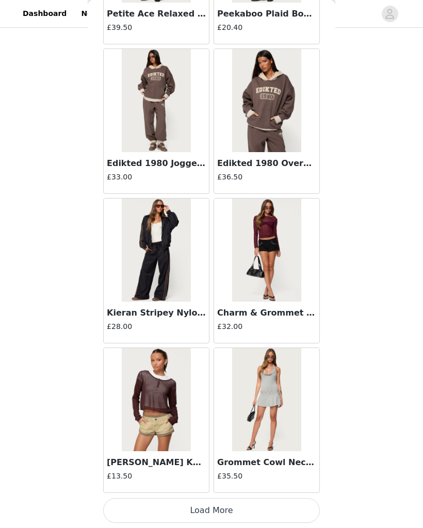
click at [238, 517] on button "Load More" at bounding box center [211, 510] width 216 height 25
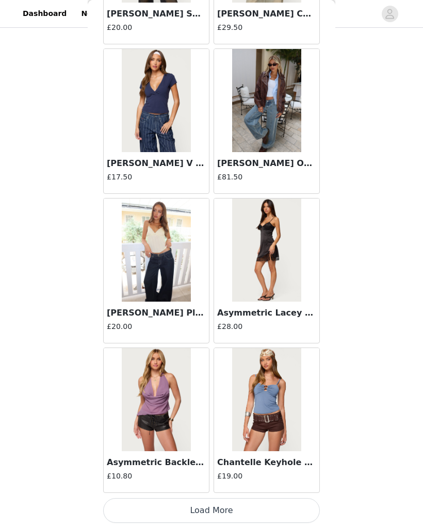
click at [251, 507] on button "Load More" at bounding box center [211, 510] width 216 height 25
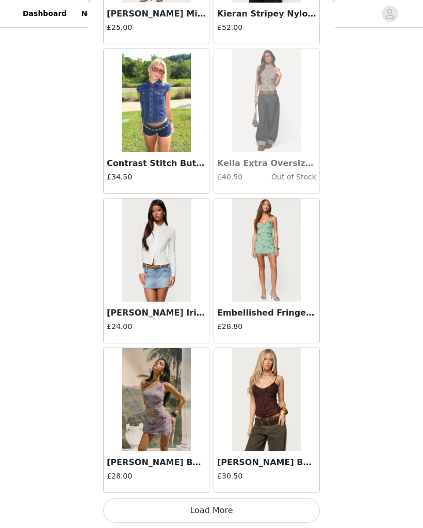
scroll to position [10016, 0]
click at [242, 500] on button "Load More" at bounding box center [211, 510] width 216 height 25
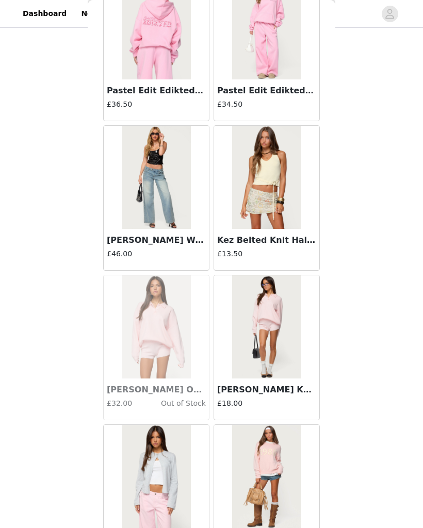
scroll to position [11305, 0]
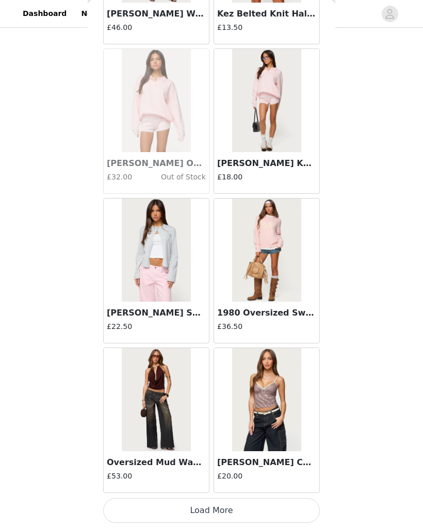
click at [230, 507] on button "Load More" at bounding box center [211, 510] width 216 height 25
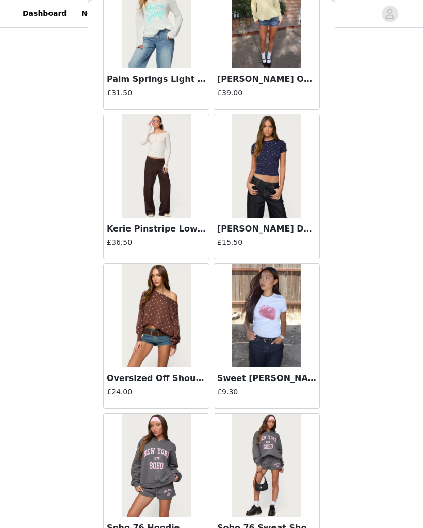
scroll to position [12799, 0]
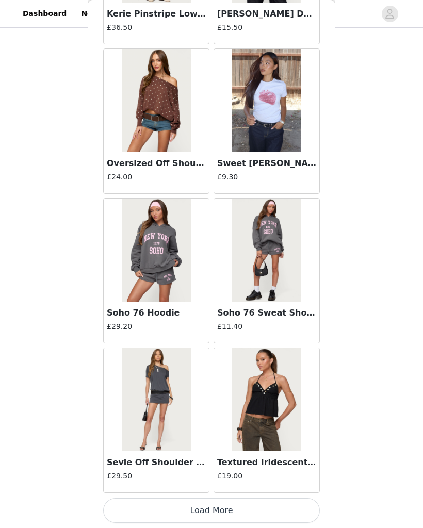
click at [247, 507] on button "Load More" at bounding box center [211, 510] width 216 height 25
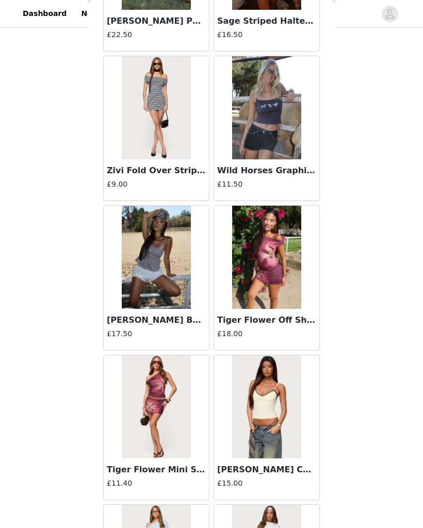
scroll to position [13596, 0]
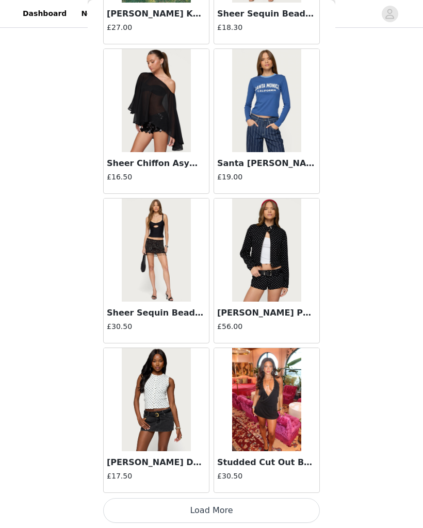
click at [270, 513] on button "Load More" at bounding box center [211, 510] width 216 height 25
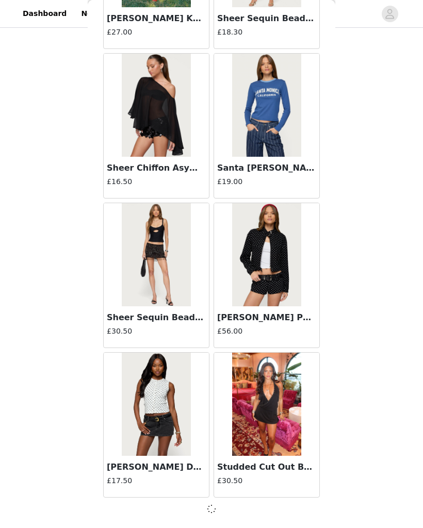
scroll to position [14495, 0]
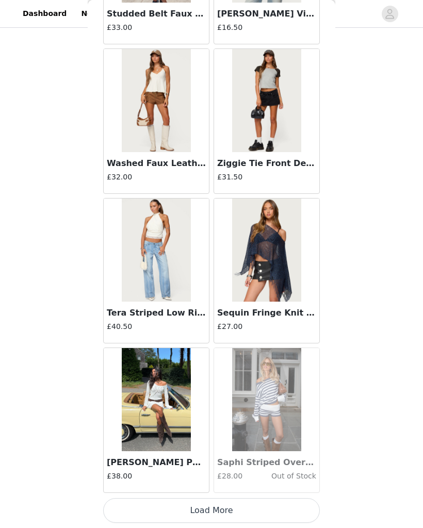
click at [249, 505] on button "Load More" at bounding box center [211, 510] width 216 height 25
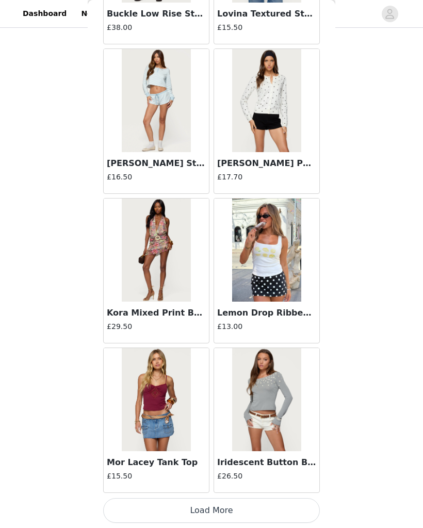
click at [249, 504] on button "Load More" at bounding box center [211, 510] width 216 height 25
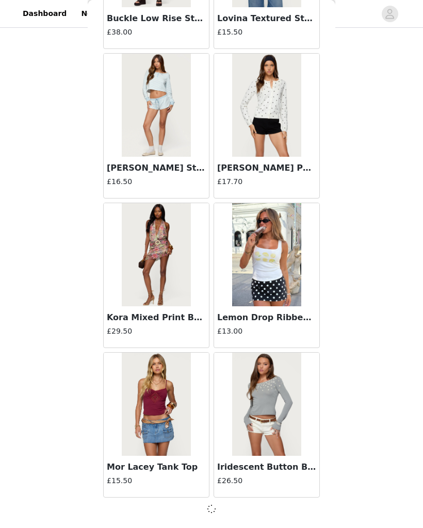
scroll to position [17483, 0]
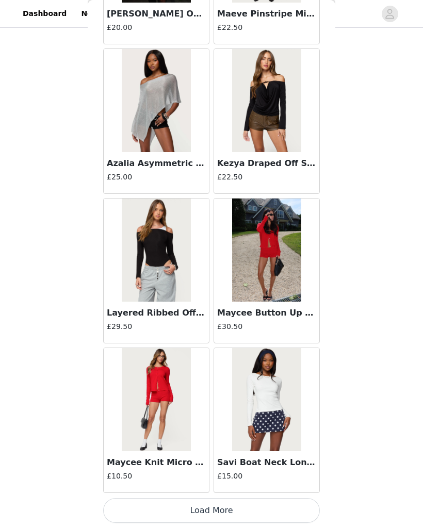
click at [246, 513] on button "Load More" at bounding box center [211, 510] width 216 height 25
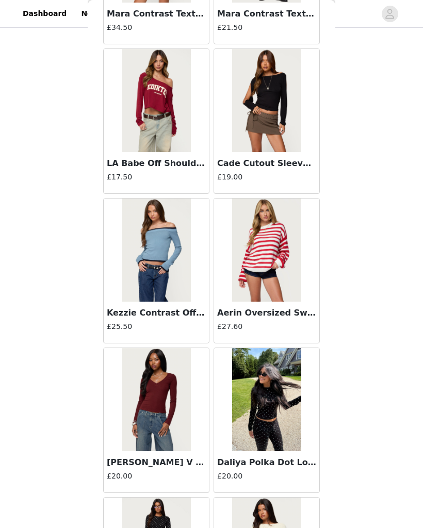
scroll to position [19499, 0]
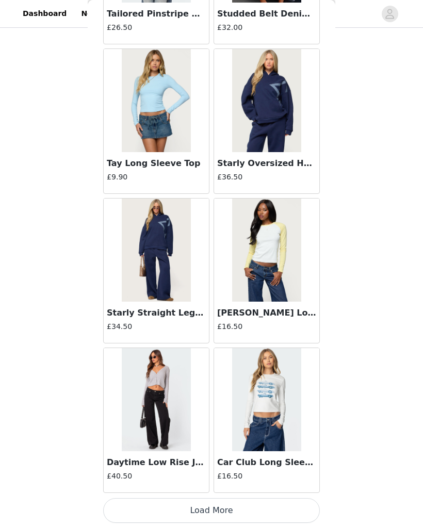
click at [227, 508] on button "Load More" at bounding box center [211, 510] width 216 height 25
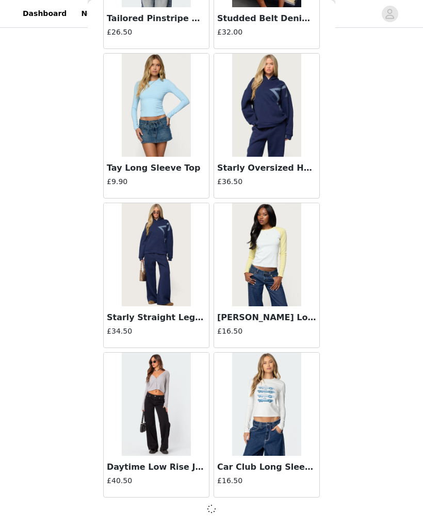
scroll to position [20472, 0]
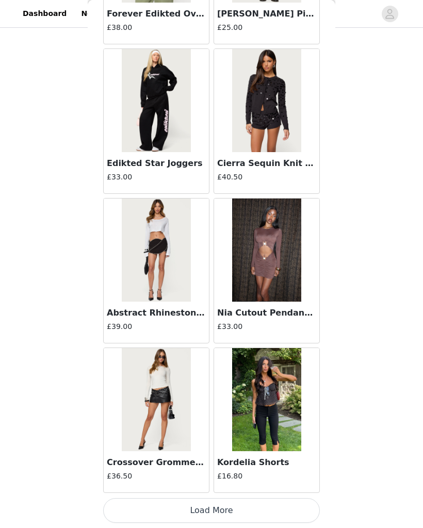
click at [247, 502] on button "Load More" at bounding box center [211, 510] width 216 height 25
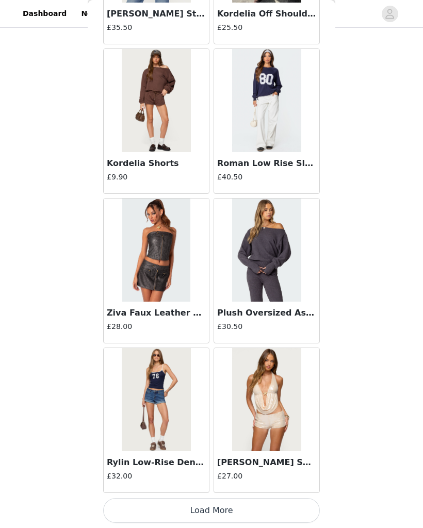
click at [229, 509] on button "Load More" at bounding box center [211, 510] width 216 height 25
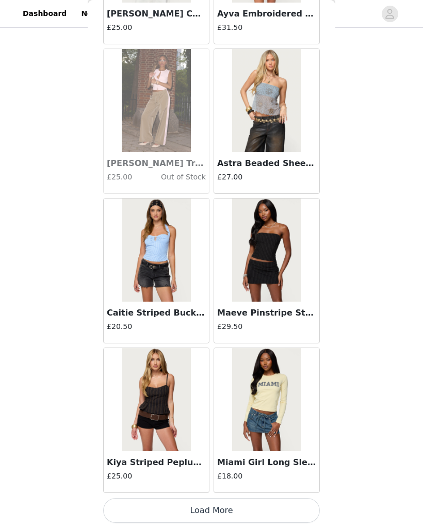
scroll to position [24960, 0]
click at [256, 514] on button "Load More" at bounding box center [211, 510] width 216 height 25
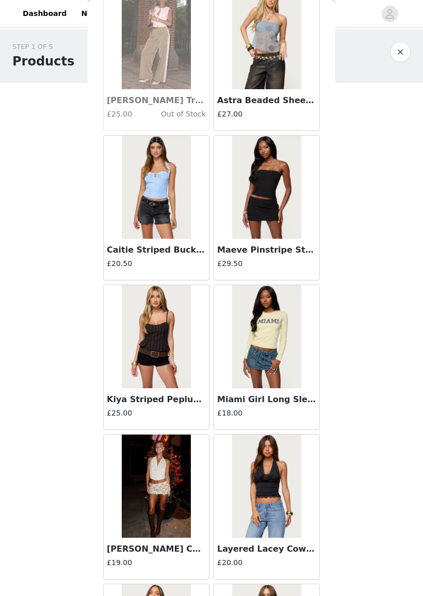
scroll to position [25022, 0]
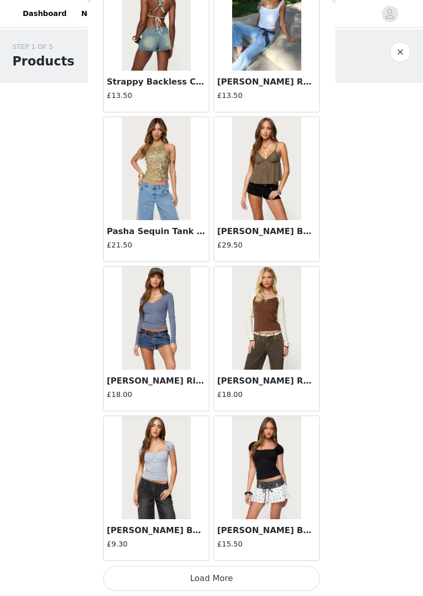
click at [206, 527] on button "Load More" at bounding box center [211, 578] width 216 height 25
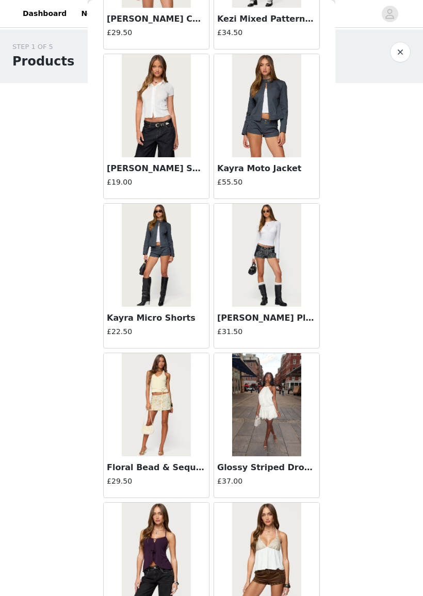
scroll to position [27793, 0]
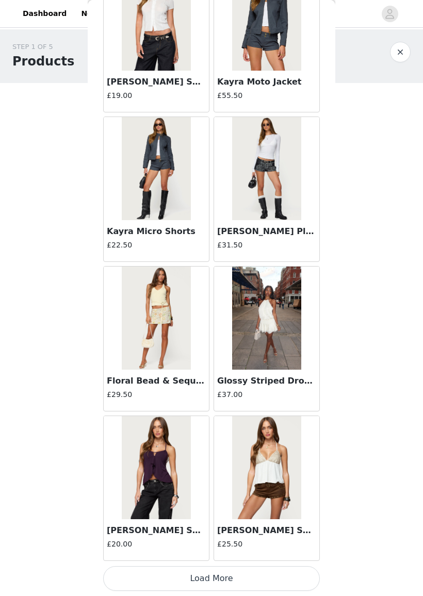
click at [208, 527] on button "Load More" at bounding box center [211, 578] width 216 height 25
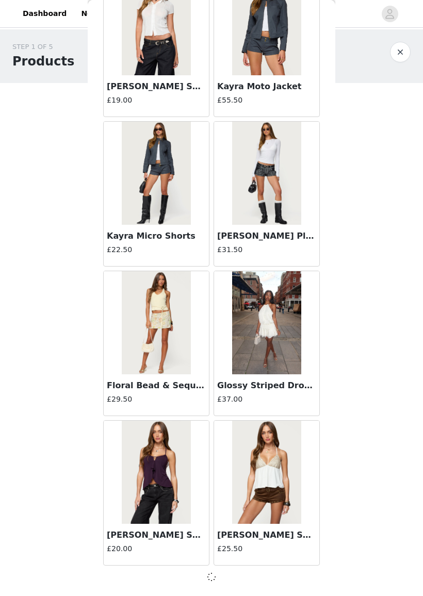
scroll to position [27876, 0]
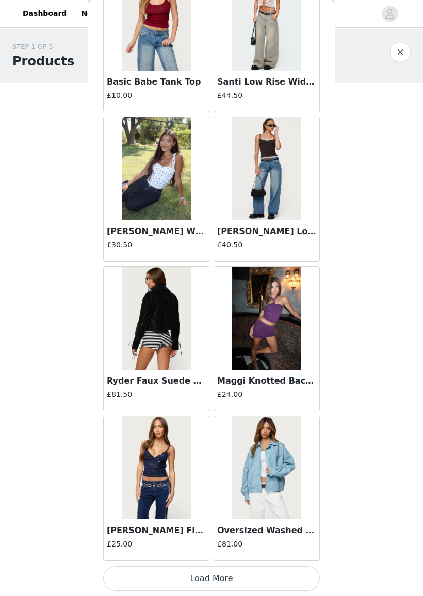
click at [224, 527] on button "Load More" at bounding box center [211, 578] width 216 height 25
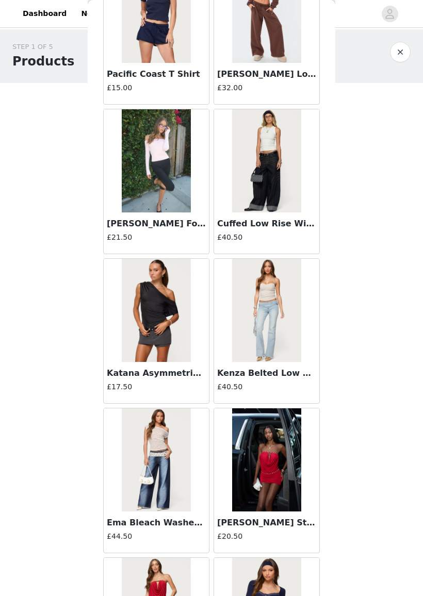
scroll to position [30737, 0]
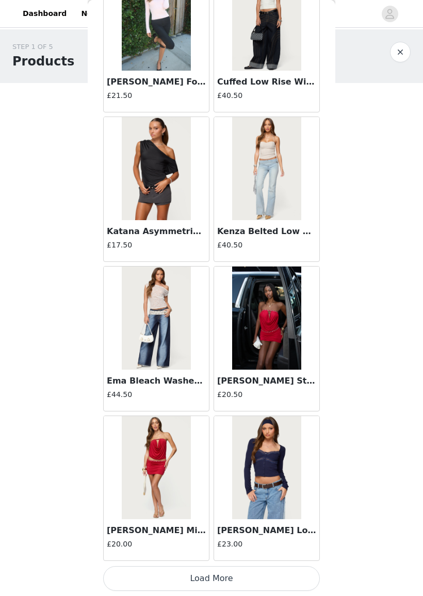
click at [254, 527] on button "Load More" at bounding box center [211, 578] width 216 height 25
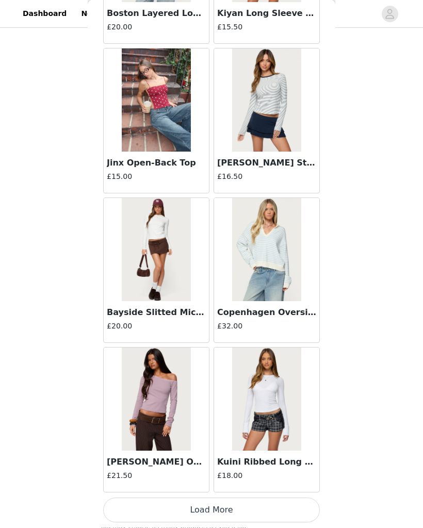
scroll to position [32432, 0]
click at [292, 508] on button "Load More" at bounding box center [211, 510] width 216 height 25
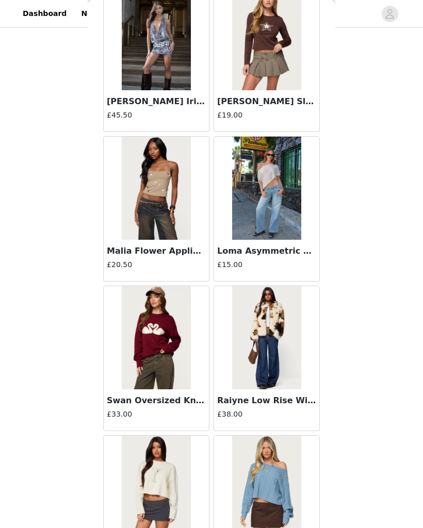
scroll to position [33830, 0]
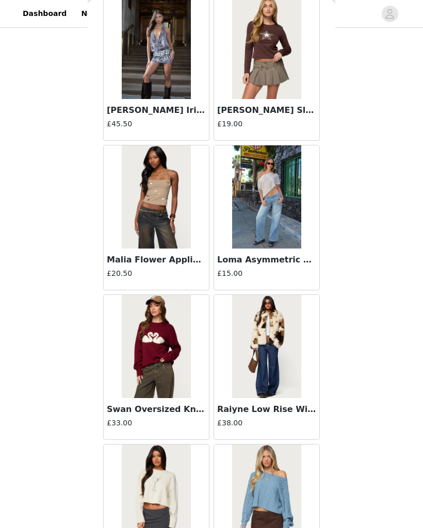
click at [283, 215] on img at bounding box center [266, 196] width 69 height 103
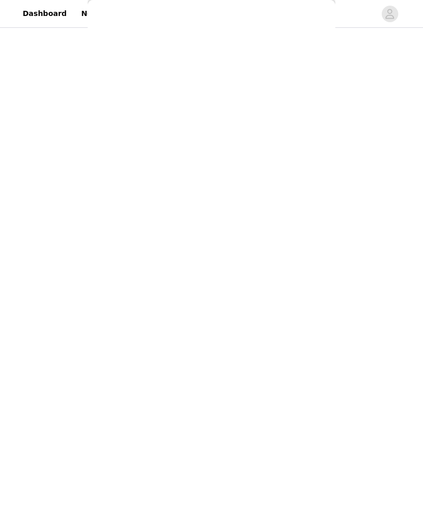
scroll to position [0, 0]
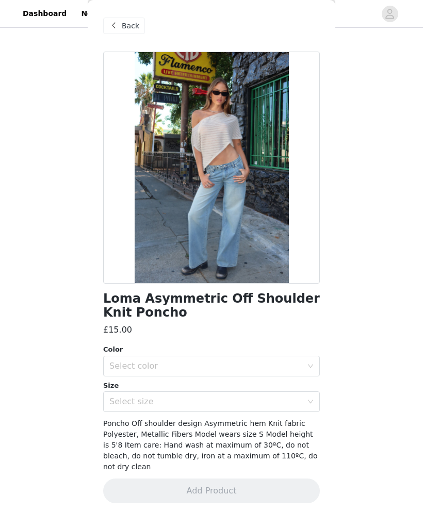
click at [283, 361] on div "Select color" at bounding box center [205, 366] width 193 height 10
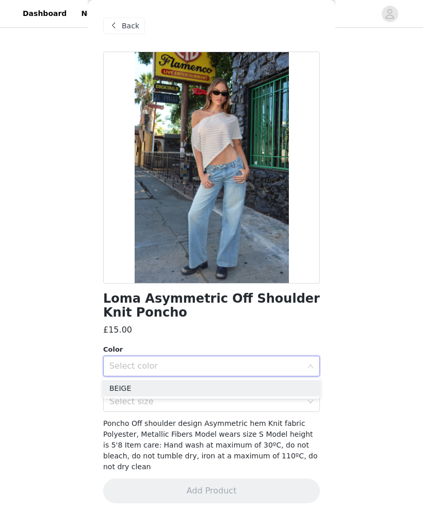
click at [241, 386] on li "BEIGE" at bounding box center [211, 388] width 216 height 16
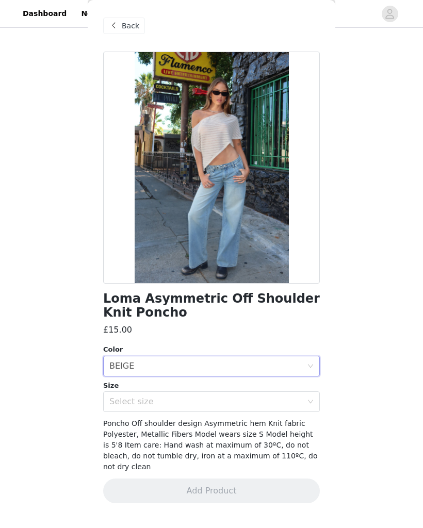
click at [228, 397] on div "Select size" at bounding box center [205, 401] width 193 height 10
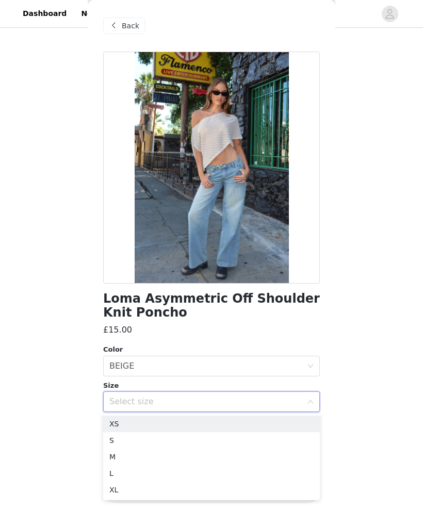
click at [184, 443] on li "S" at bounding box center [211, 440] width 216 height 16
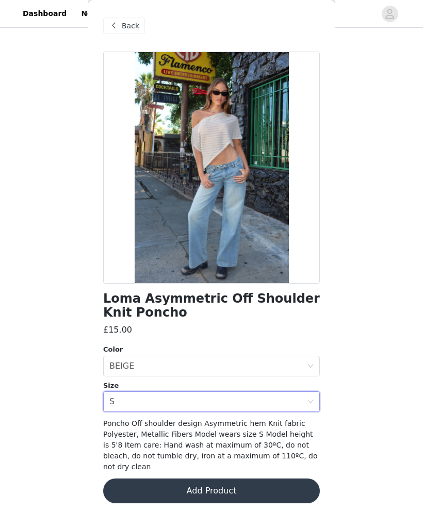
click at [191, 484] on button "Add Product" at bounding box center [211, 490] width 216 height 25
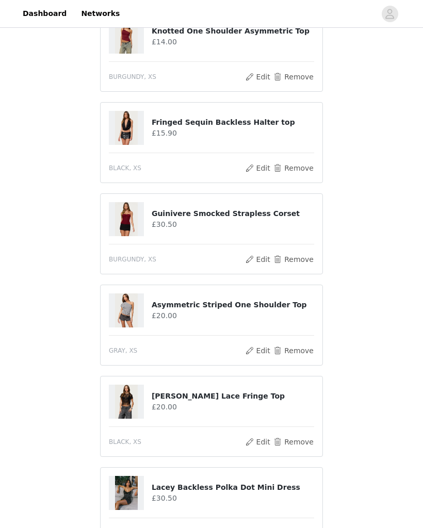
scroll to position [495, 0]
click at [300, 168] on button "Remove" at bounding box center [293, 169] width 41 height 12
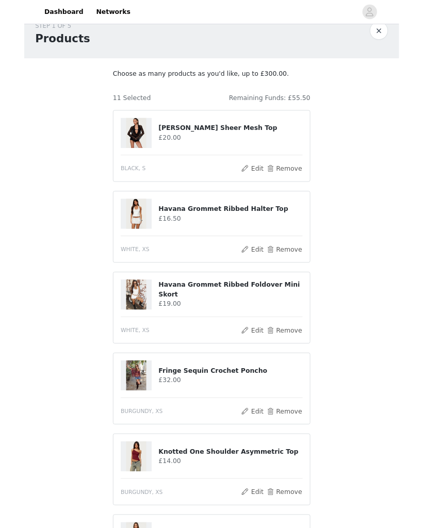
scroll to position [47, 0]
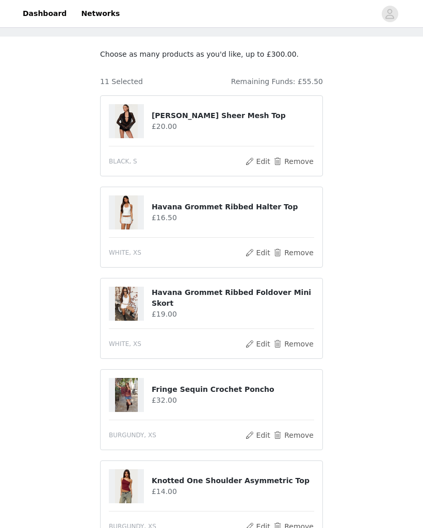
click at [296, 253] on button "Remove" at bounding box center [293, 252] width 41 height 12
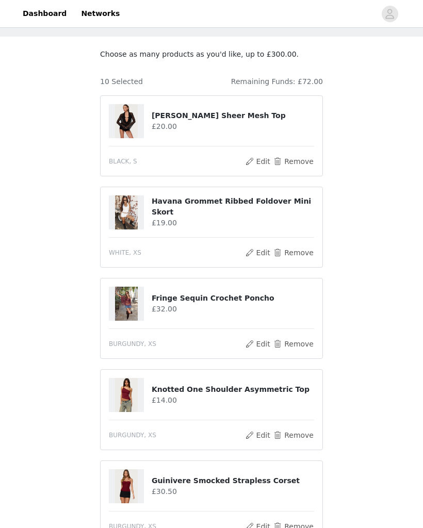
click at [295, 255] on button "Remove" at bounding box center [293, 252] width 41 height 12
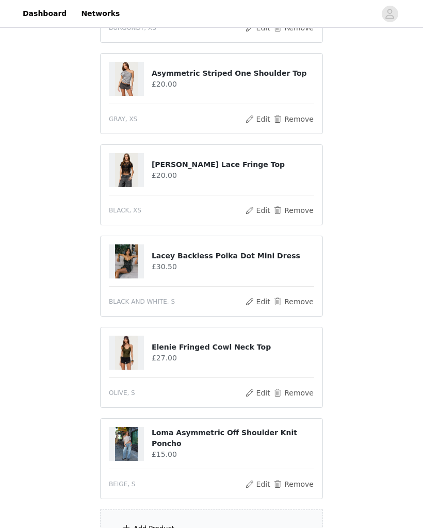
scroll to position [452, 0]
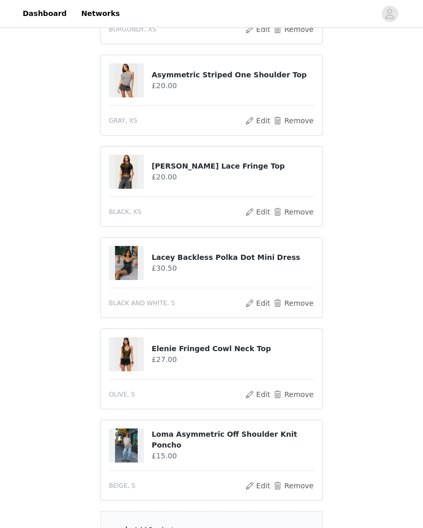
click at [302, 304] on button "Remove" at bounding box center [293, 303] width 41 height 12
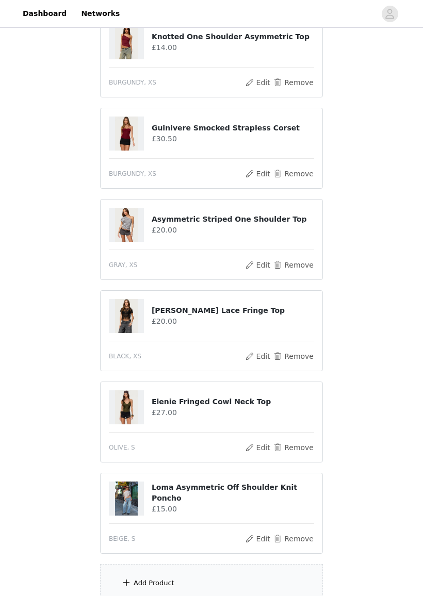
scroll to position [338, 0]
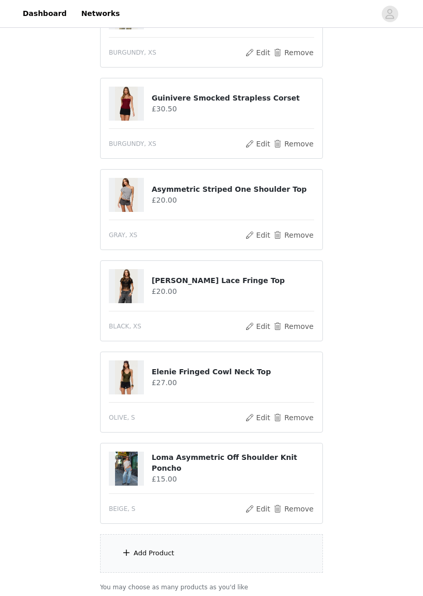
click at [131, 527] on span at bounding box center [126, 552] width 10 height 12
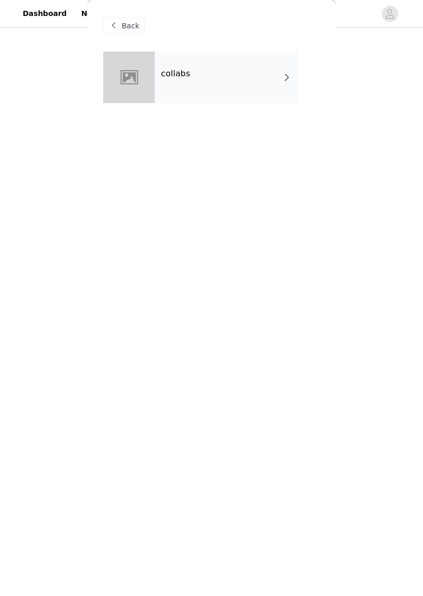
click at [170, 91] on div "collabs" at bounding box center [226, 78] width 143 height 52
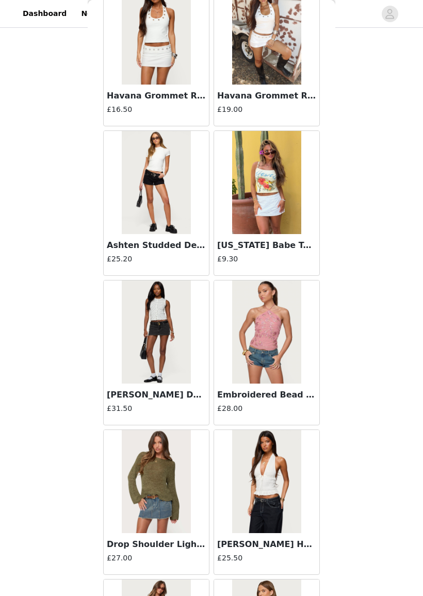
scroll to position [91, 0]
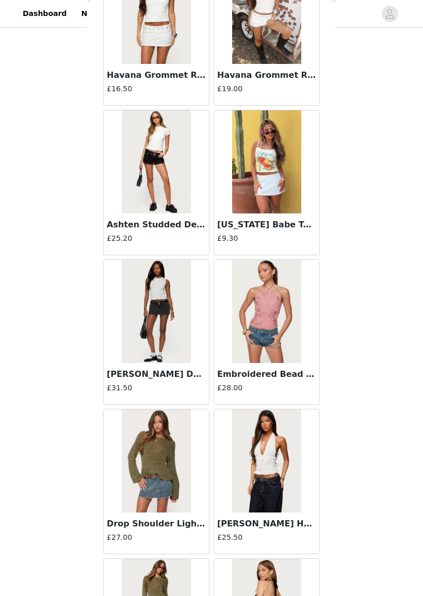
click at [163, 484] on img at bounding box center [156, 460] width 69 height 103
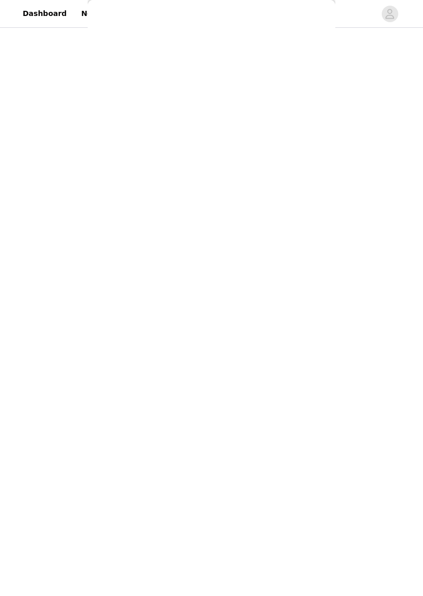
scroll to position [0, 0]
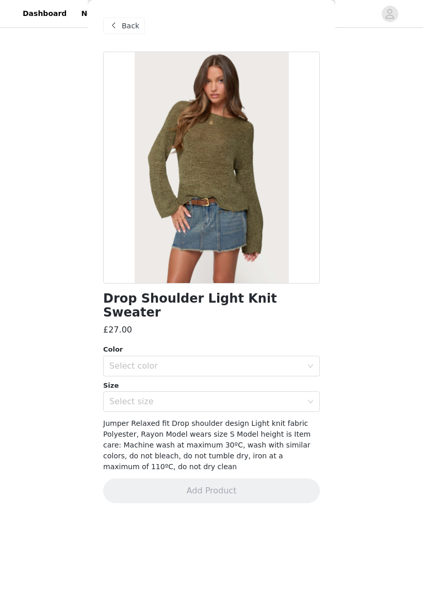
click at [277, 361] on div "Select color" at bounding box center [205, 366] width 193 height 10
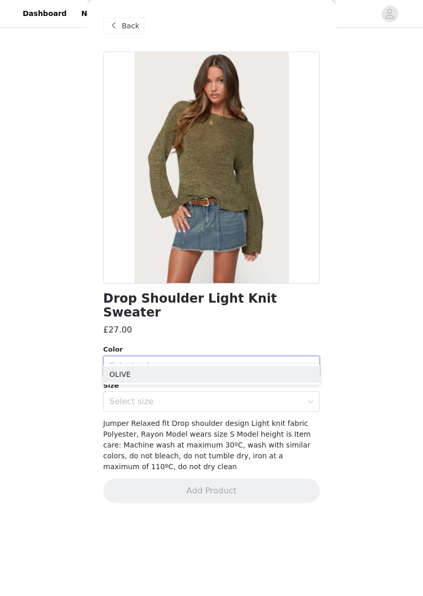
click at [253, 374] on li "OLIVE" at bounding box center [211, 374] width 216 height 16
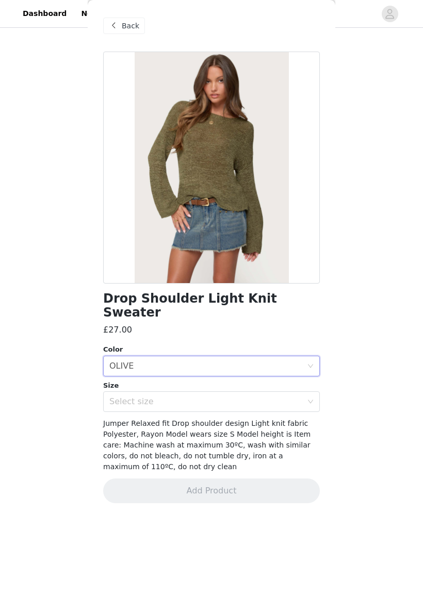
click at [242, 396] on div "Select size" at bounding box center [205, 401] width 193 height 10
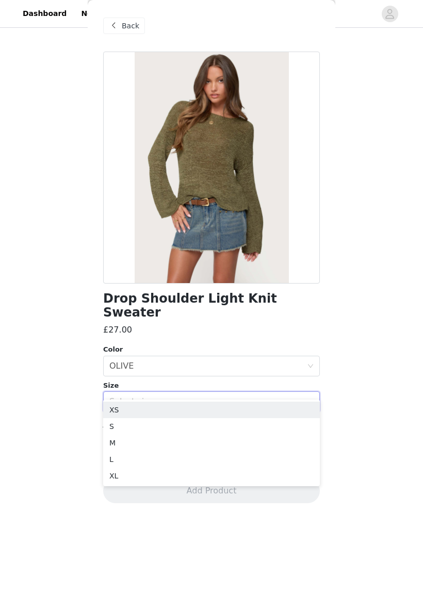
click at [157, 433] on li "S" at bounding box center [211, 426] width 216 height 16
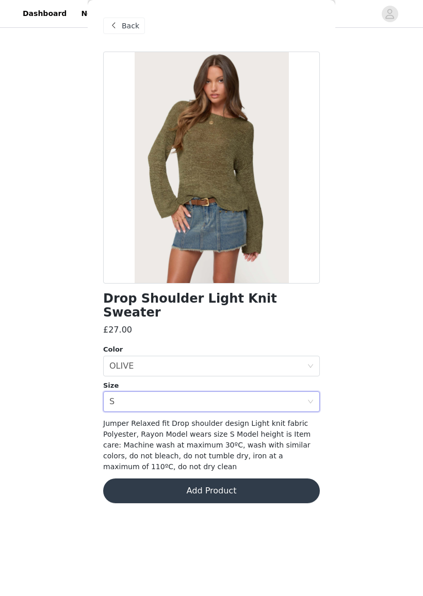
click at [233, 479] on button "Add Product" at bounding box center [211, 490] width 216 height 25
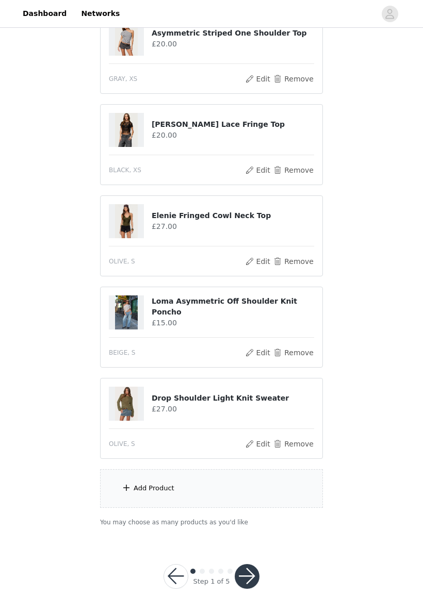
scroll to position [511, 0]
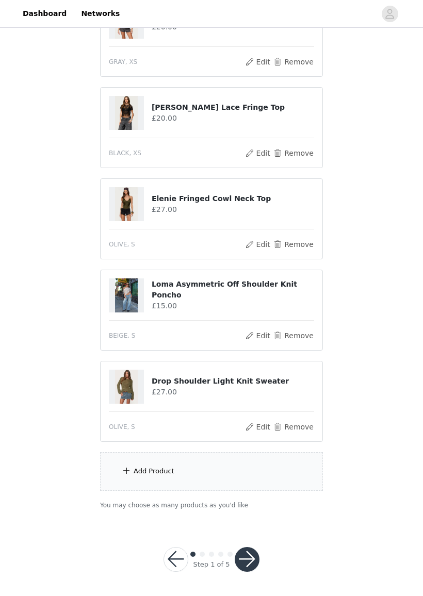
click at [211, 459] on div "Add Product" at bounding box center [211, 471] width 223 height 39
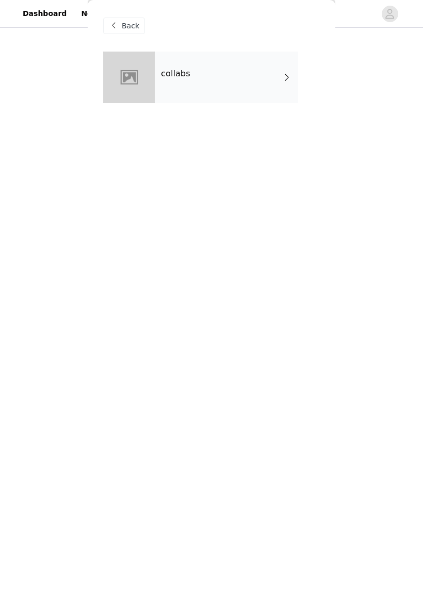
click at [193, 86] on div "collabs" at bounding box center [226, 78] width 143 height 52
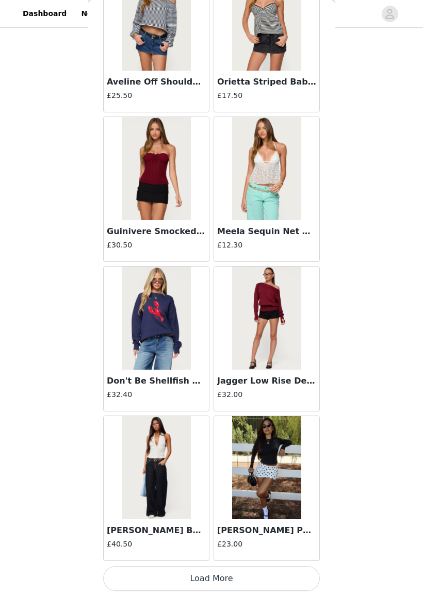
click at [263, 527] on button "Load More" at bounding box center [211, 578] width 216 height 25
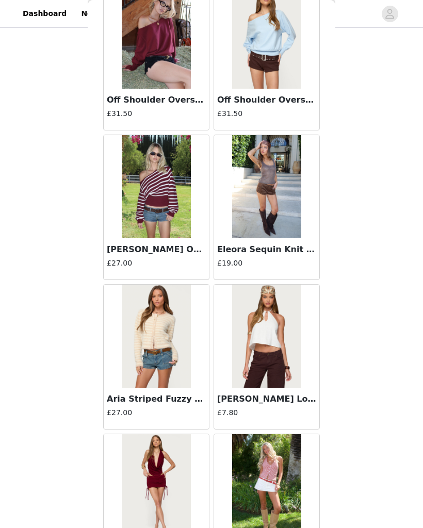
scroll to position [2474, 0]
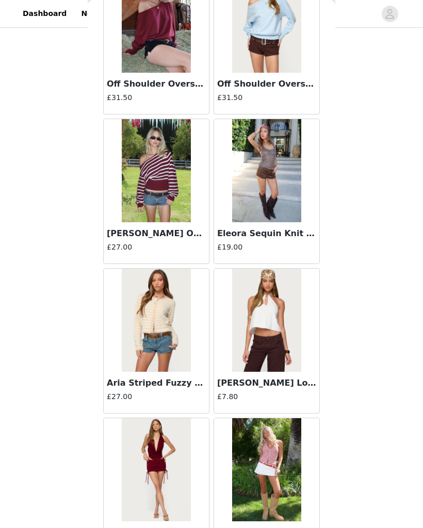
click at [282, 188] on img at bounding box center [266, 170] width 69 height 103
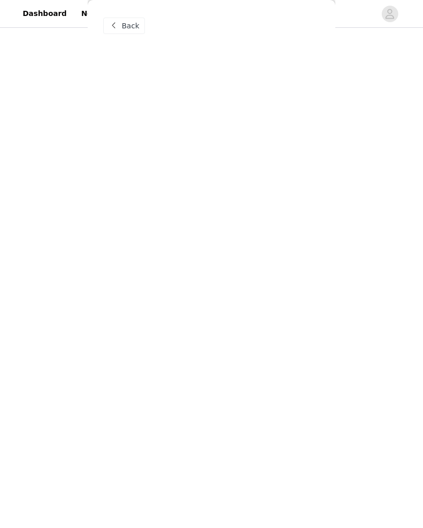
scroll to position [0, 0]
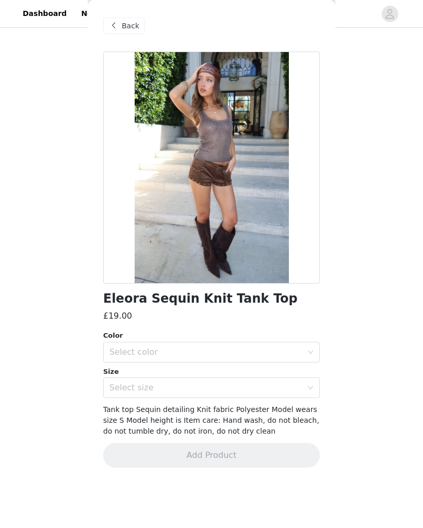
click at [226, 349] on div "Select color" at bounding box center [205, 352] width 193 height 10
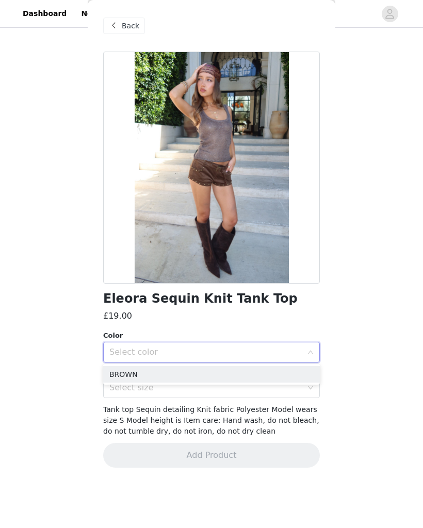
click at [202, 376] on li "BROWN" at bounding box center [211, 374] width 216 height 16
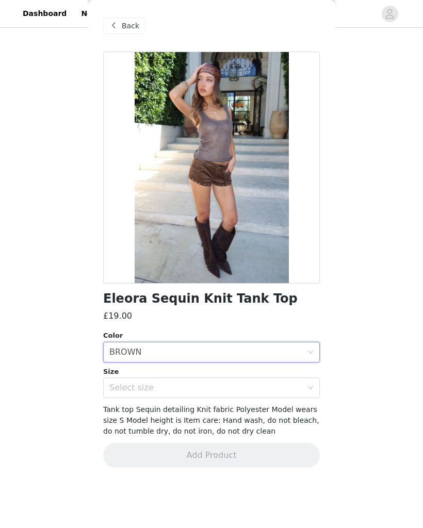
click at [190, 390] on div "Select size" at bounding box center [205, 387] width 193 height 10
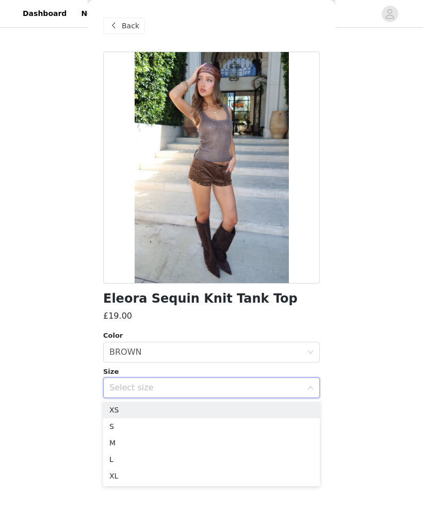
click at [152, 428] on li "S" at bounding box center [211, 426] width 216 height 16
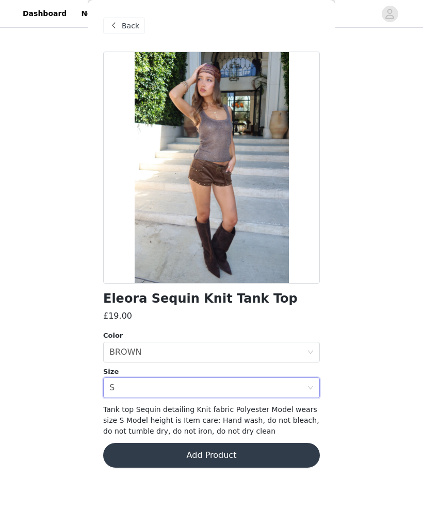
click at [247, 461] on button "Add Product" at bounding box center [211, 455] width 216 height 25
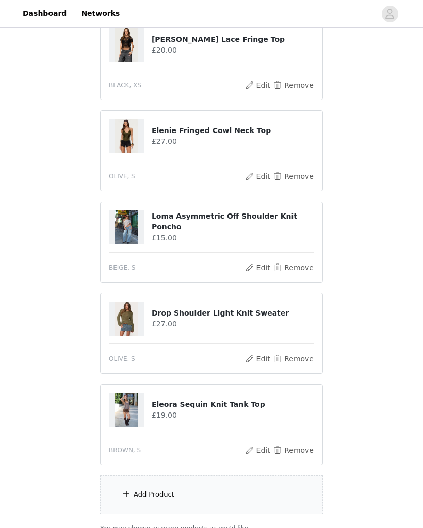
click at [236, 503] on div "Add Product" at bounding box center [211, 494] width 223 height 39
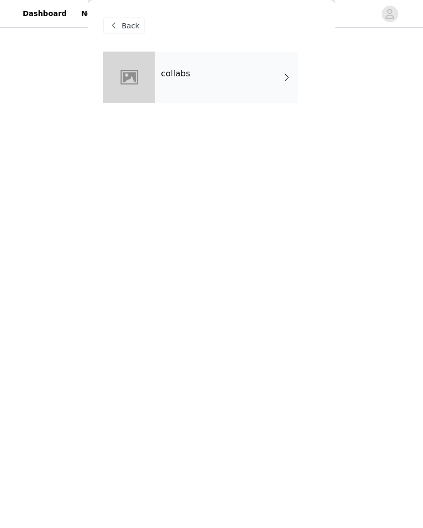
click at [203, 83] on div "collabs" at bounding box center [226, 78] width 143 height 52
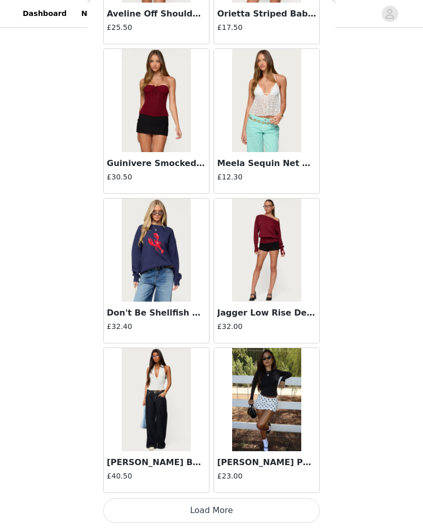
click at [233, 504] on button "Load More" at bounding box center [211, 510] width 216 height 25
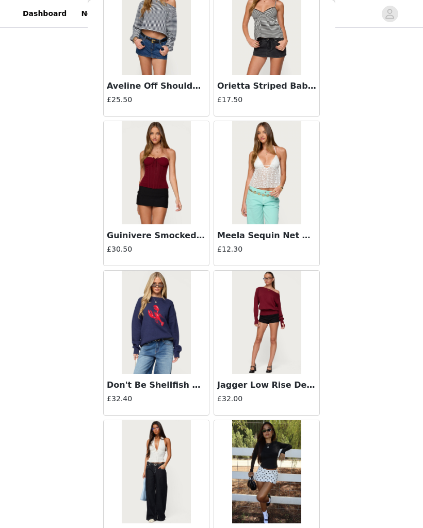
scroll to position [612, 0]
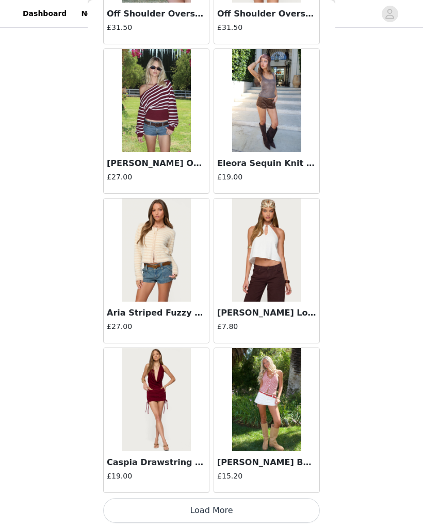
click at [208, 511] on button "Load More" at bounding box center [211, 510] width 216 height 25
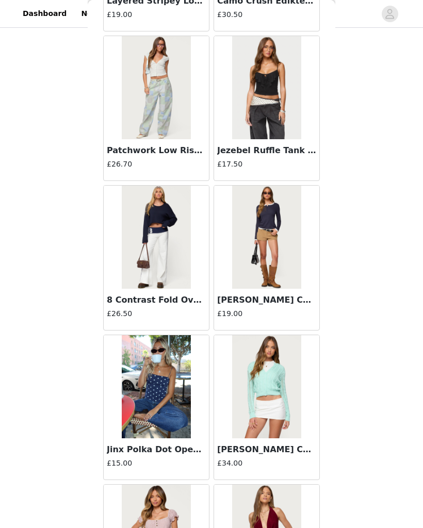
scroll to position [3757, 0]
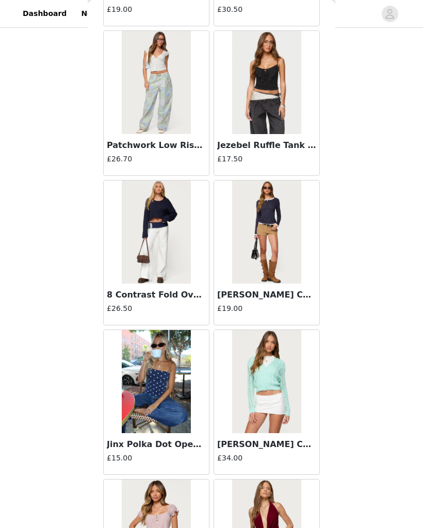
click at [170, 403] on img at bounding box center [156, 381] width 69 height 103
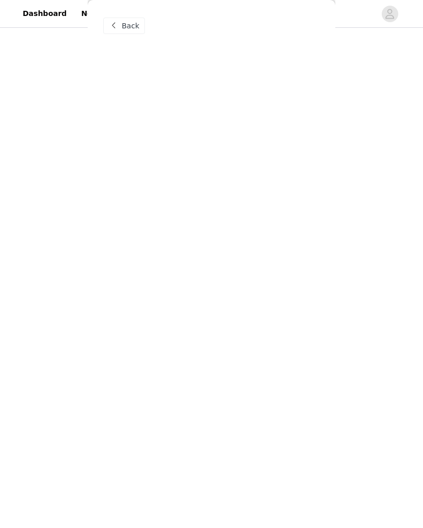
scroll to position [0, 0]
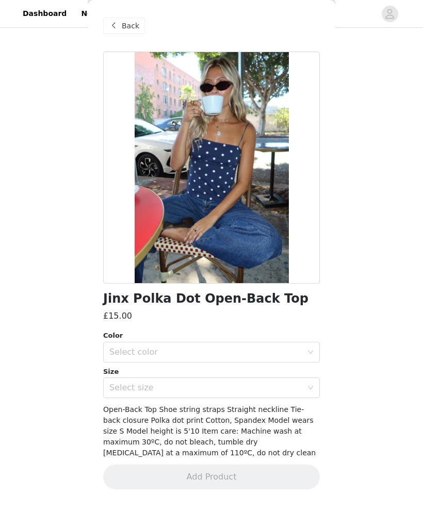
click at [226, 347] on div "Select color" at bounding box center [205, 352] width 193 height 10
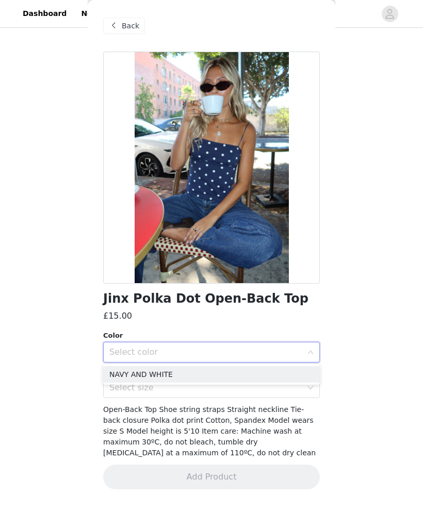
click at [212, 373] on li "NAVY AND WHITE" at bounding box center [211, 374] width 216 height 16
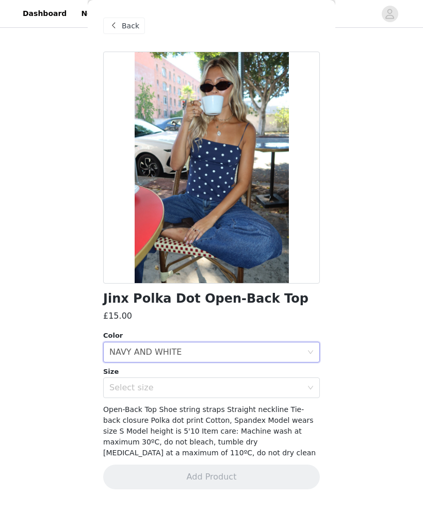
click at [207, 392] on div "Select size" at bounding box center [205, 387] width 193 height 10
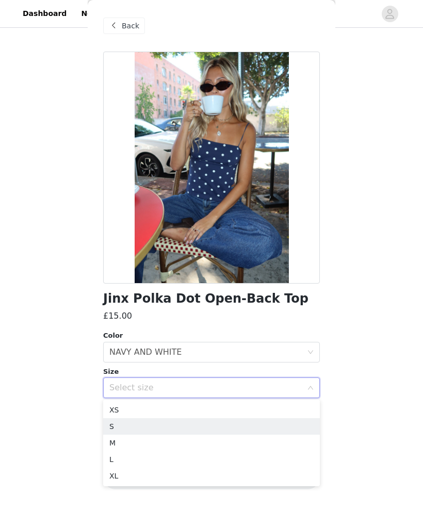
click at [153, 427] on li "S" at bounding box center [211, 426] width 216 height 16
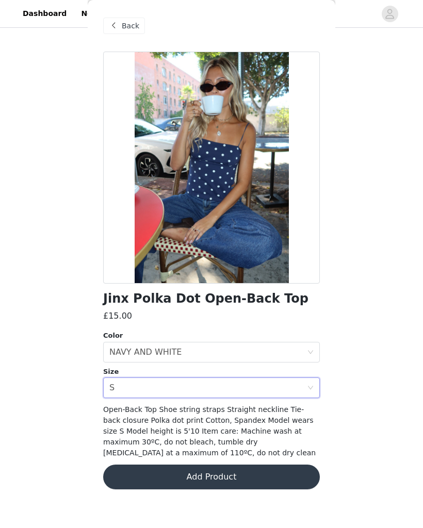
click at [294, 465] on button "Add Product" at bounding box center [211, 476] width 216 height 25
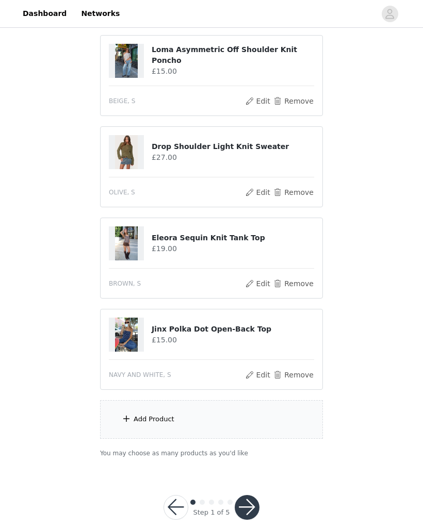
scroll to position [762, 0]
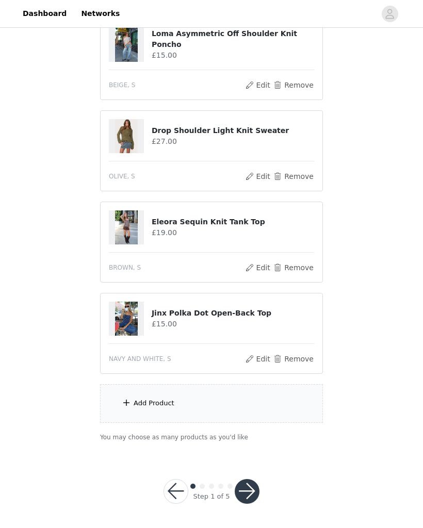
click at [178, 401] on div "Add Product" at bounding box center [211, 403] width 223 height 39
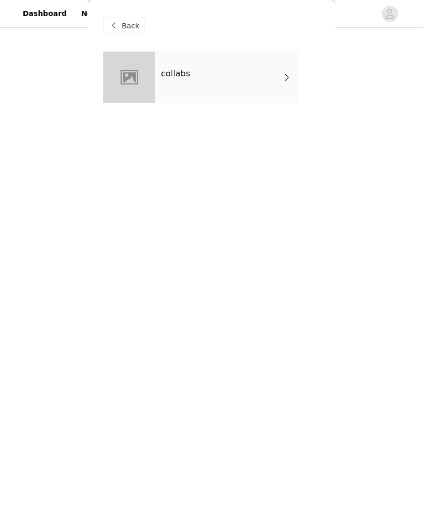
click at [143, 74] on div at bounding box center [129, 78] width 52 height 52
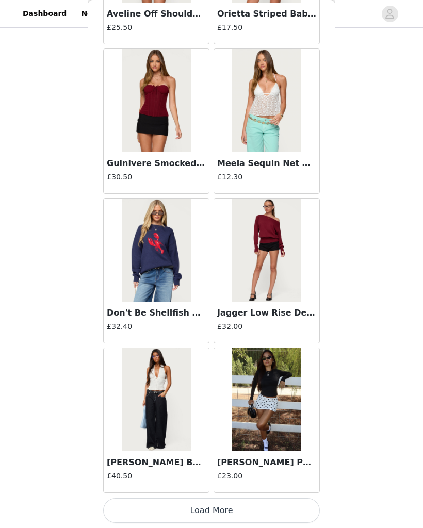
click at [285, 503] on button "Load More" at bounding box center [211, 510] width 216 height 25
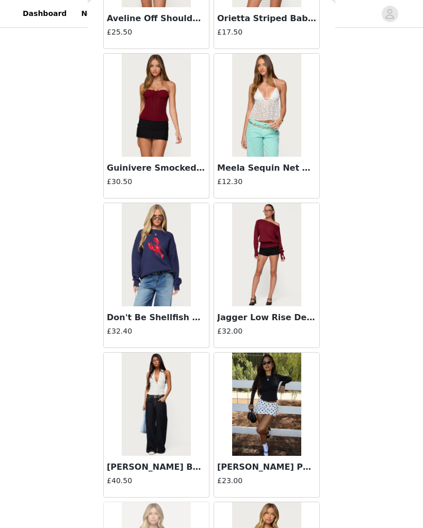
scroll to position [702, 0]
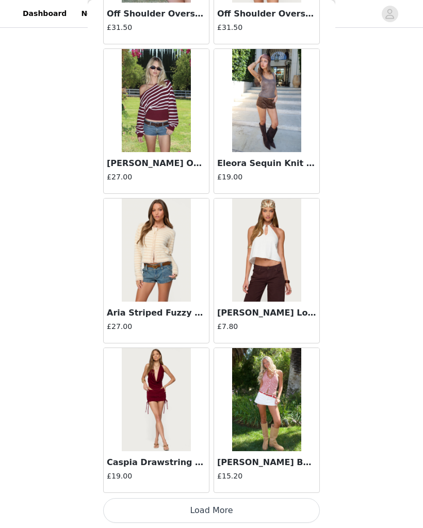
click at [280, 519] on button "Load More" at bounding box center [211, 510] width 216 height 25
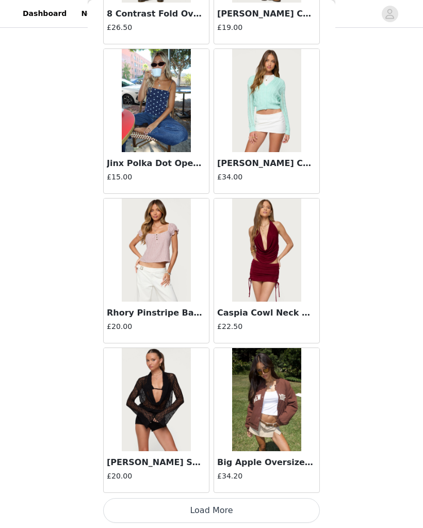
click at [233, 512] on button "Load More" at bounding box center [211, 510] width 216 height 25
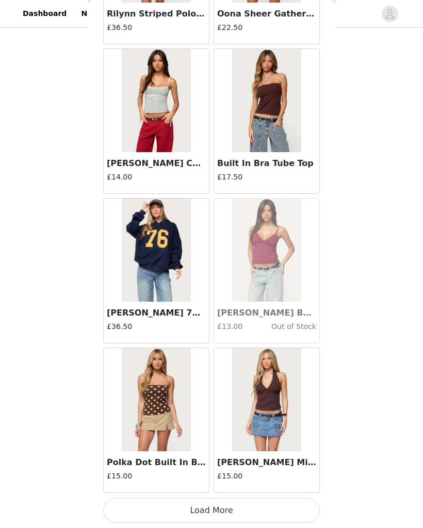
scroll to position [5533, 0]
click at [229, 510] on button "Load More" at bounding box center [211, 510] width 216 height 25
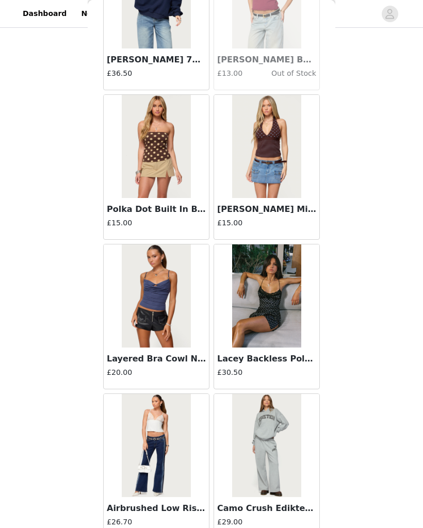
scroll to position [5822, 0]
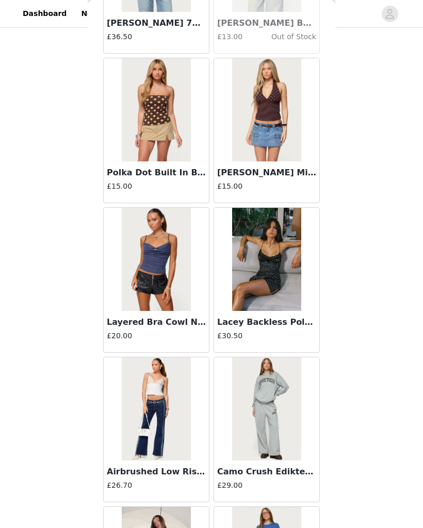
click at [275, 284] on img at bounding box center [266, 259] width 69 height 103
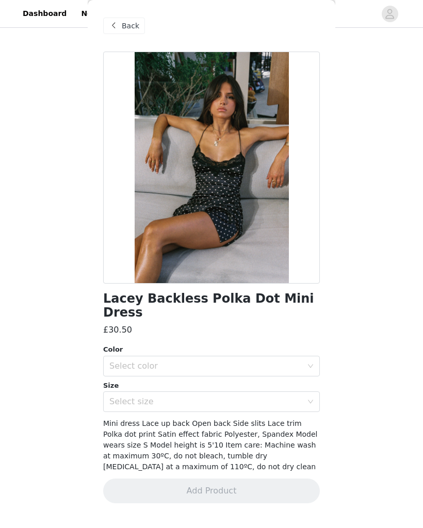
scroll to position [0, 0]
click at [167, 361] on div "Select color" at bounding box center [205, 366] width 193 height 10
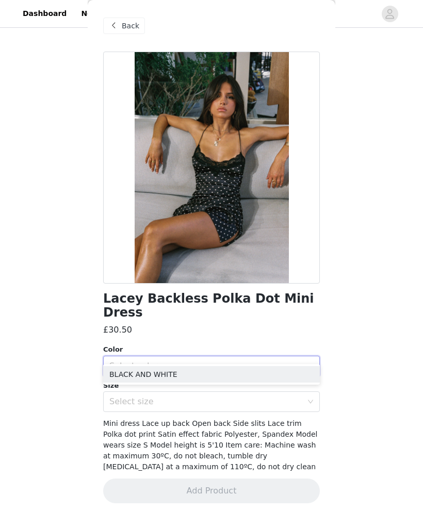
click at [172, 377] on li "BLACK AND WHITE" at bounding box center [211, 374] width 216 height 16
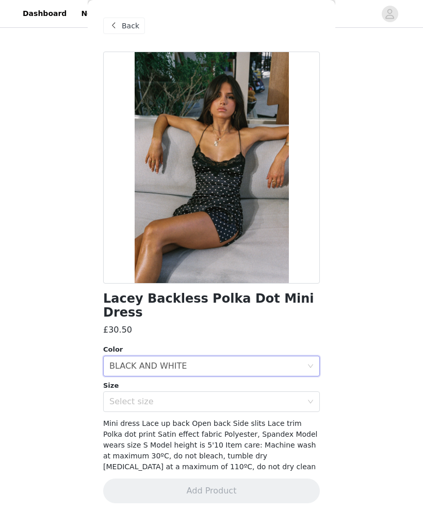
click at [159, 396] on div "Select size" at bounding box center [205, 401] width 193 height 10
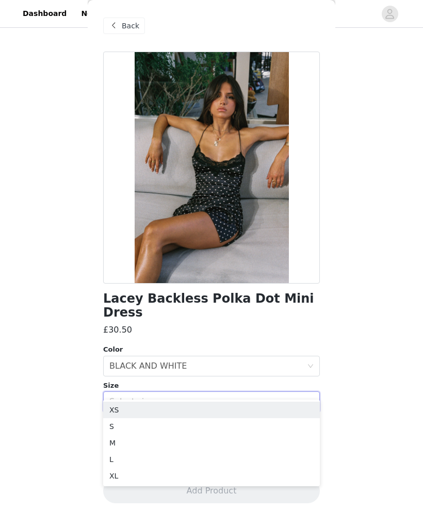
click at [141, 434] on li "S" at bounding box center [211, 426] width 216 height 16
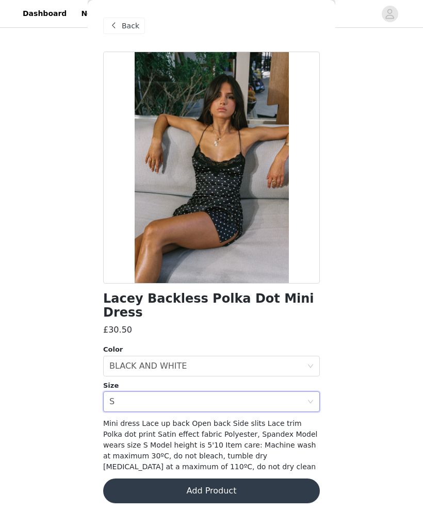
click at [171, 478] on button "Add Product" at bounding box center [211, 490] width 216 height 25
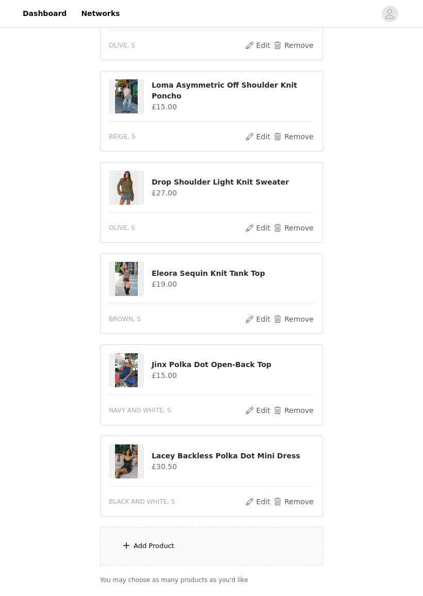
click at [242, 527] on div "Add Product" at bounding box center [211, 546] width 223 height 39
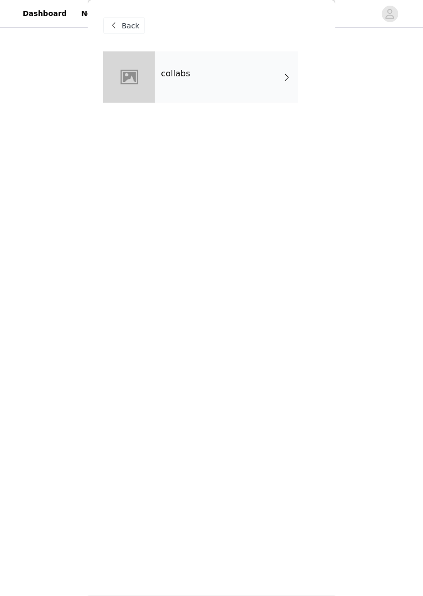
scroll to position [710, 0]
click at [134, 84] on div at bounding box center [129, 78] width 52 height 52
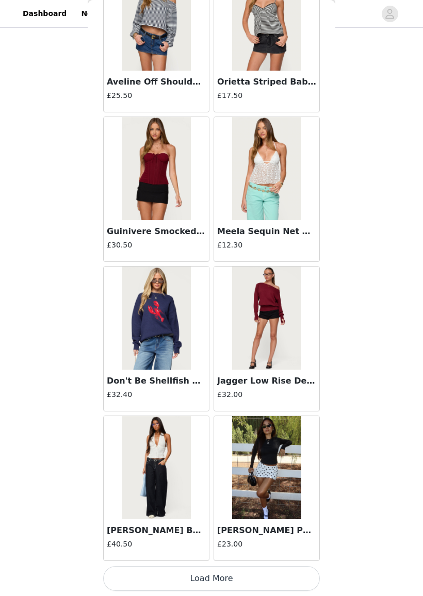
click at [227, 527] on button "Load More" at bounding box center [211, 578] width 216 height 25
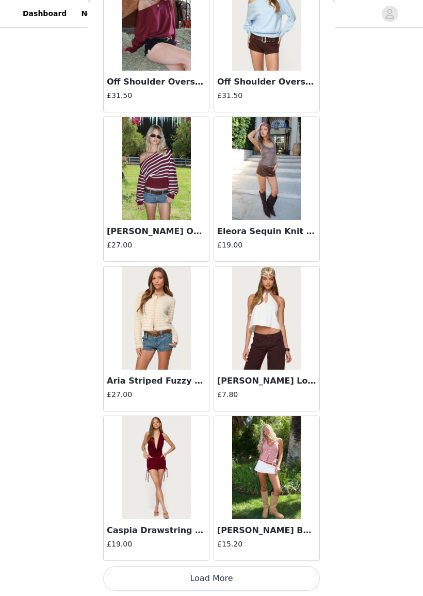
click at [251, 527] on button "Load More" at bounding box center [211, 578] width 216 height 25
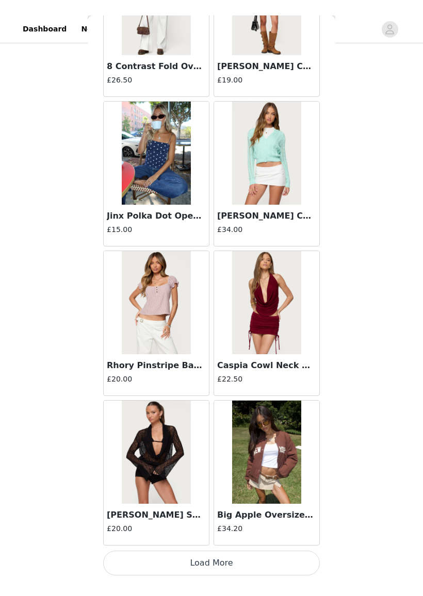
scroll to position [3970, 0]
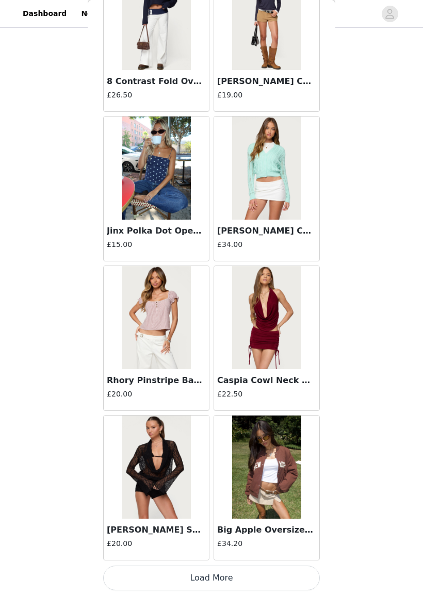
click at [273, 527] on button "Load More" at bounding box center [211, 578] width 216 height 25
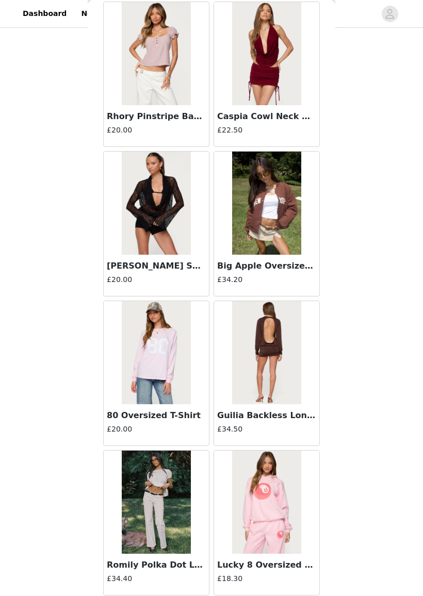
scroll to position [4252, 0]
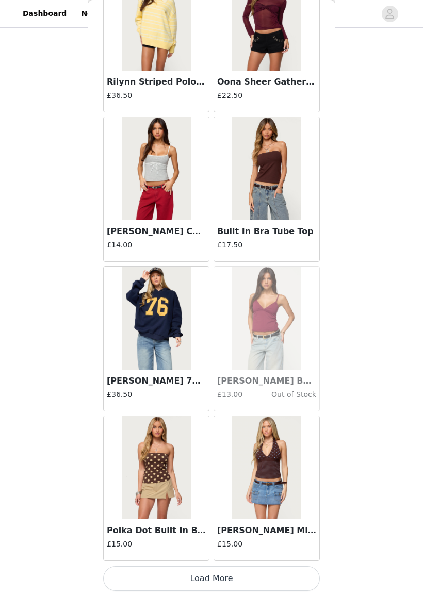
click at [264, 527] on button "Load More" at bounding box center [211, 578] width 216 height 25
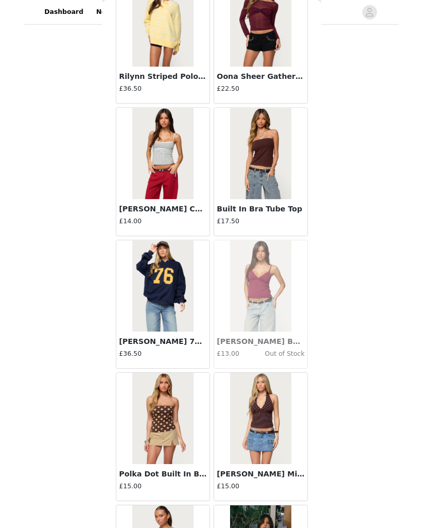
scroll to position [853, 0]
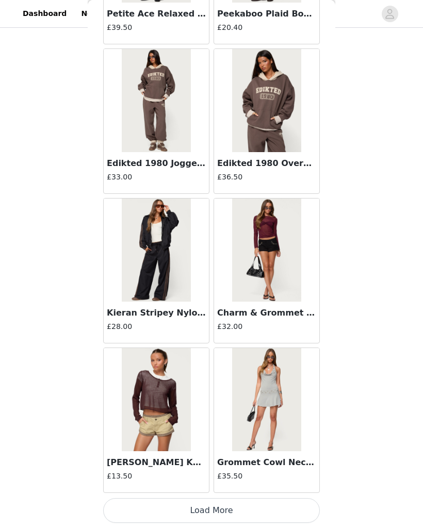
click at [271, 509] on button "Load More" at bounding box center [211, 510] width 216 height 25
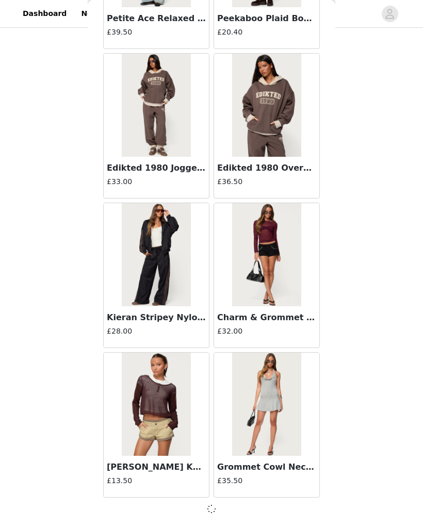
scroll to position [7022, 0]
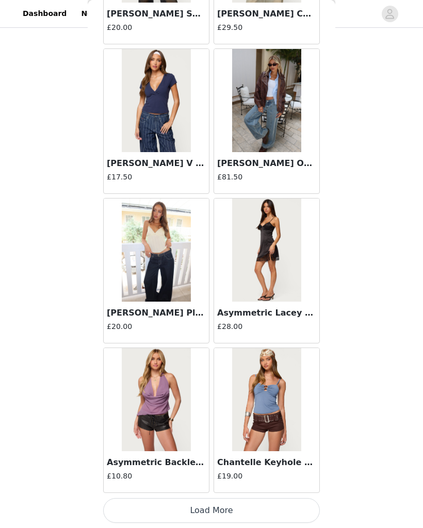
click at [265, 508] on button "Load More" at bounding box center [211, 510] width 216 height 25
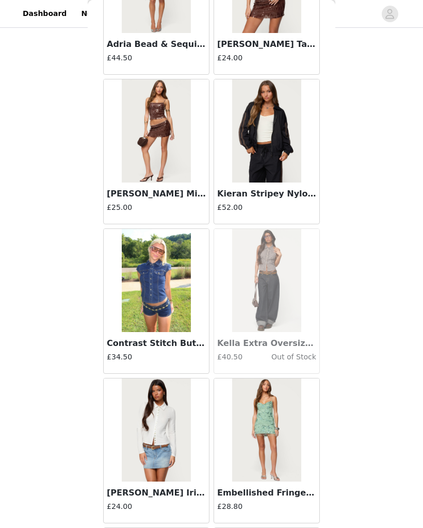
scroll to position [9835, 0]
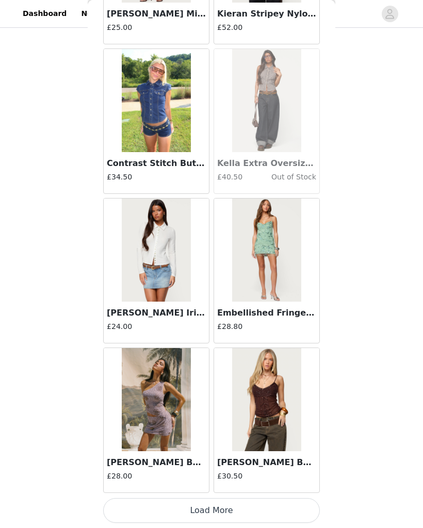
click at [268, 506] on button "Load More" at bounding box center [211, 510] width 216 height 25
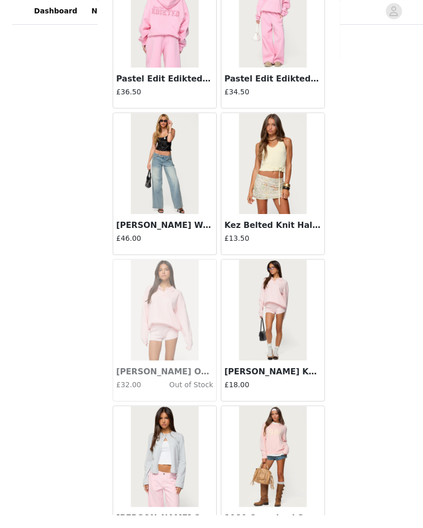
scroll to position [846, 0]
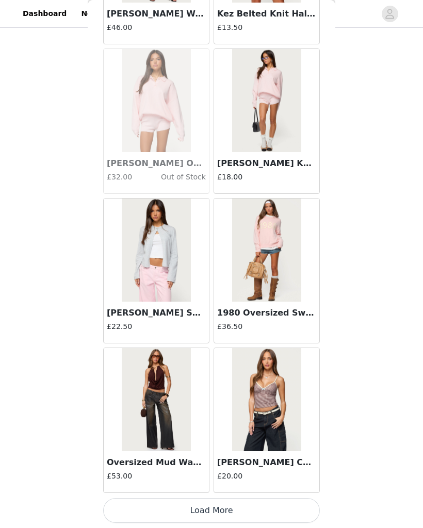
click at [269, 512] on button "Load More" at bounding box center [211, 510] width 216 height 25
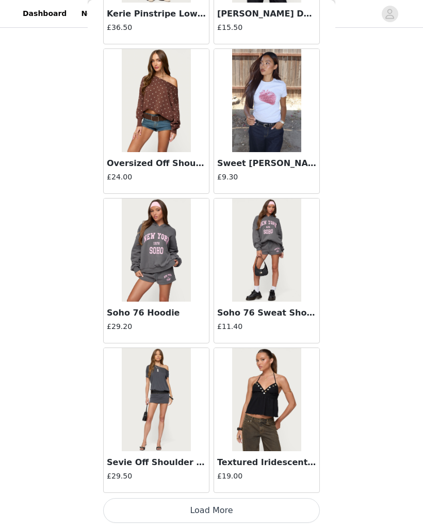
click at [265, 506] on button "Load More" at bounding box center [211, 510] width 216 height 25
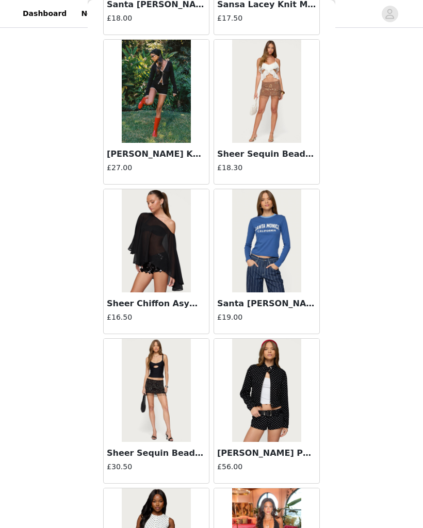
scroll to position [14359, 0]
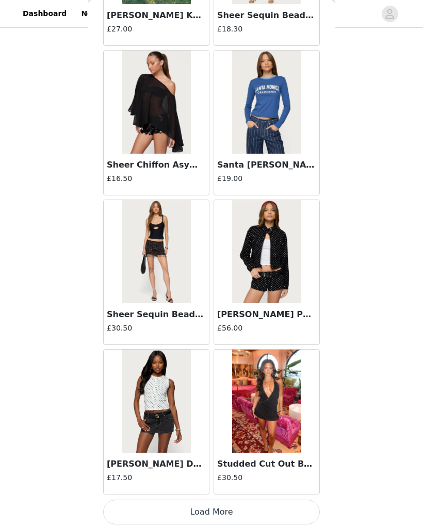
click at [255, 521] on button "Load More" at bounding box center [211, 511] width 216 height 25
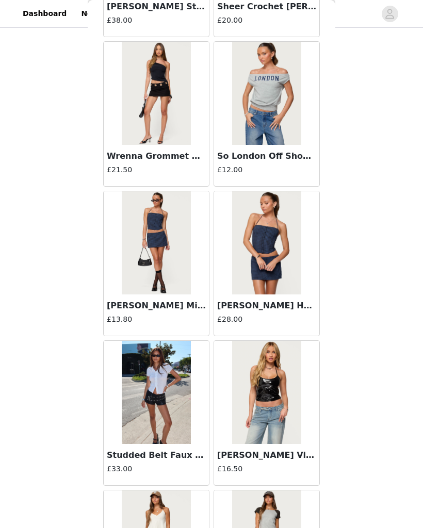
scroll to position [15553, 0]
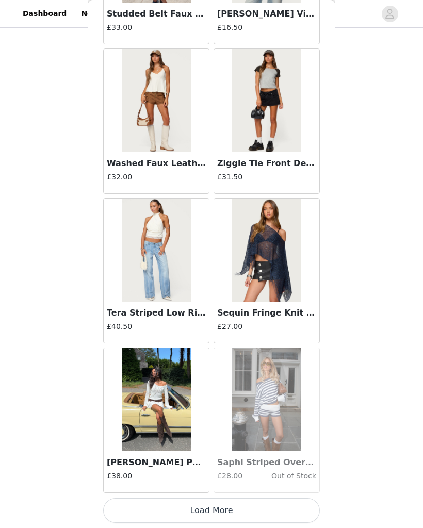
click at [265, 512] on button "Load More" at bounding box center [211, 510] width 216 height 25
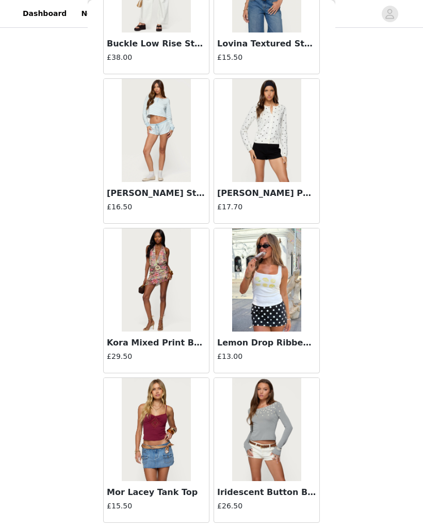
scroll to position [17458, 0]
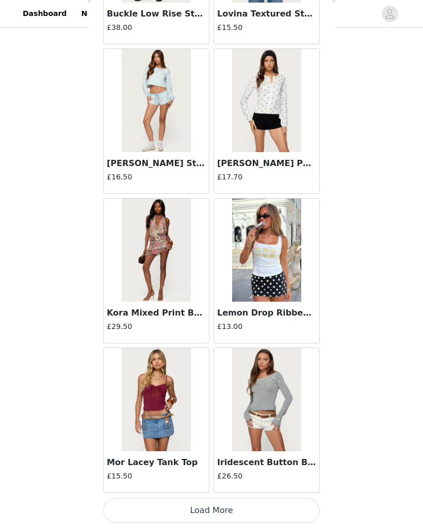
click at [273, 508] on button "Load More" at bounding box center [211, 510] width 216 height 25
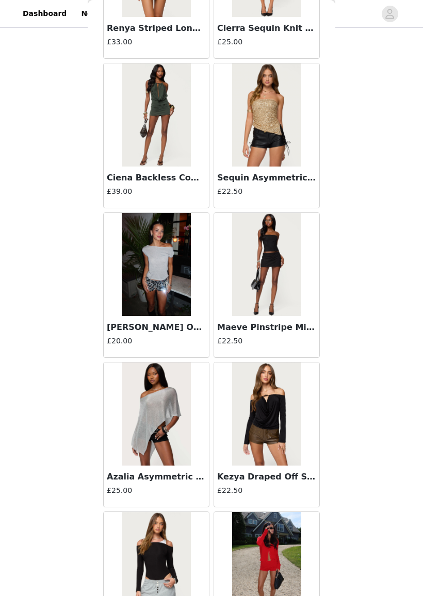
scroll to position [18670, 0]
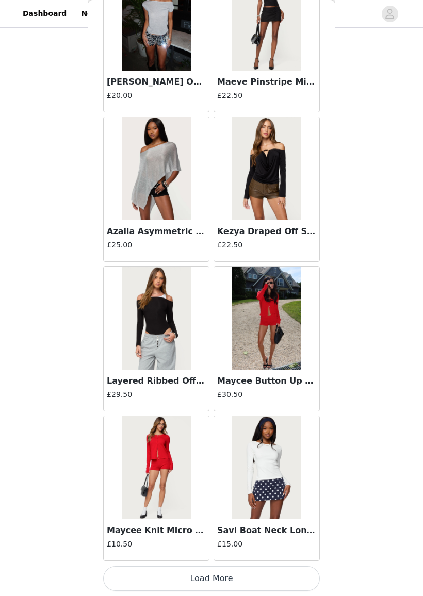
click at [265, 527] on button "Load More" at bounding box center [211, 578] width 216 height 25
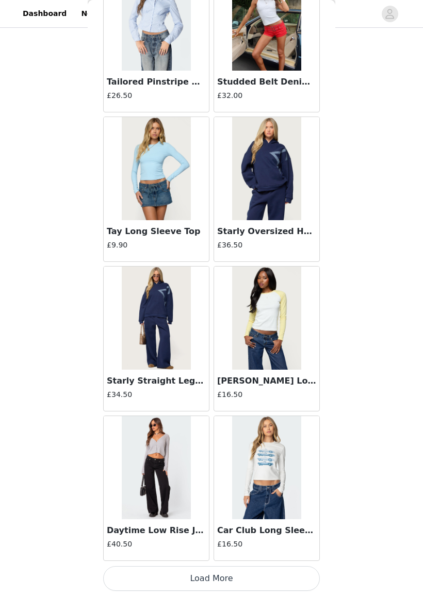
click at [272, 527] on button "Load More" at bounding box center [211, 578] width 216 height 25
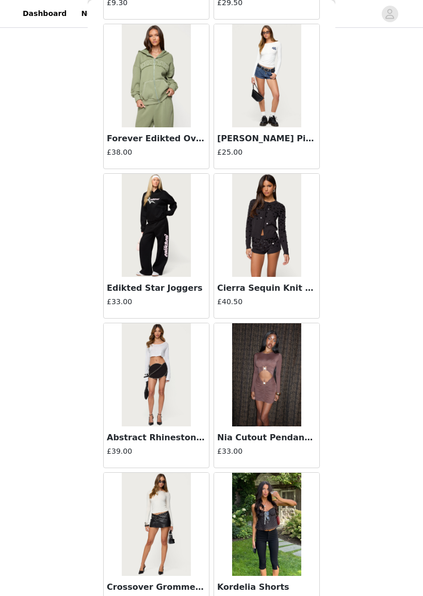
scroll to position [21849, 0]
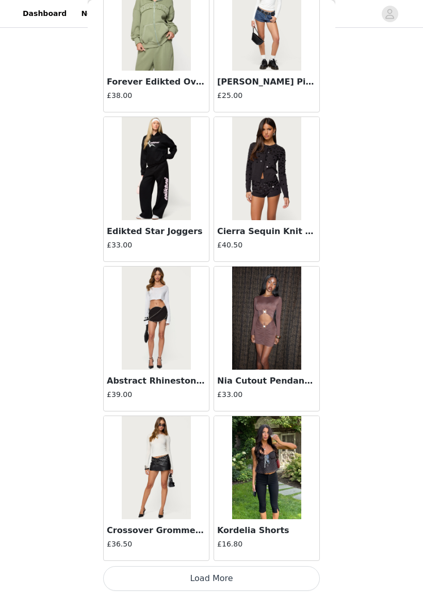
click at [276, 527] on button "Load More" at bounding box center [211, 578] width 216 height 25
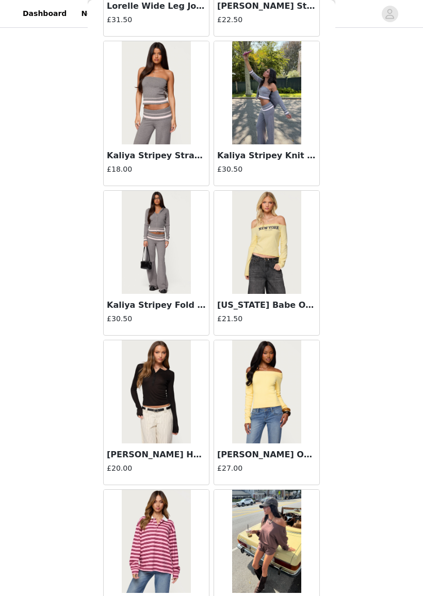
scroll to position [22876, 0]
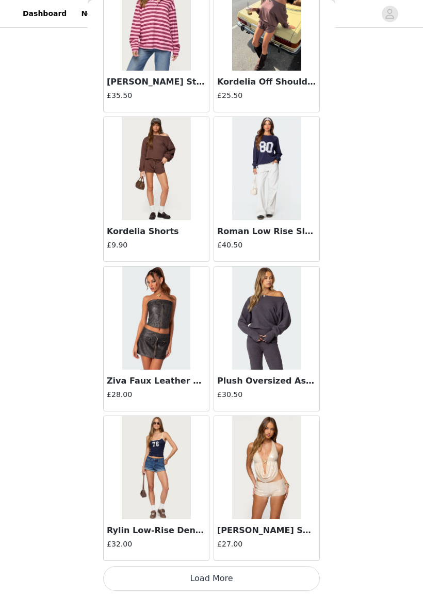
click at [275, 527] on button "Load More" at bounding box center [211, 578] width 216 height 25
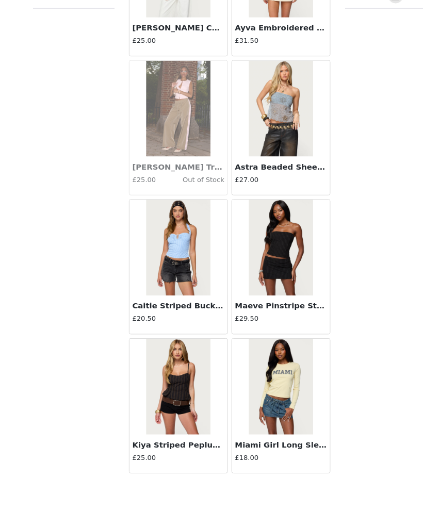
scroll to position [853, 0]
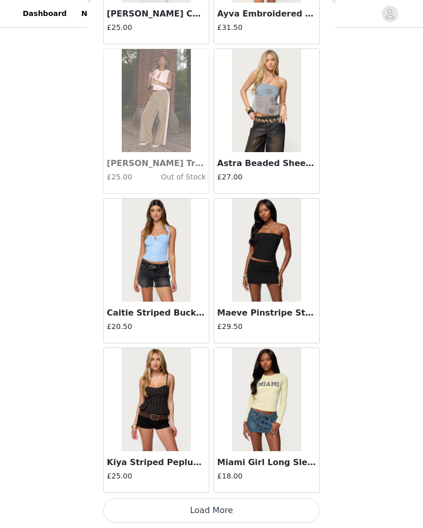
click at [268, 511] on button "Load More" at bounding box center [211, 510] width 216 height 25
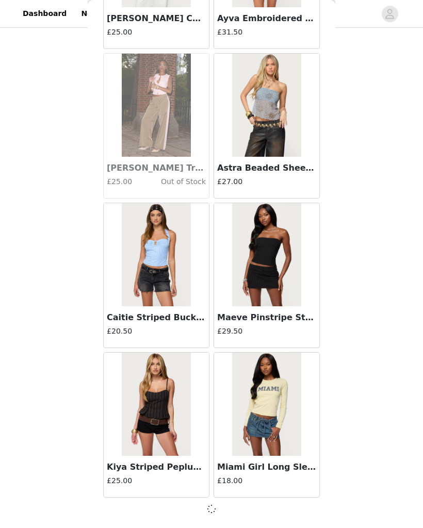
scroll to position [24956, 0]
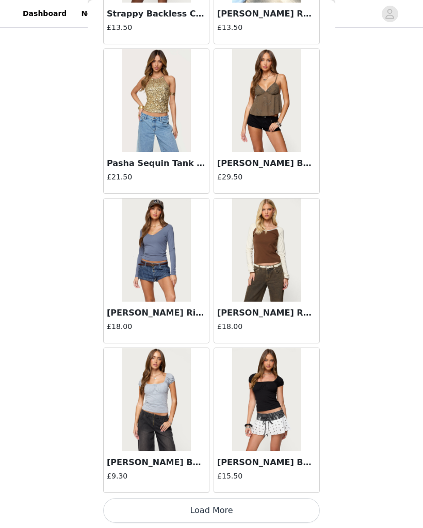
click at [272, 511] on button "Load More" at bounding box center [211, 510] width 216 height 25
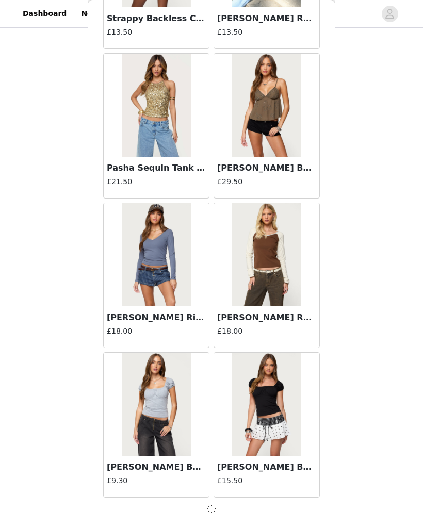
scroll to position [26450, 0]
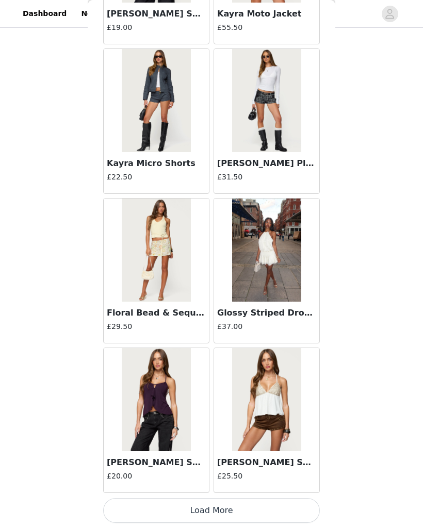
click at [262, 512] on button "Load More" at bounding box center [211, 510] width 216 height 25
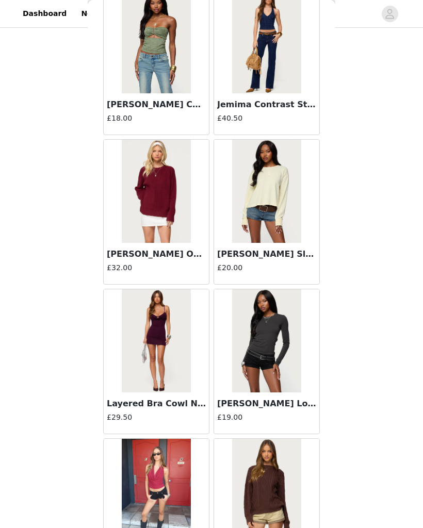
scroll to position [28465, 0]
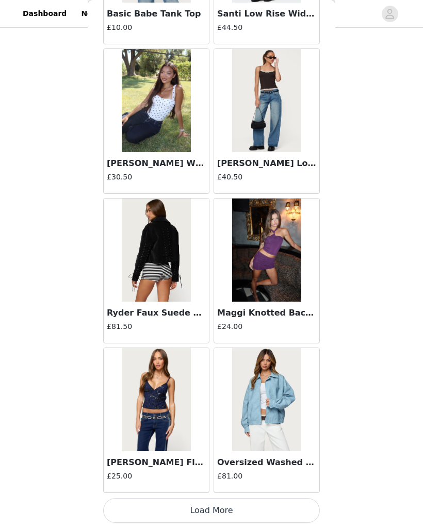
click at [277, 516] on button "Load More" at bounding box center [211, 510] width 216 height 25
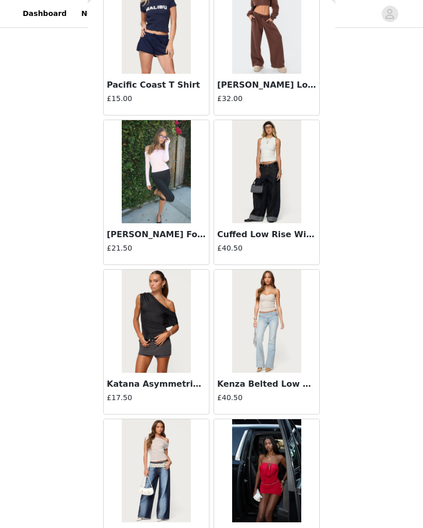
scroll to position [30722, 0]
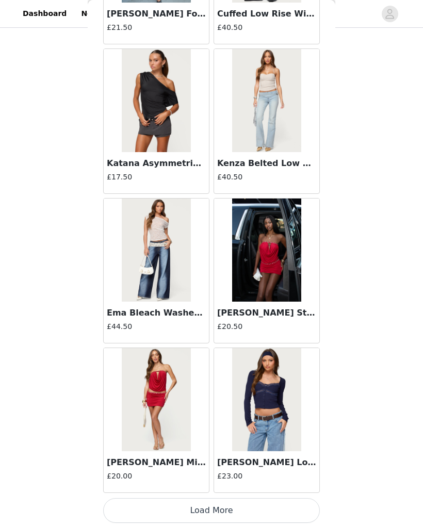
click at [251, 505] on button "Load More" at bounding box center [211, 510] width 216 height 25
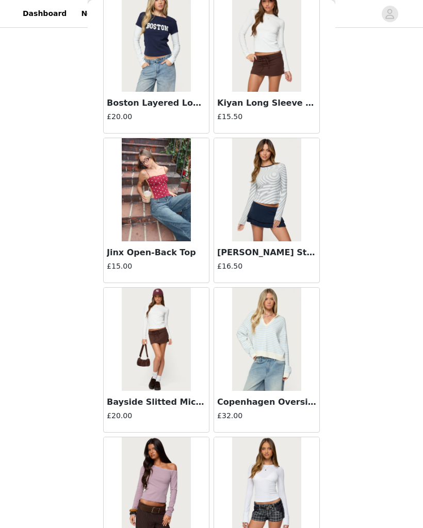
scroll to position [32351, 0]
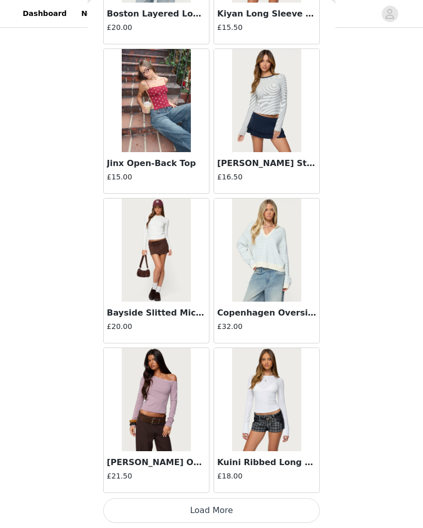
click at [238, 513] on button "Load More" at bounding box center [211, 510] width 216 height 25
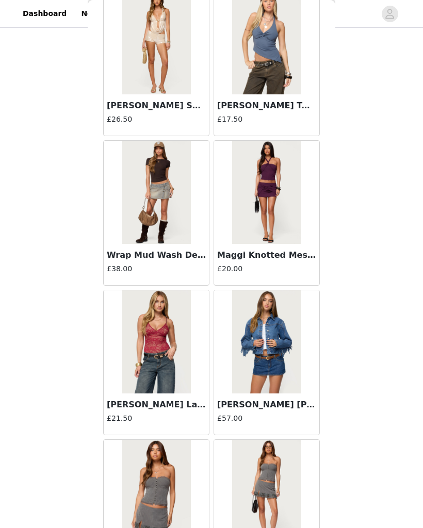
scroll to position [33087, 0]
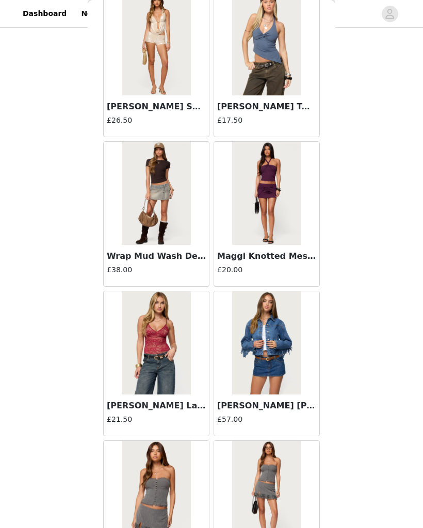
click at [266, 243] on img at bounding box center [266, 193] width 69 height 103
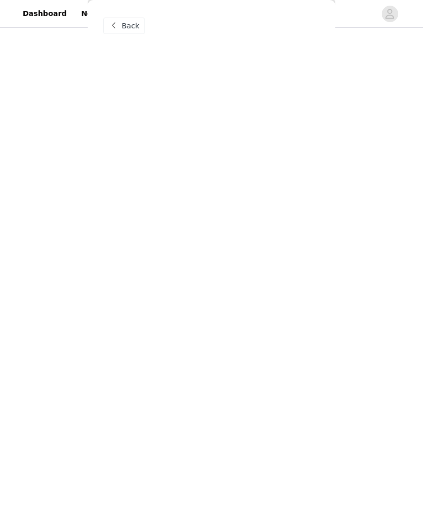
scroll to position [0, 0]
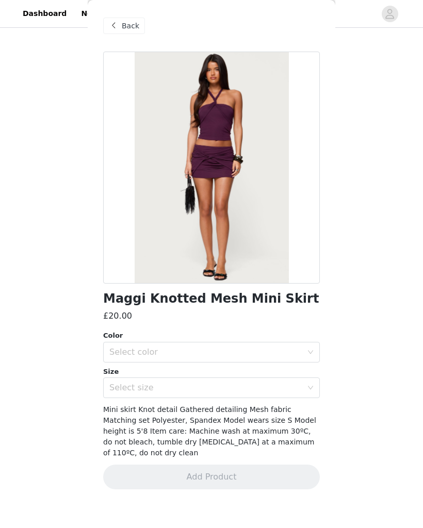
click at [292, 355] on div "Select color" at bounding box center [205, 352] width 193 height 10
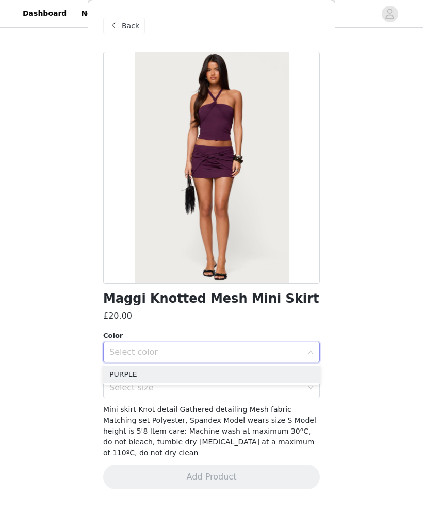
click at [242, 380] on li "PURPLE" at bounding box center [211, 374] width 216 height 16
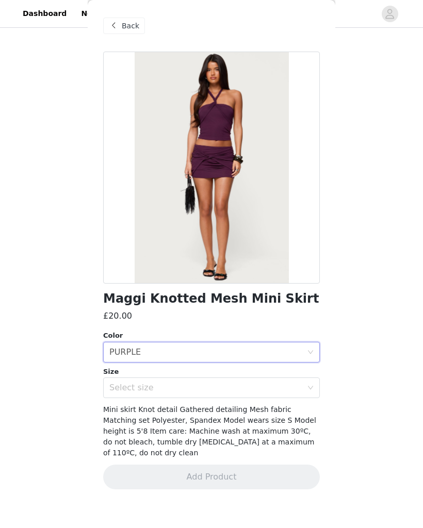
click at [289, 391] on div "Select size" at bounding box center [205, 387] width 193 height 10
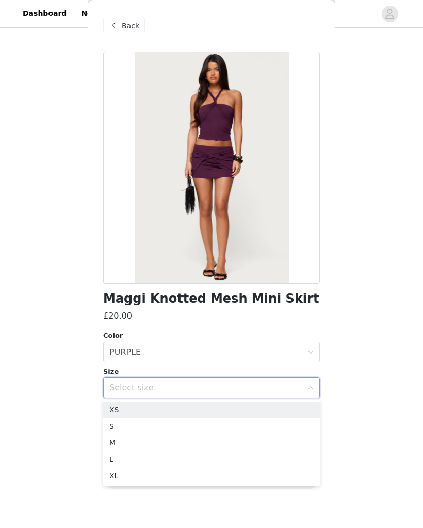
click at [220, 433] on li "S" at bounding box center [211, 426] width 216 height 16
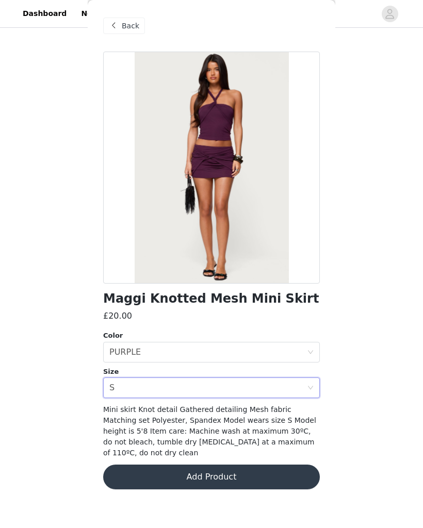
click at [267, 470] on button "Add Product" at bounding box center [211, 476] width 216 height 25
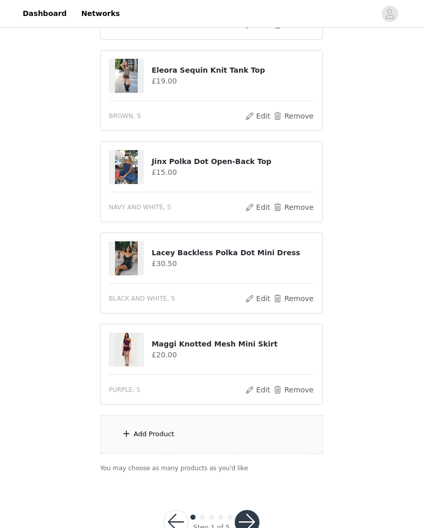
scroll to position [944, 0]
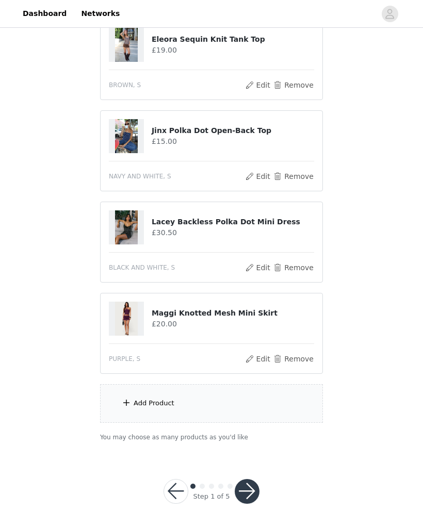
click at [290, 408] on div "Add Product" at bounding box center [211, 403] width 223 height 39
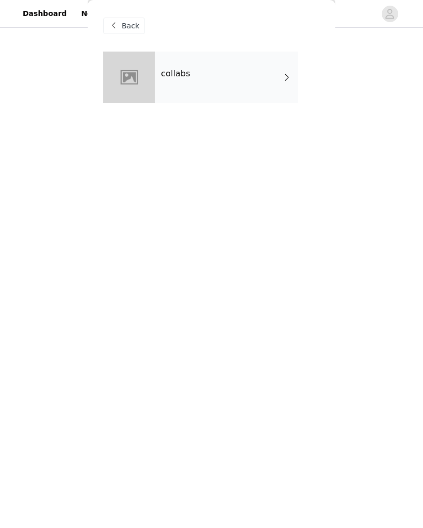
click at [149, 78] on div at bounding box center [129, 78] width 52 height 52
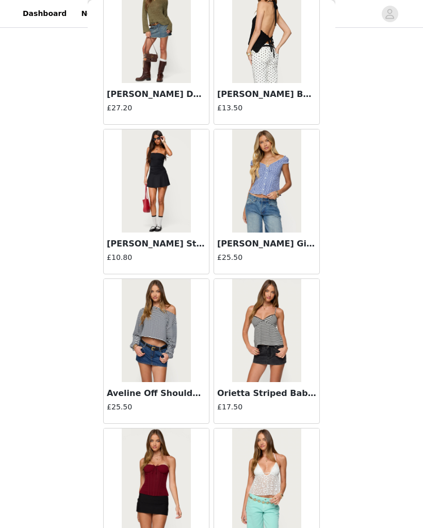
scroll to position [681, 0]
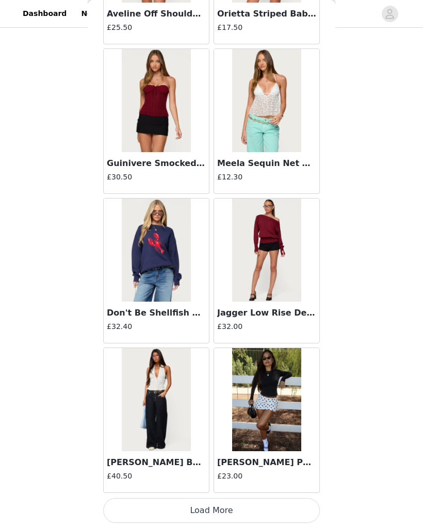
click at [278, 505] on button "Load More" at bounding box center [211, 510] width 216 height 25
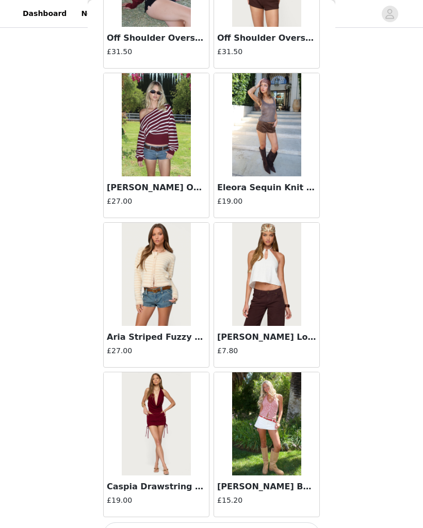
scroll to position [2527, 0]
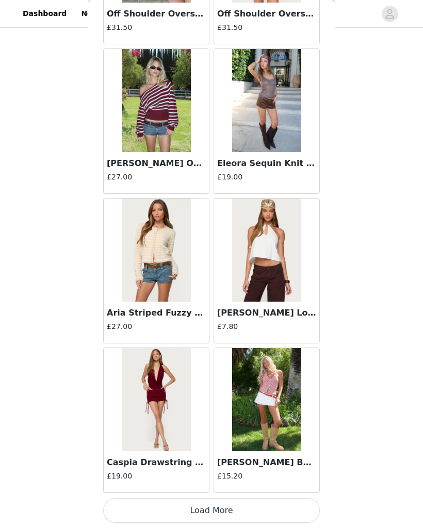
click at [277, 508] on button "Load More" at bounding box center [211, 510] width 216 height 25
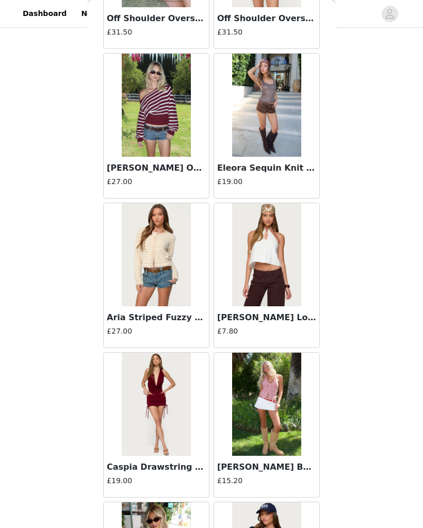
scroll to position [911, 0]
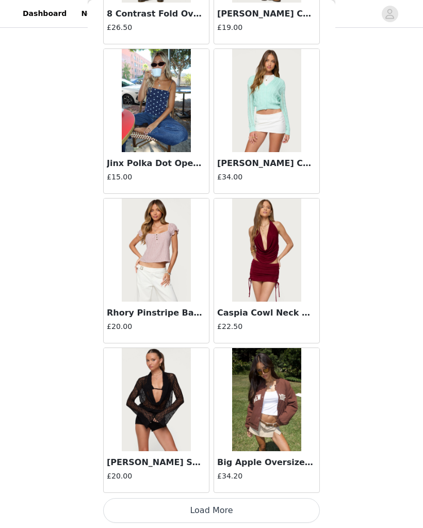
click at [267, 506] on button "Load More" at bounding box center [211, 510] width 216 height 25
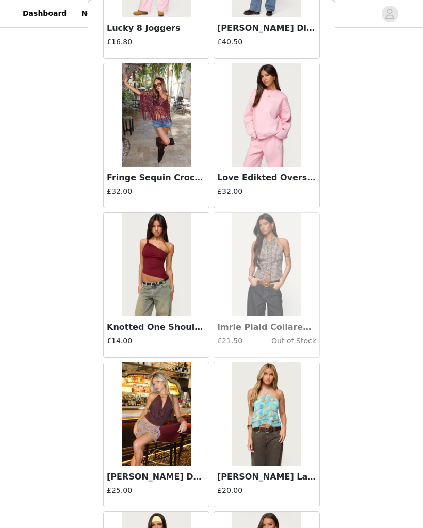
scroll to position [4921, 0]
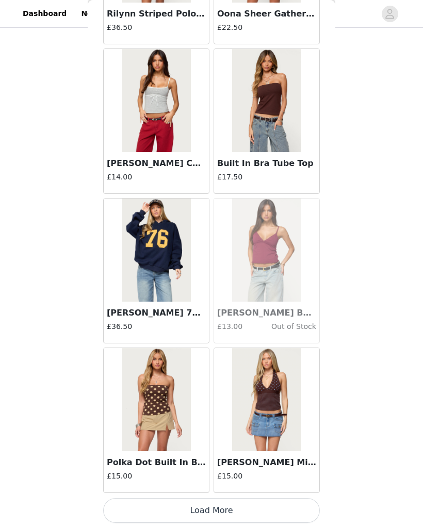
click at [270, 510] on button "Load More" at bounding box center [211, 510] width 216 height 25
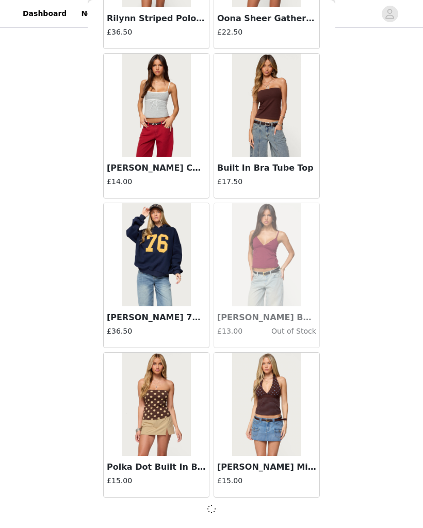
scroll to position [5528, 0]
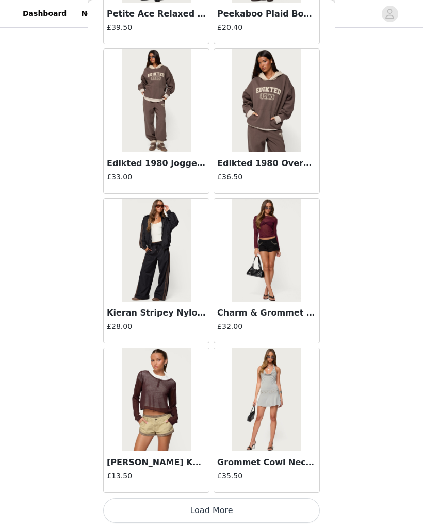
click at [277, 512] on button "Load More" at bounding box center [211, 510] width 216 height 25
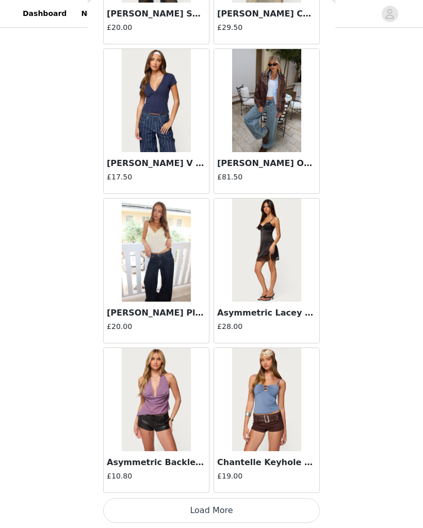
scroll to position [8521, 0]
click at [178, 399] on img at bounding box center [156, 399] width 69 height 103
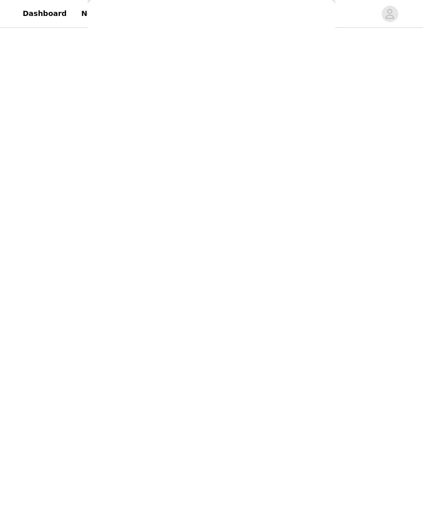
scroll to position [0, 0]
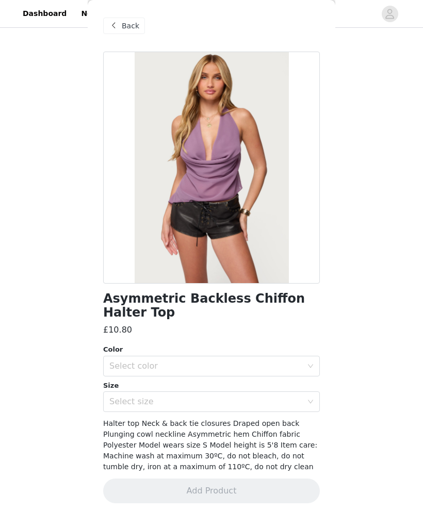
click at [268, 361] on div "Select color" at bounding box center [205, 366] width 193 height 10
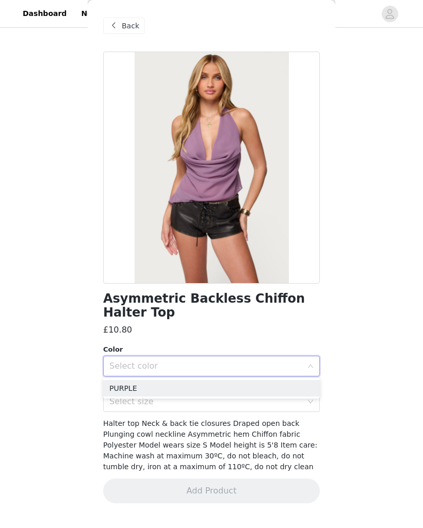
click at [246, 388] on li "PURPLE" at bounding box center [211, 388] width 216 height 16
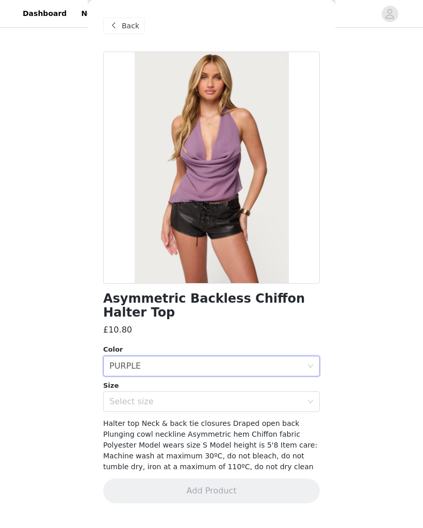
click at [234, 405] on div "Select size" at bounding box center [205, 401] width 193 height 10
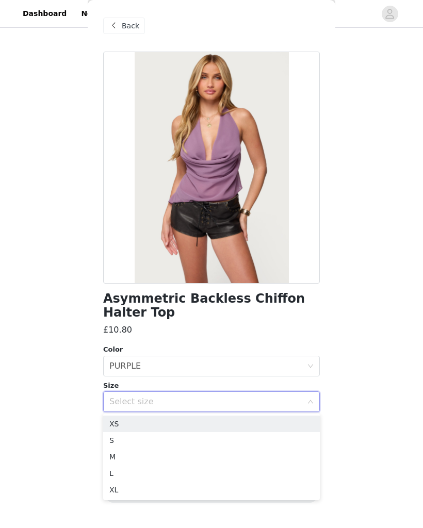
click at [219, 426] on li "XS" at bounding box center [211, 423] width 216 height 16
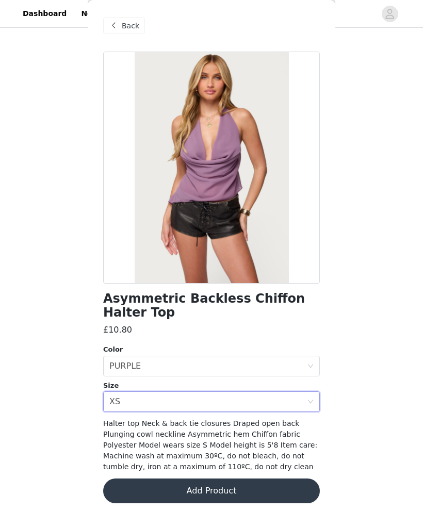
click at [285, 494] on button "Add Product" at bounding box center [211, 490] width 216 height 25
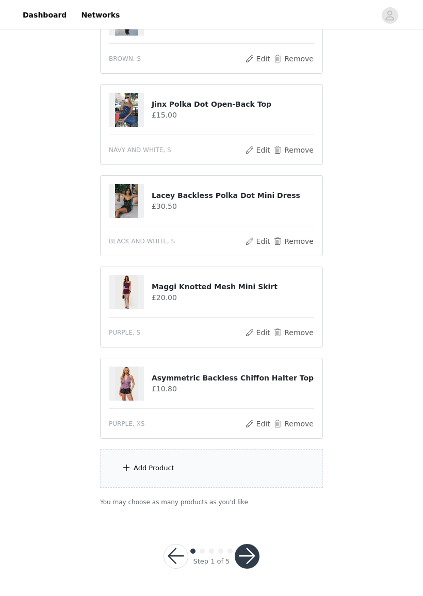
scroll to position [967, 0]
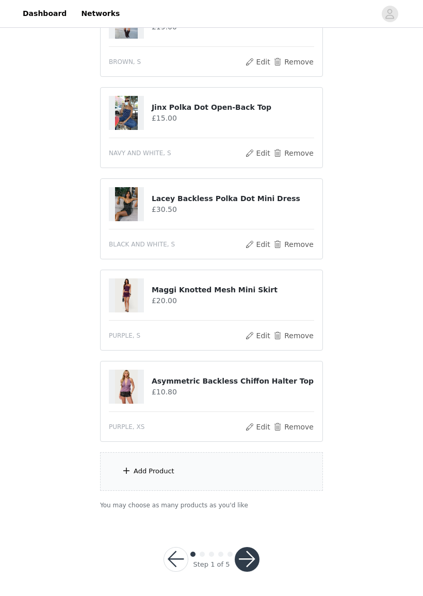
click at [258, 527] on button "button" at bounding box center [246, 559] width 25 height 25
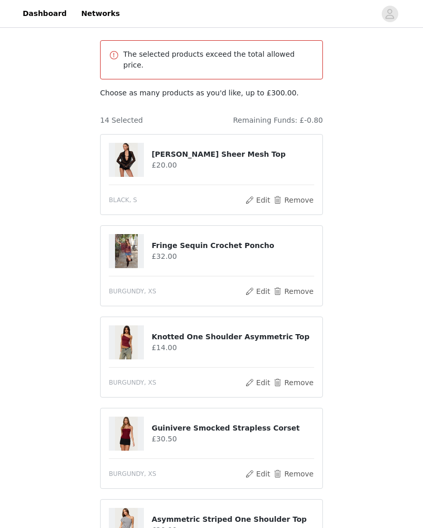
scroll to position [0, 0]
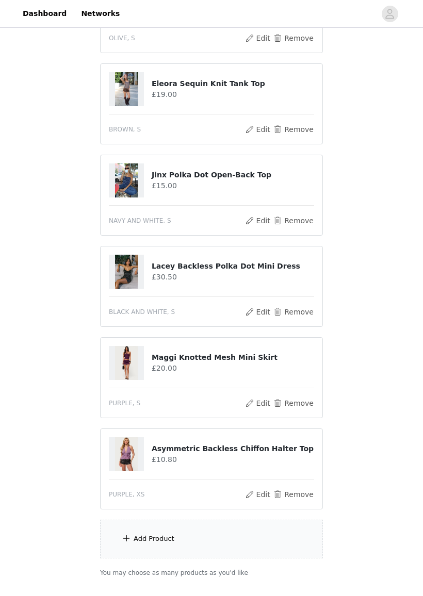
click at [300, 488] on button "Remove" at bounding box center [293, 494] width 41 height 12
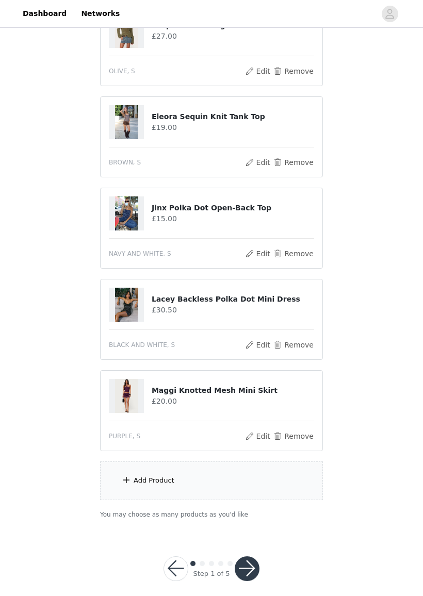
click at [256, 527] on button "button" at bounding box center [246, 568] width 25 height 25
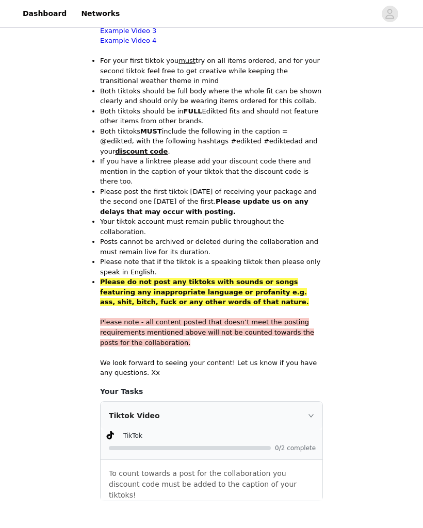
scroll to position [559, 0]
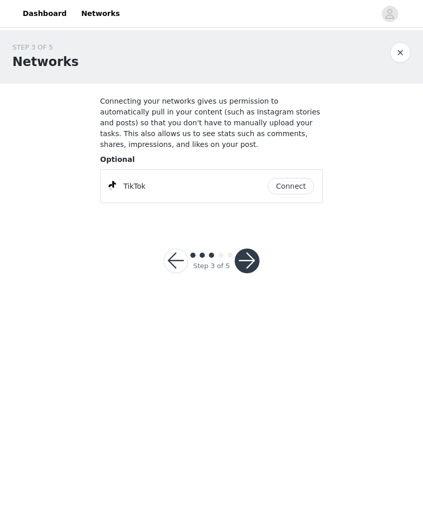
click at [292, 190] on button "Connect" at bounding box center [290, 186] width 46 height 16
click at [254, 266] on button "button" at bounding box center [246, 260] width 25 height 25
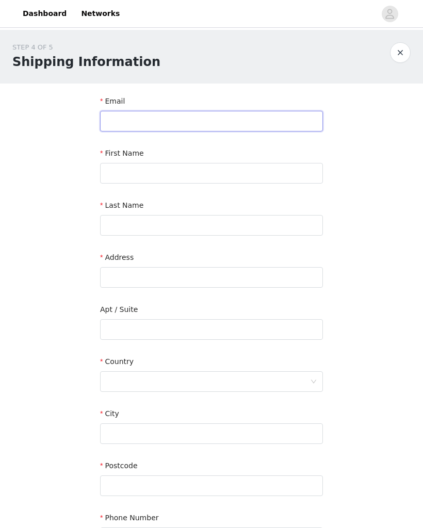
click at [269, 115] on input "text" at bounding box center [211, 121] width 223 height 21
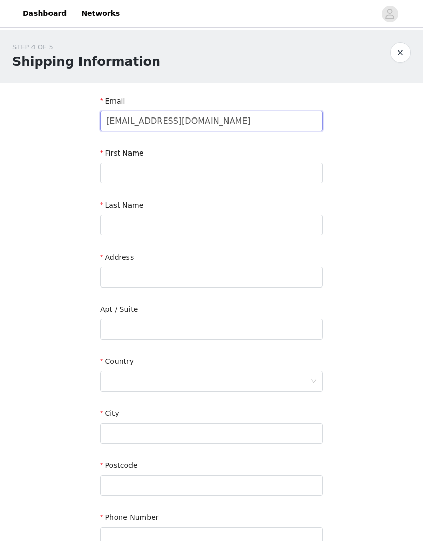
type input "[EMAIL_ADDRESS][DOMAIN_NAME]"
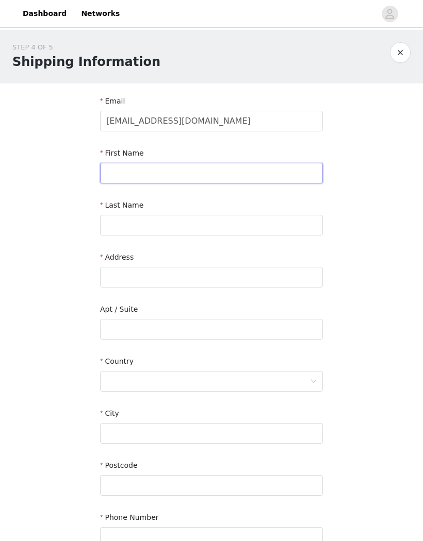
click at [232, 181] on input "text" at bounding box center [211, 173] width 223 height 21
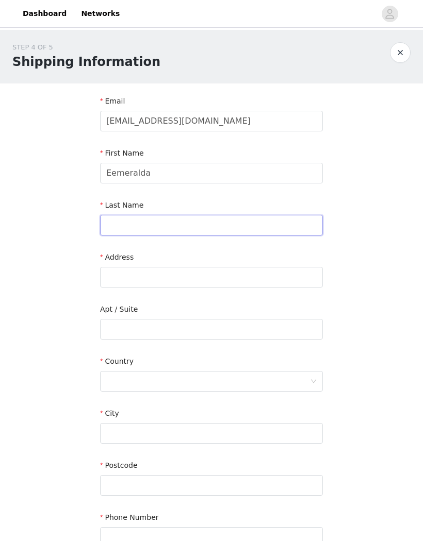
click at [239, 220] on input "text" at bounding box center [211, 225] width 223 height 21
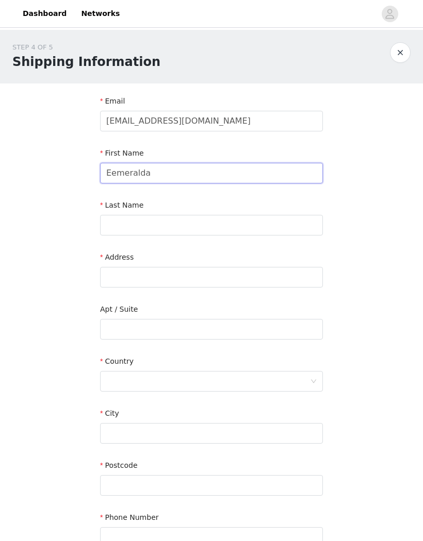
click at [128, 179] on input "Eemeralda" at bounding box center [211, 173] width 223 height 21
type input "Emeralda"
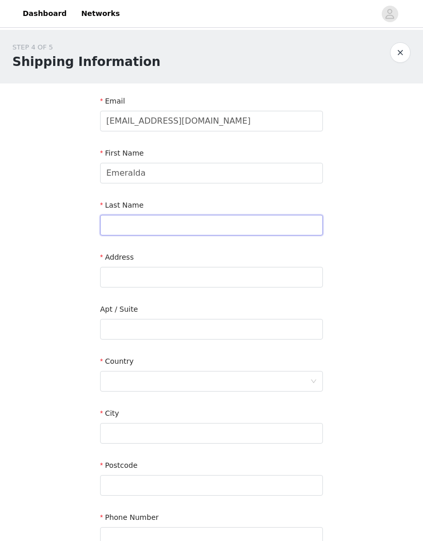
click at [260, 228] on input "text" at bounding box center [211, 225] width 223 height 21
type input "[PERSON_NAME]"
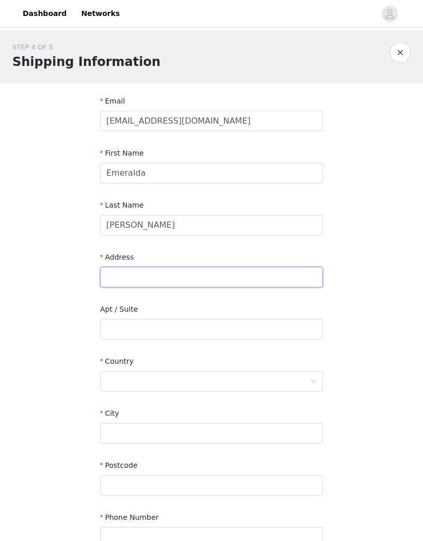
click at [217, 278] on input "text" at bounding box center [211, 277] width 223 height 21
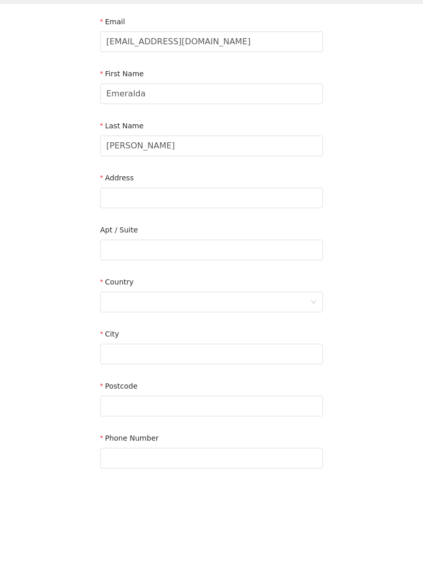
click at [264, 372] on div at bounding box center [208, 382] width 204 height 20
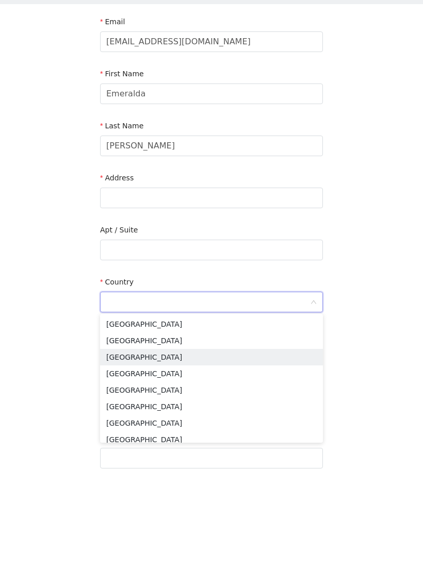
click at [178, 428] on li "[GEOGRAPHIC_DATA]" at bounding box center [211, 436] width 223 height 16
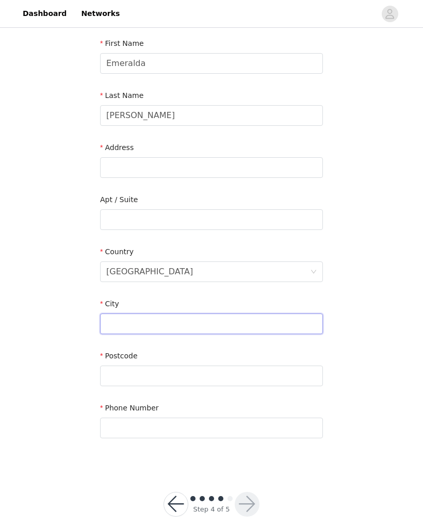
click at [242, 325] on input "text" at bounding box center [211, 323] width 223 height 21
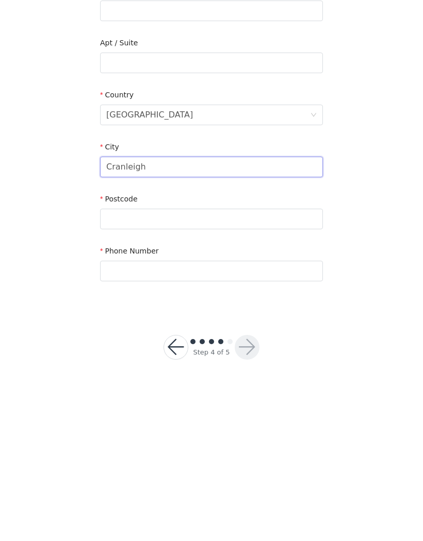
type input "Cranleigh"
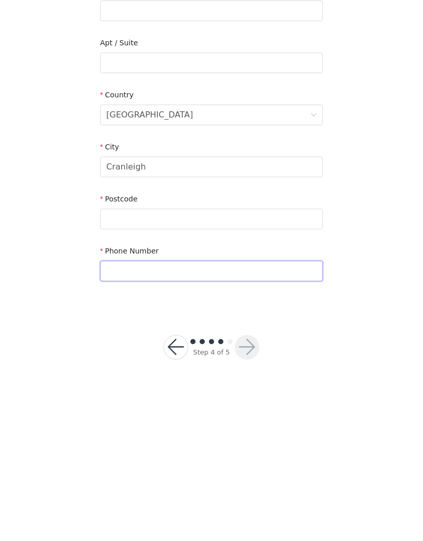
click at [251, 418] on input "text" at bounding box center [211, 428] width 223 height 21
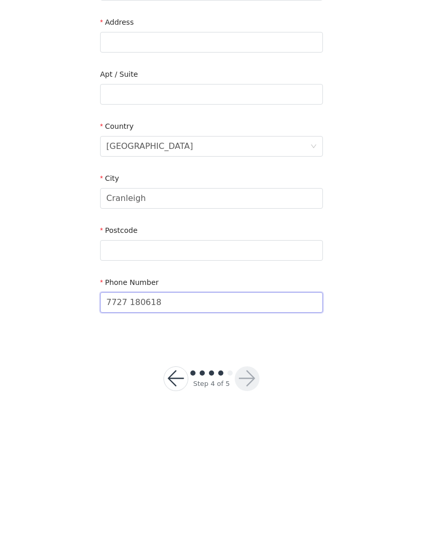
type input "7727 180618"
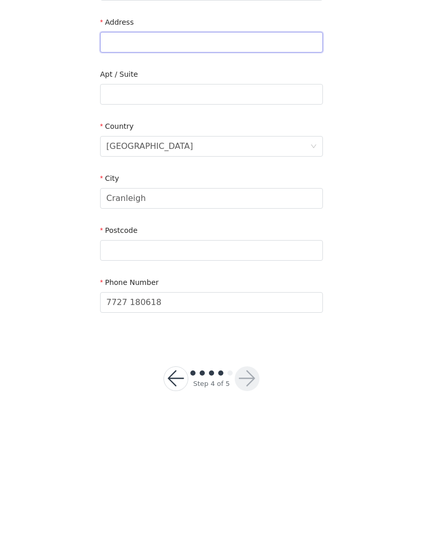
click at [217, 158] on input "text" at bounding box center [211, 168] width 223 height 21
type input "[GEOGRAPHIC_DATA]"
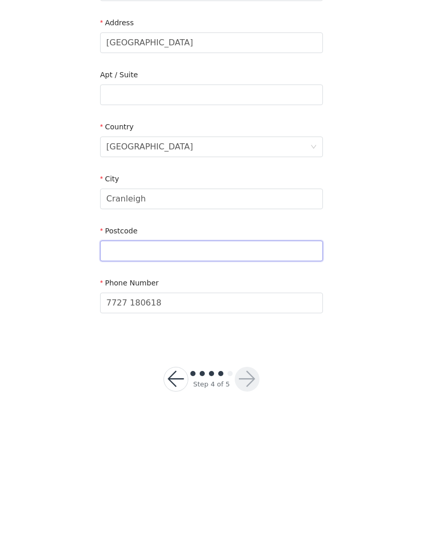
click at [120, 366] on input "text" at bounding box center [211, 376] width 223 height 21
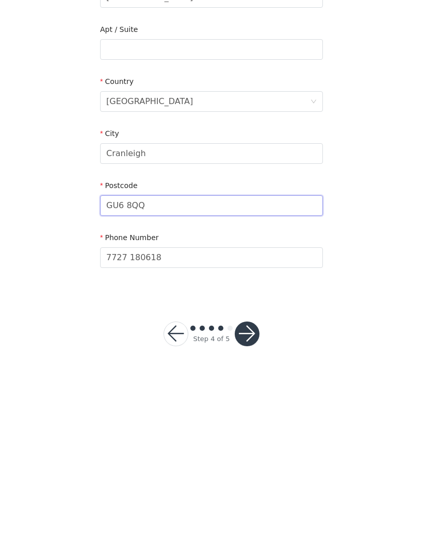
type input "GU6 8QQ"
click at [251, 492] on button "button" at bounding box center [246, 504] width 25 height 25
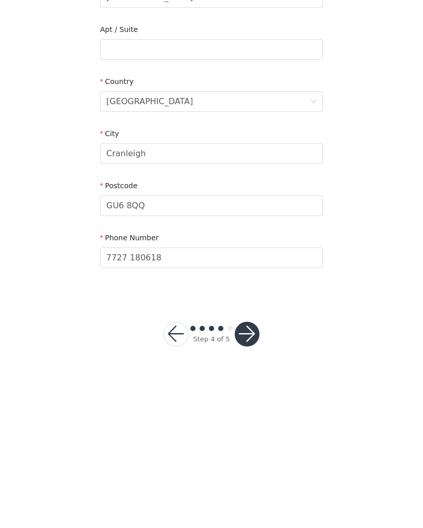
scroll to position [123, 0]
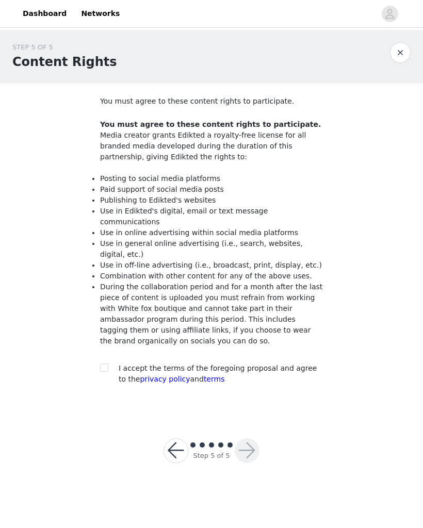
click at [176, 438] on button "button" at bounding box center [175, 450] width 25 height 25
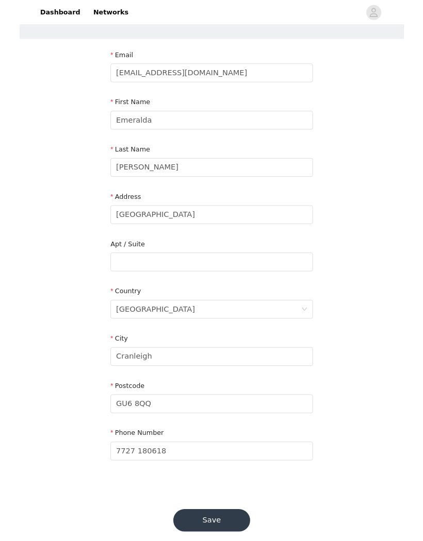
scroll to position [48, 0]
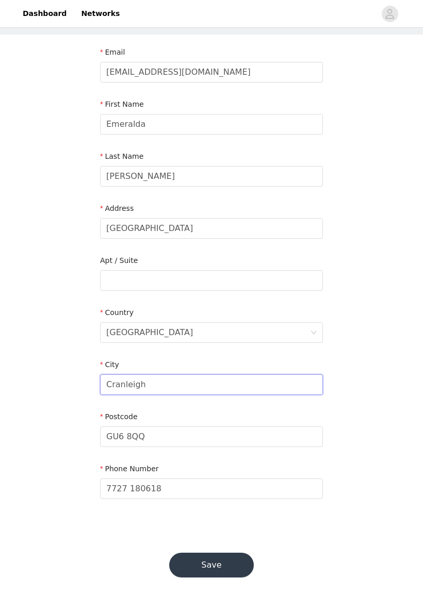
click at [208, 382] on input "Cranleigh" at bounding box center [211, 385] width 223 height 21
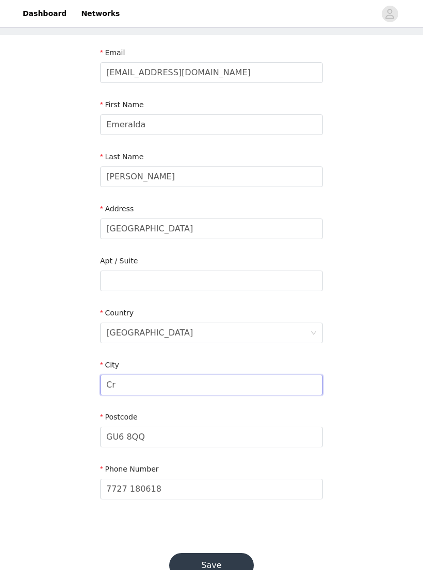
type input "C"
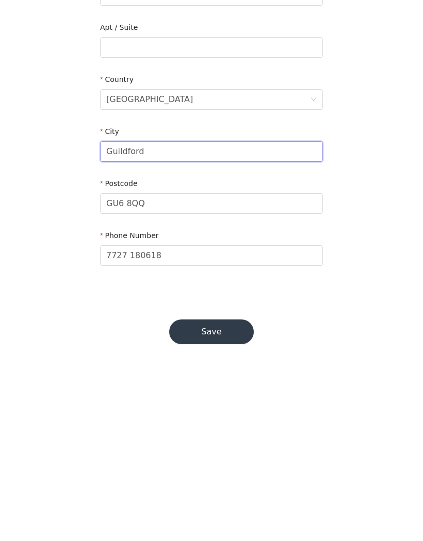
type input "Guildford"
click at [238, 492] on button "Save" at bounding box center [211, 504] width 85 height 25
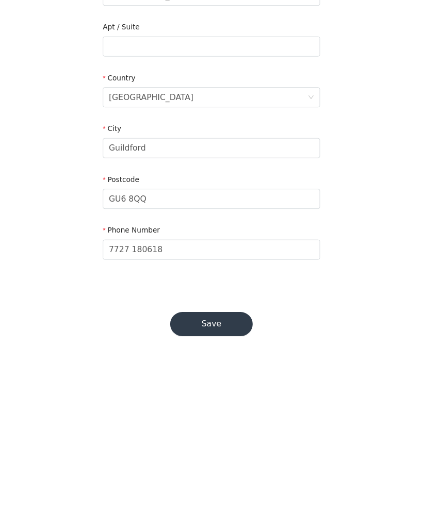
scroll to position [123, 0]
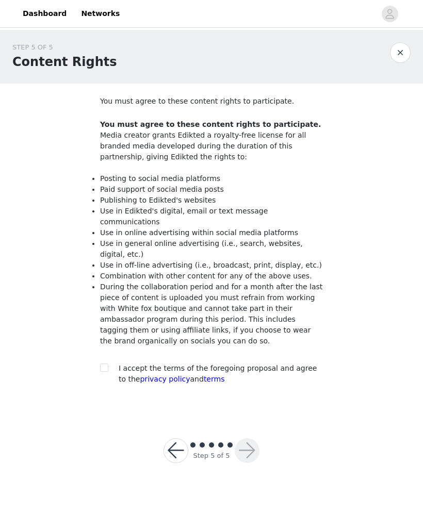
click at [107, 363] on label at bounding box center [104, 368] width 8 height 11
click at [107, 363] on input "checkbox" at bounding box center [103, 366] width 7 height 7
checkbox input "true"
click at [244, 440] on button "button" at bounding box center [246, 450] width 25 height 25
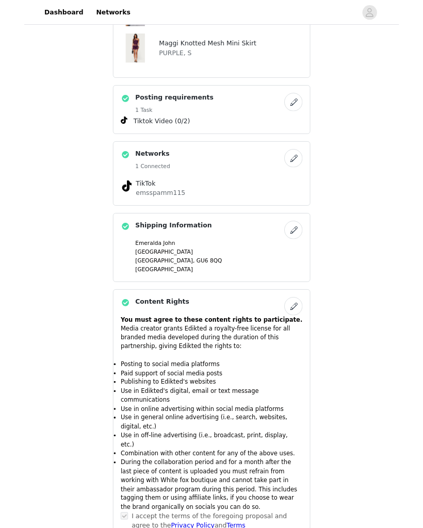
scroll to position [879, 0]
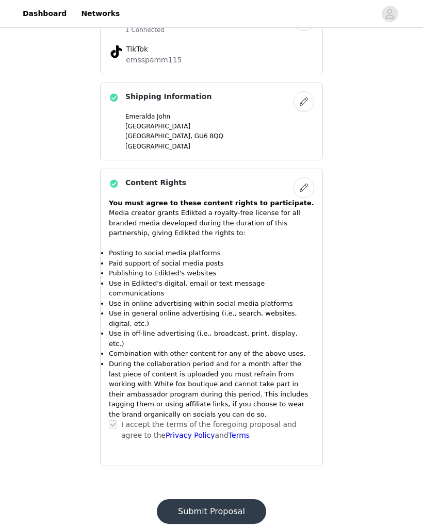
click at [239, 499] on button "Submit Proposal" at bounding box center [211, 511] width 109 height 25
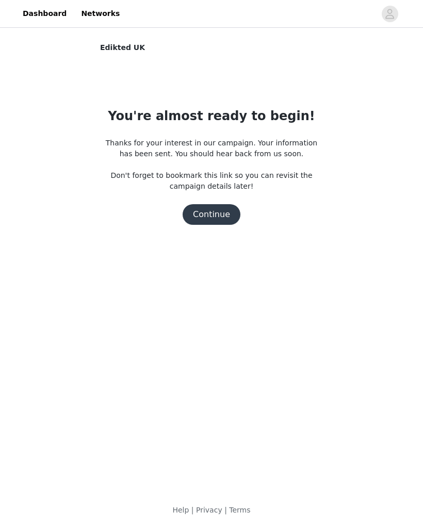
scroll to position [0, 0]
click at [225, 219] on button "Continue" at bounding box center [211, 214] width 58 height 21
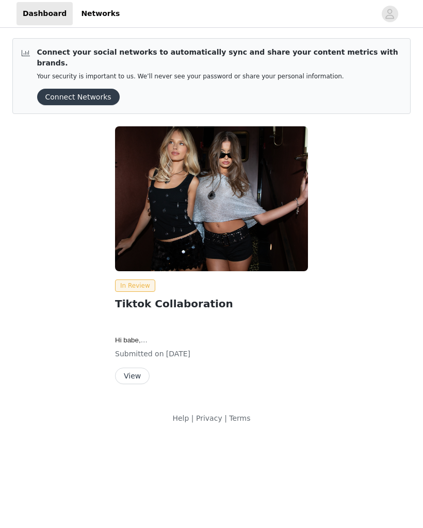
click at [121, 367] on button "View" at bounding box center [132, 375] width 35 height 16
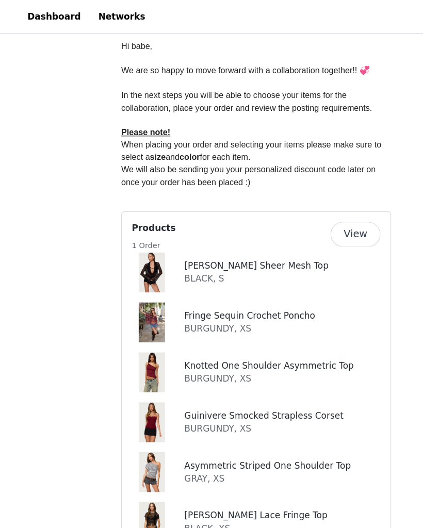
scroll to position [273, 0]
